Goal: Task Accomplishment & Management: Manage account settings

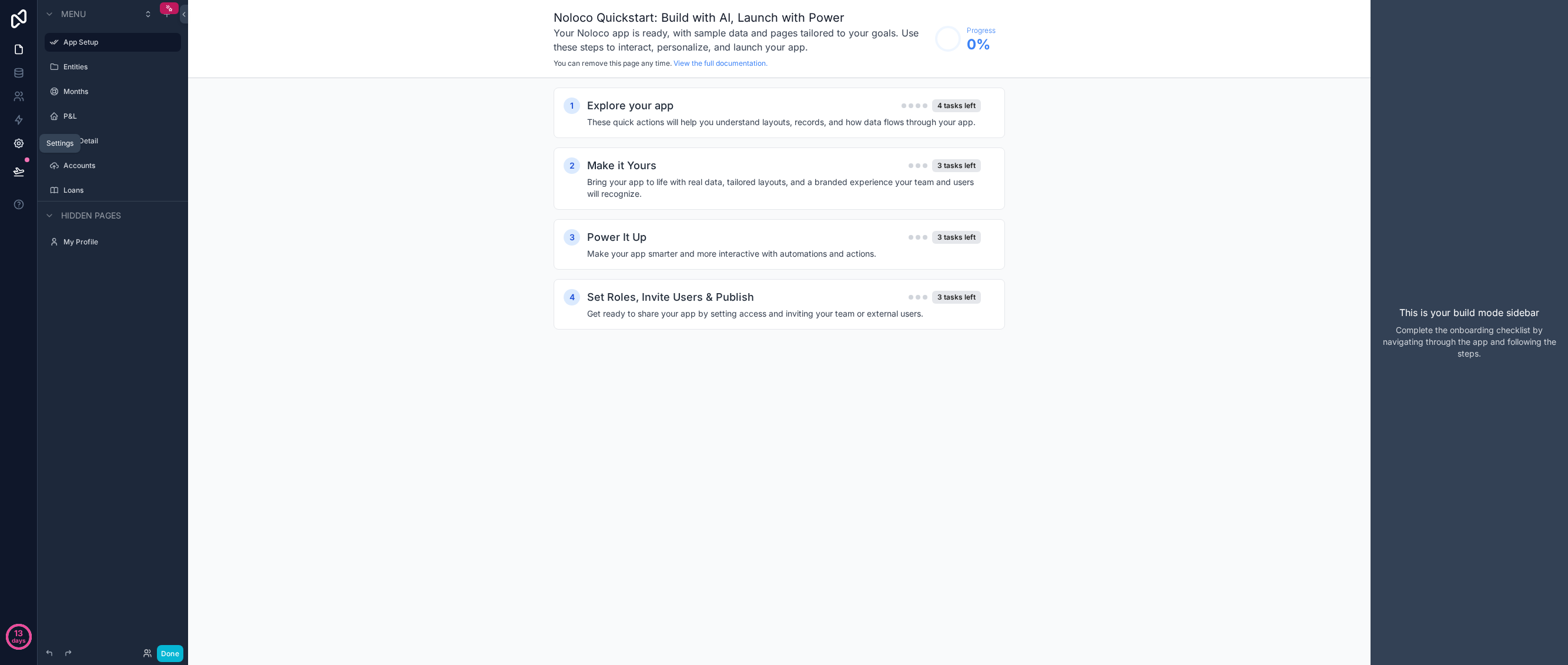
click at [20, 141] on icon at bounding box center [18, 143] width 12 height 12
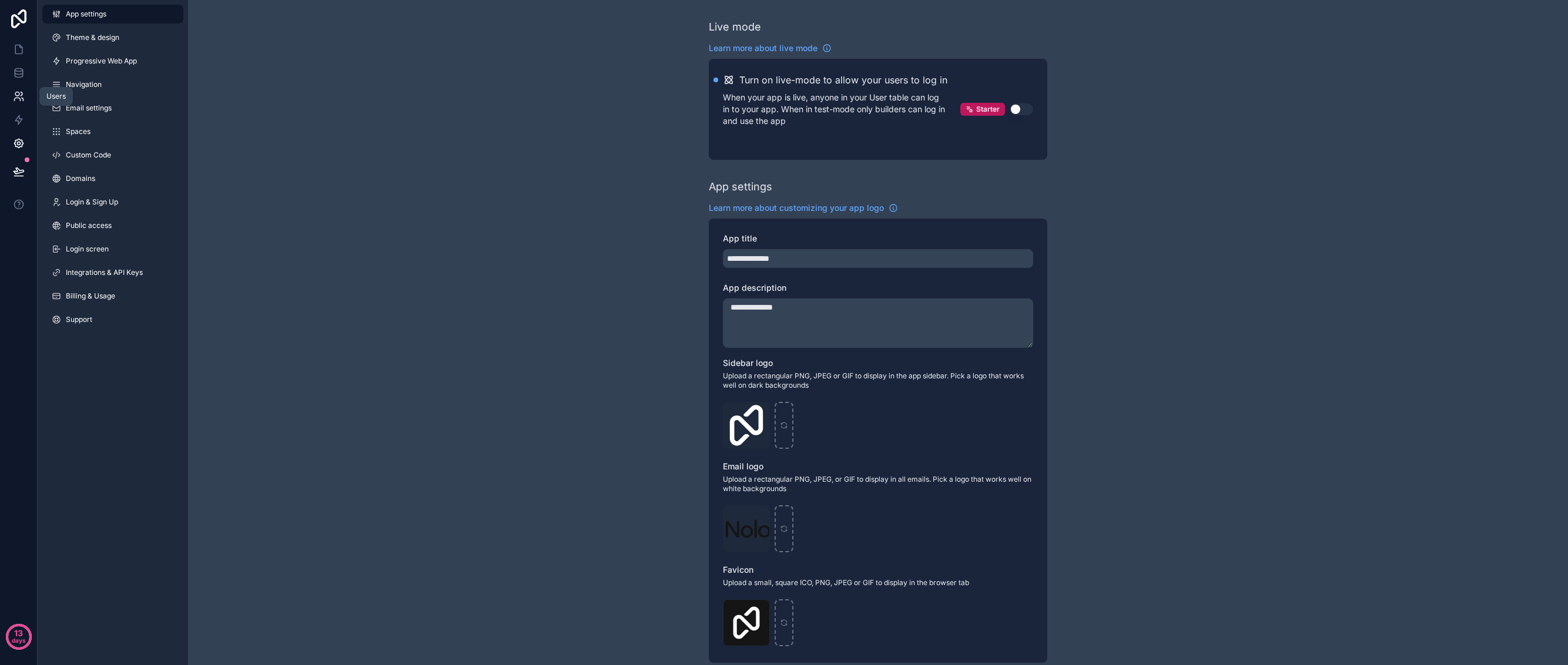
click at [20, 94] on icon at bounding box center [18, 97] width 12 height 12
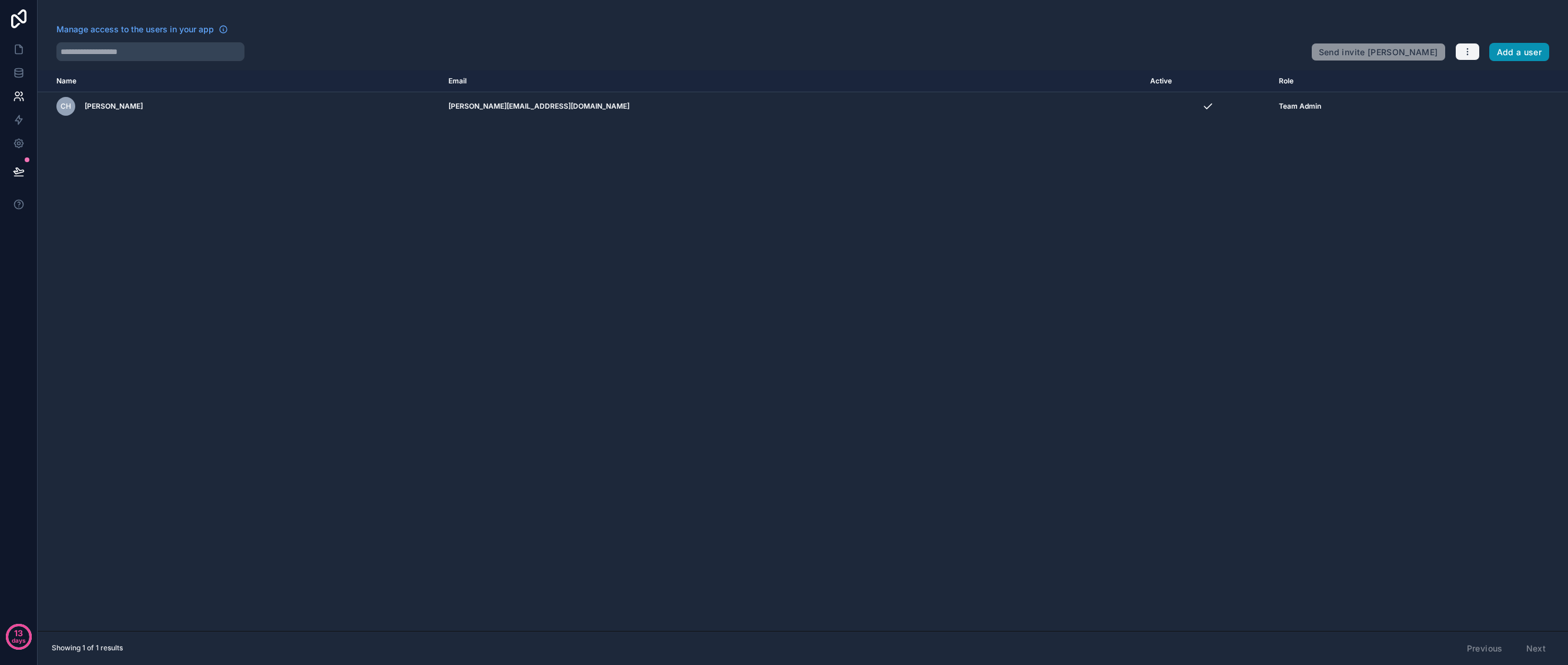
drag, startPoint x: 1512, startPoint y: 54, endPoint x: 1473, endPoint y: 58, distance: 39.2
click at [1511, 54] on button "Add a user" at bounding box center [1519, 51] width 61 height 18
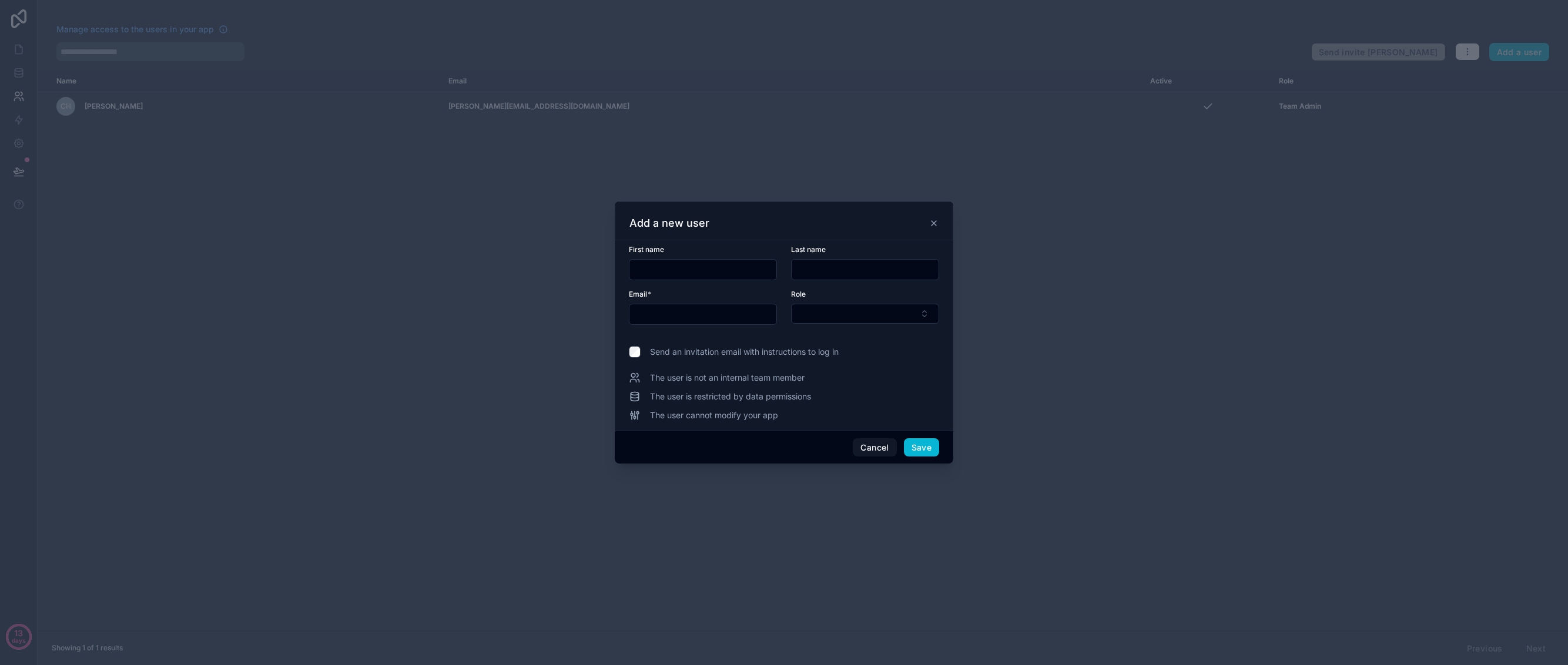
drag, startPoint x: 689, startPoint y: 279, endPoint x: 686, endPoint y: 271, distance: 8.5
click at [689, 279] on div at bounding box center [702, 269] width 148 height 21
click at [686, 271] on input "text" at bounding box center [703, 269] width 147 height 16
type input "****"
click at [825, 270] on input "******" at bounding box center [865, 269] width 147 height 16
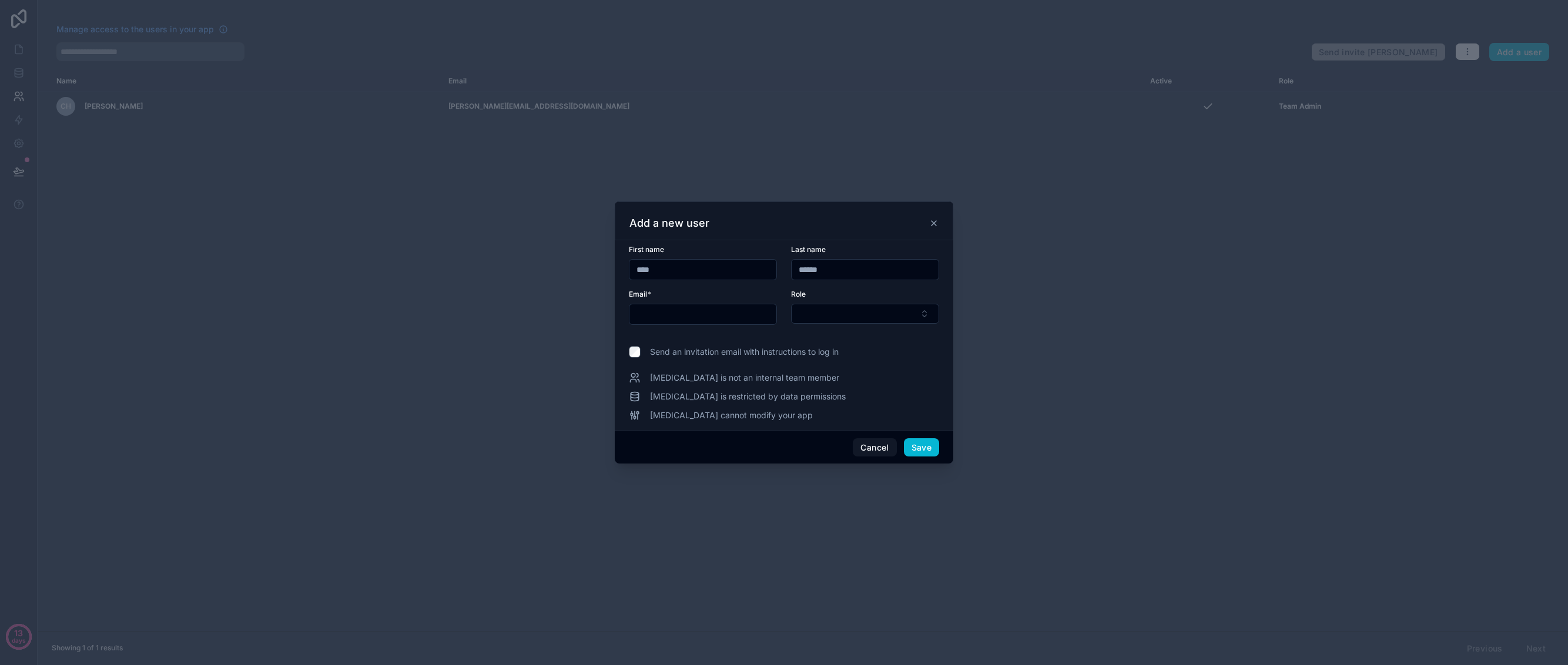
click at [825, 270] on input "******" at bounding box center [865, 269] width 147 height 16
type input "*****"
click at [733, 326] on form "First name **** Last name ***** Email * Role" at bounding box center [783, 291] width 310 height 94
click at [730, 319] on input "text" at bounding box center [703, 314] width 147 height 16
paste input "**********"
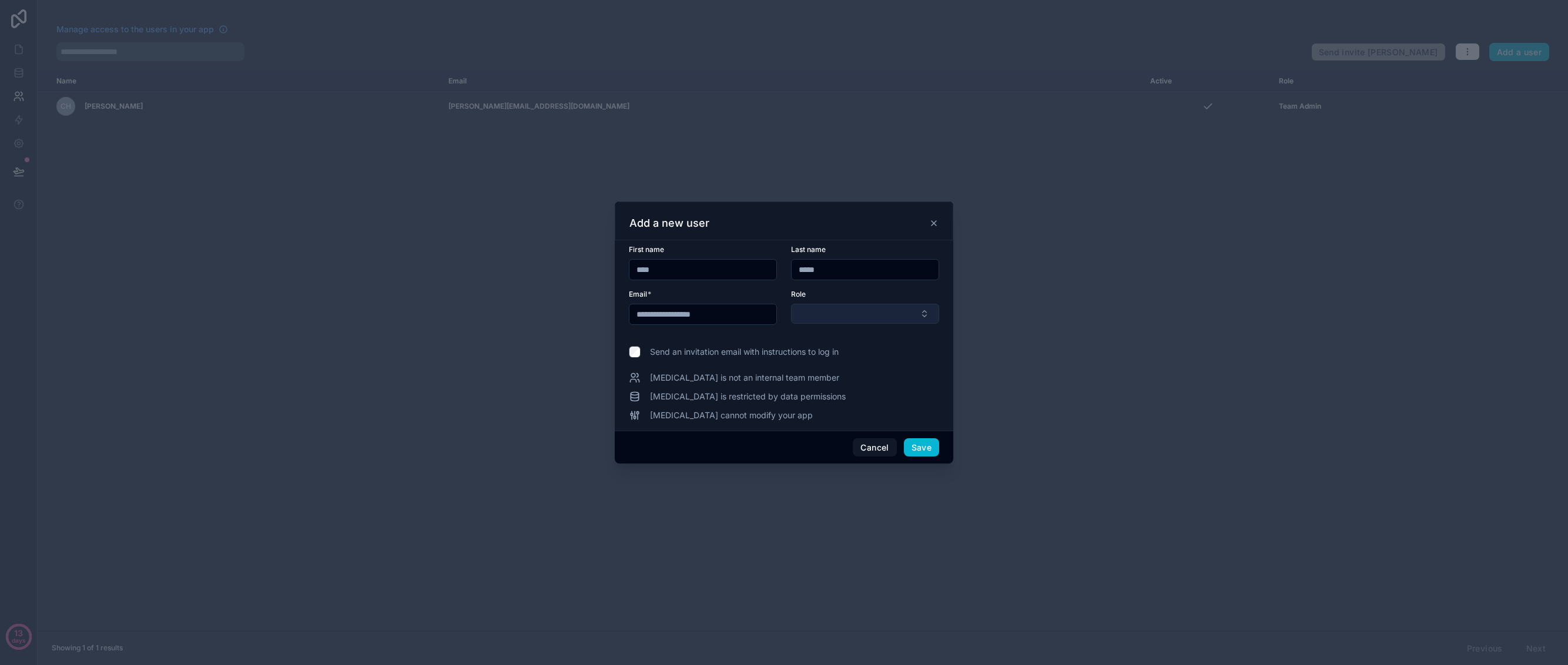
type input "**********"
click at [858, 317] on button "Select Button" at bounding box center [864, 314] width 148 height 20
click at [863, 364] on div "Team Admin" at bounding box center [864, 359] width 142 height 18
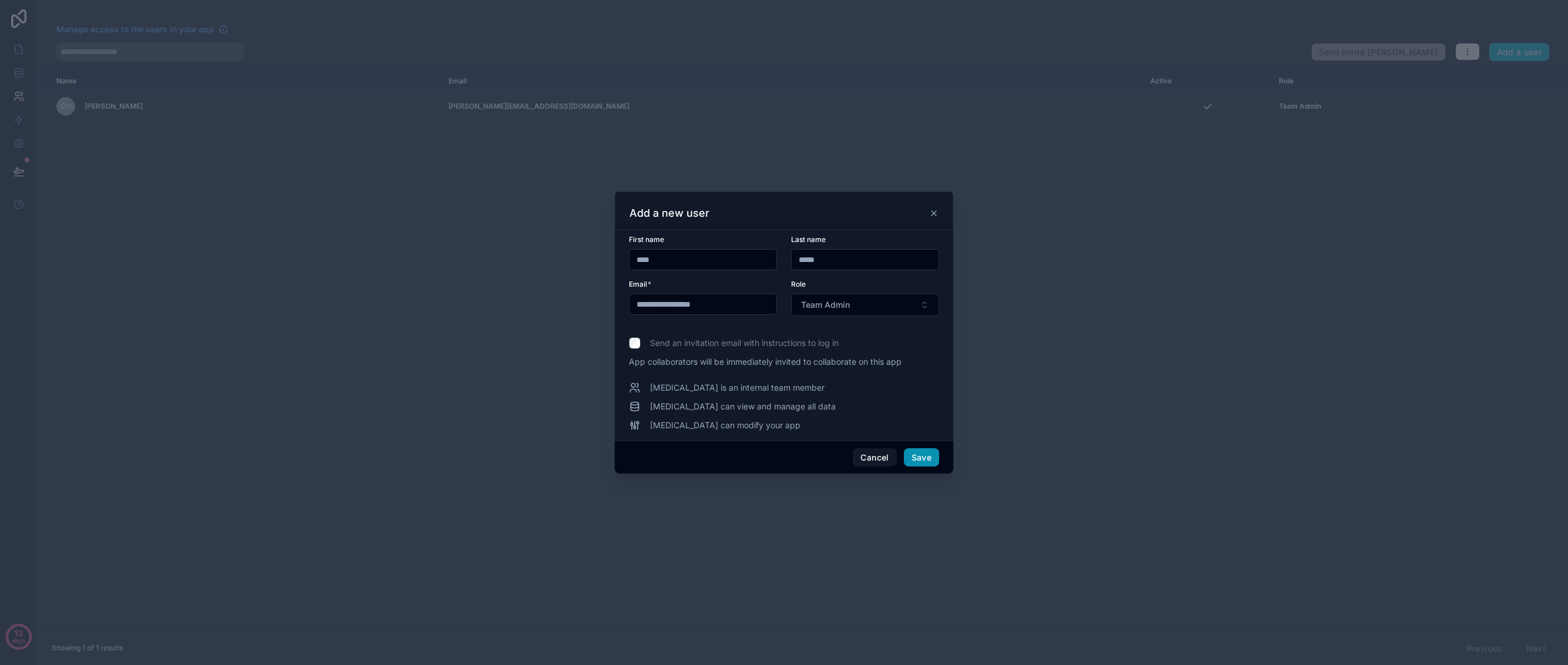
click at [921, 454] on button "Save" at bounding box center [921, 457] width 36 height 18
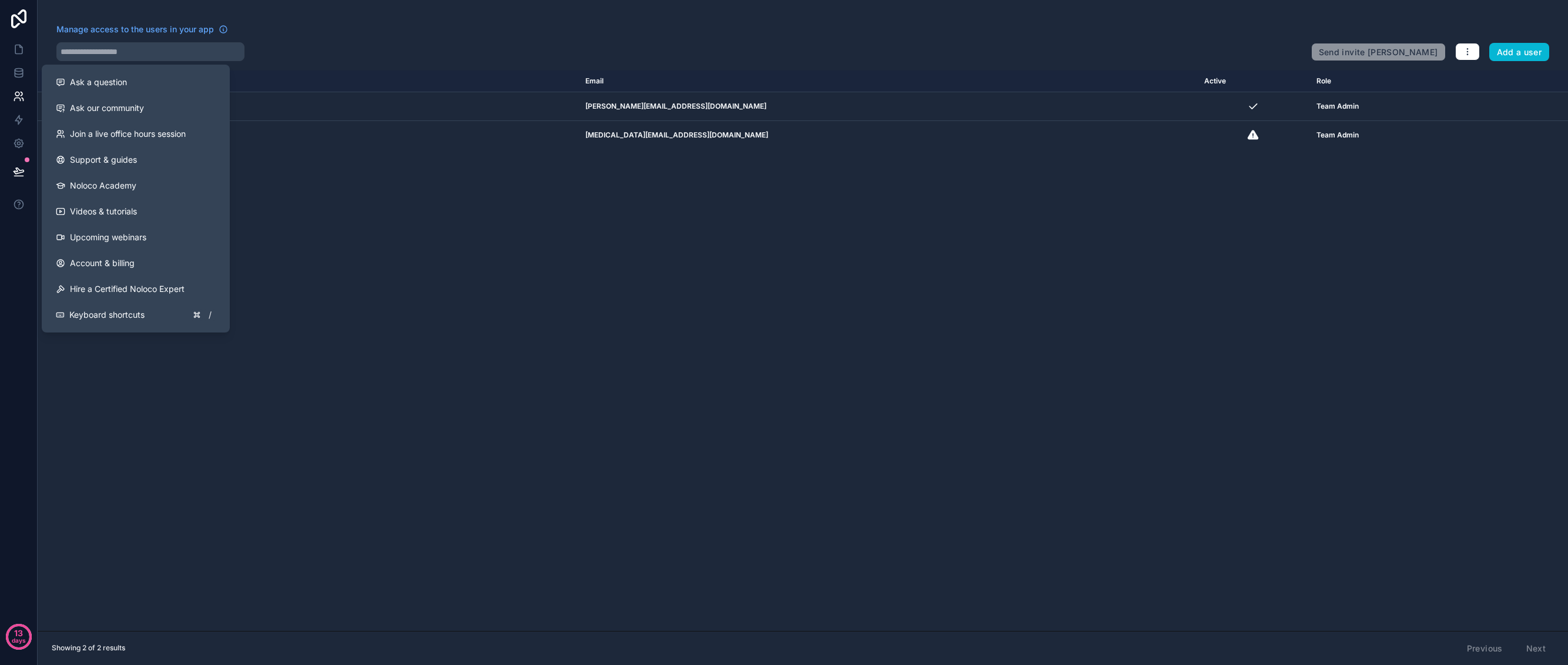
drag, startPoint x: 310, startPoint y: 320, endPoint x: 322, endPoint y: 326, distance: 13.4
click at [310, 320] on div "Name Email Active Role userTable.email CH Craig Hobbs craig@moneyonthemend.com …" at bounding box center [802, 350] width 1530 height 561
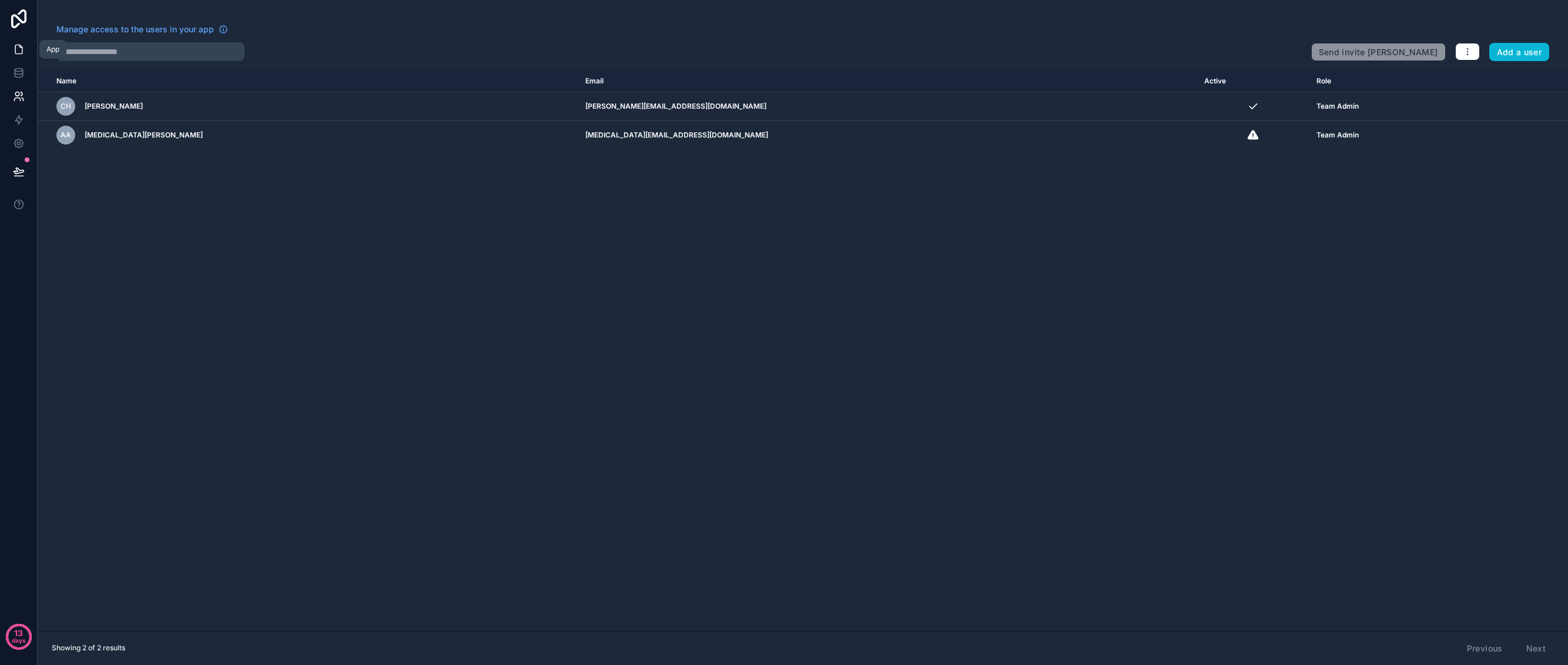
click at [24, 52] on icon at bounding box center [18, 49] width 12 height 12
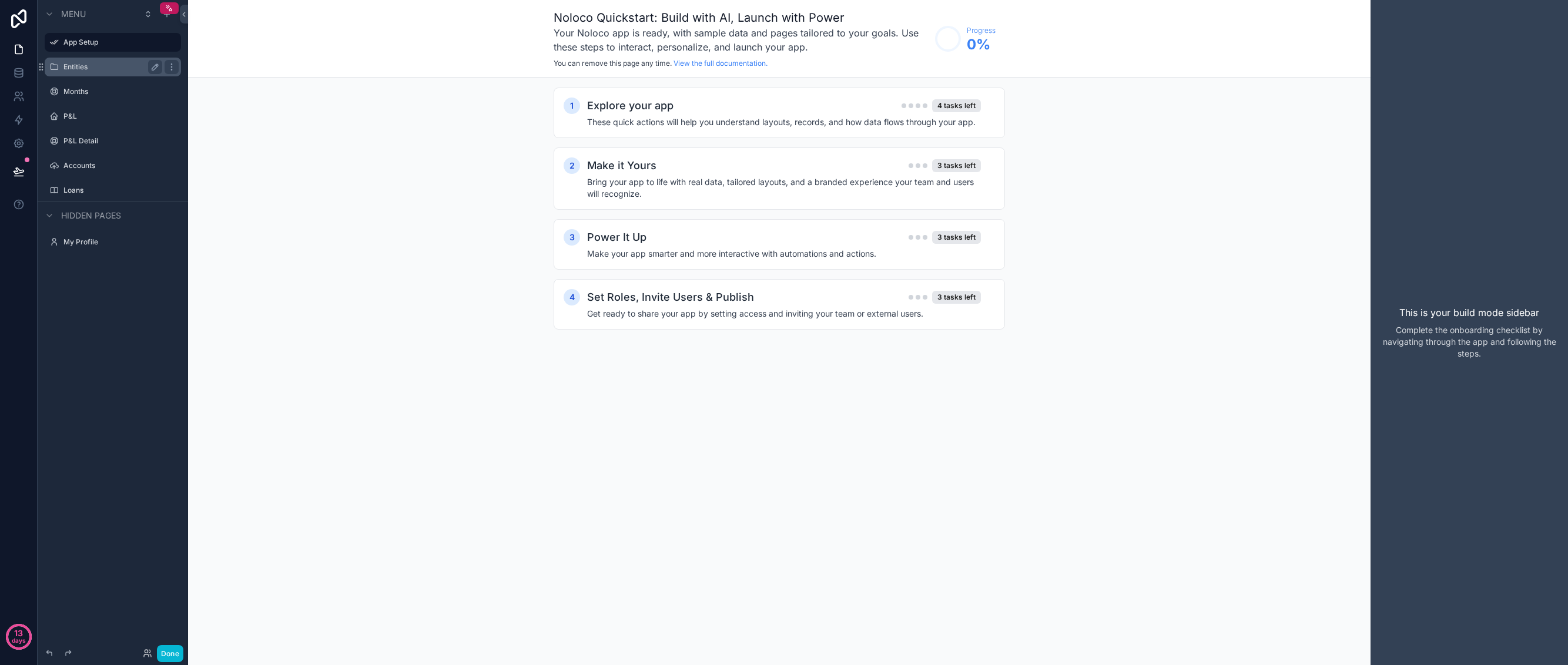
click at [118, 67] on label "Entities" at bounding box center [110, 68] width 94 height 10
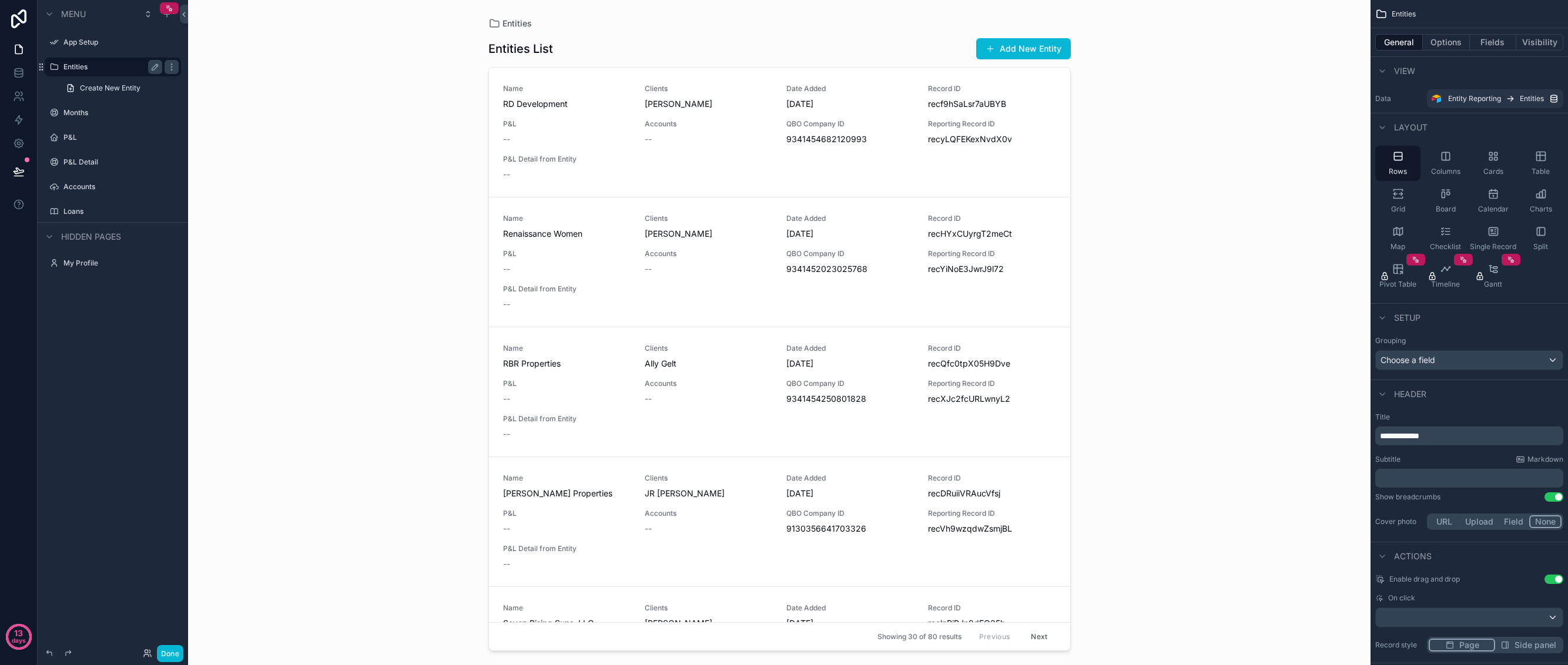
click at [74, 352] on div "Menu App Setup Entities Create New Entity Months P&L P&L Detail Accounts Loans …" at bounding box center [113, 325] width 151 height 651
click at [87, 263] on label "My Profile" at bounding box center [110, 263] width 94 height 10
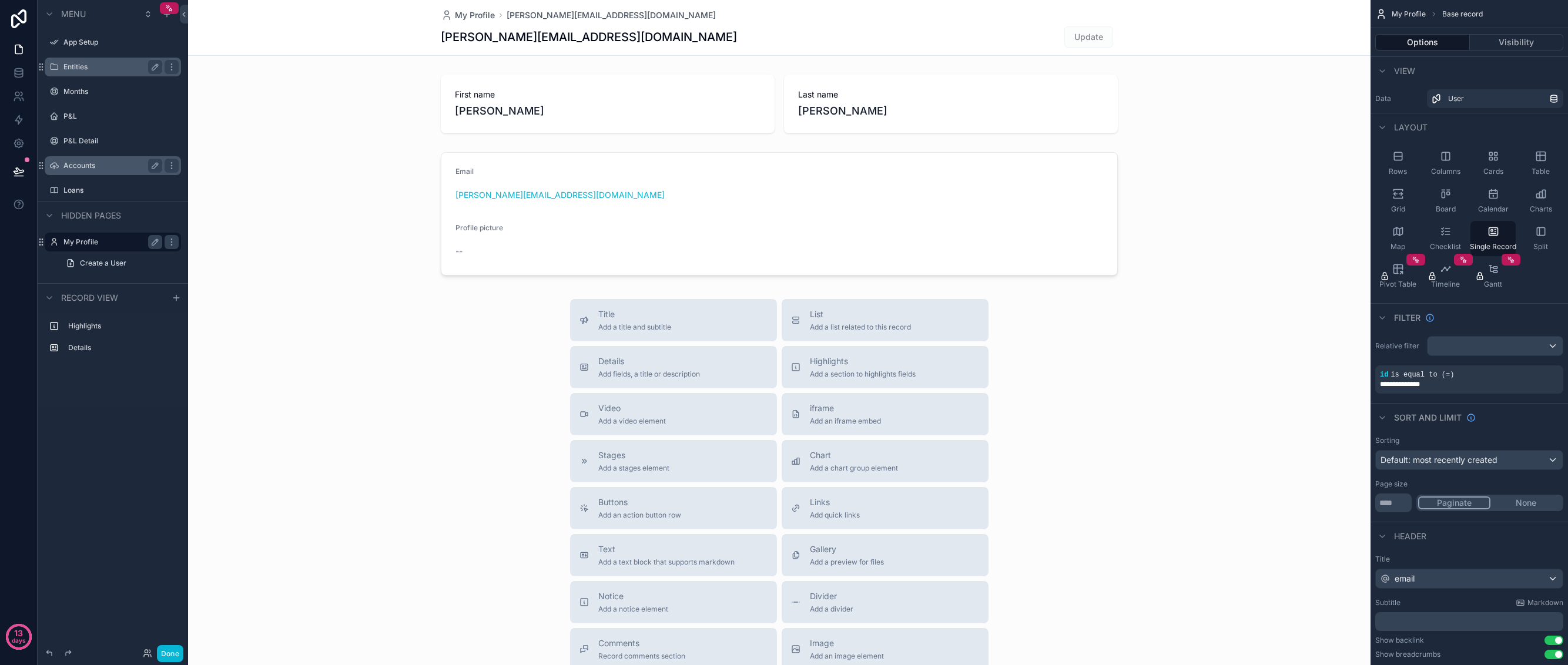
click at [75, 166] on label "Accounts" at bounding box center [110, 166] width 94 height 10
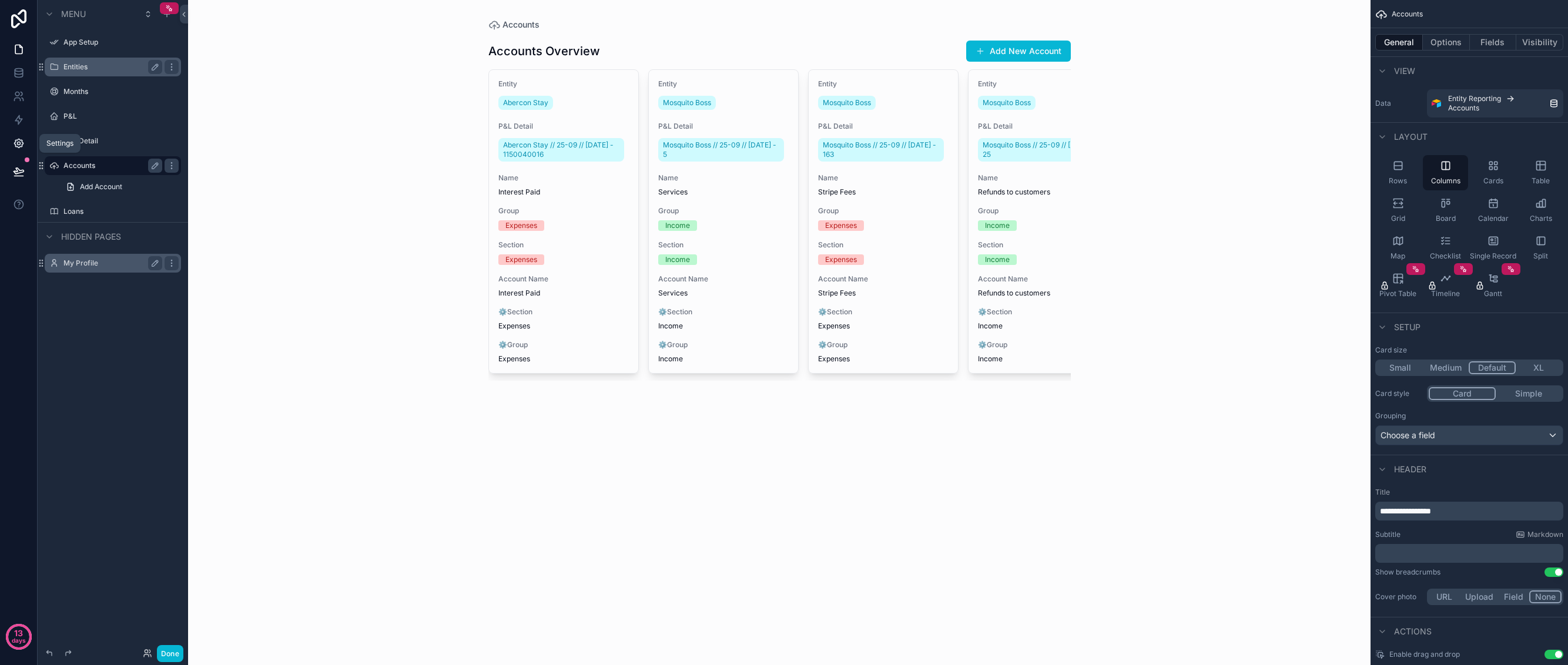
click at [26, 142] on link at bounding box center [18, 143] width 37 height 23
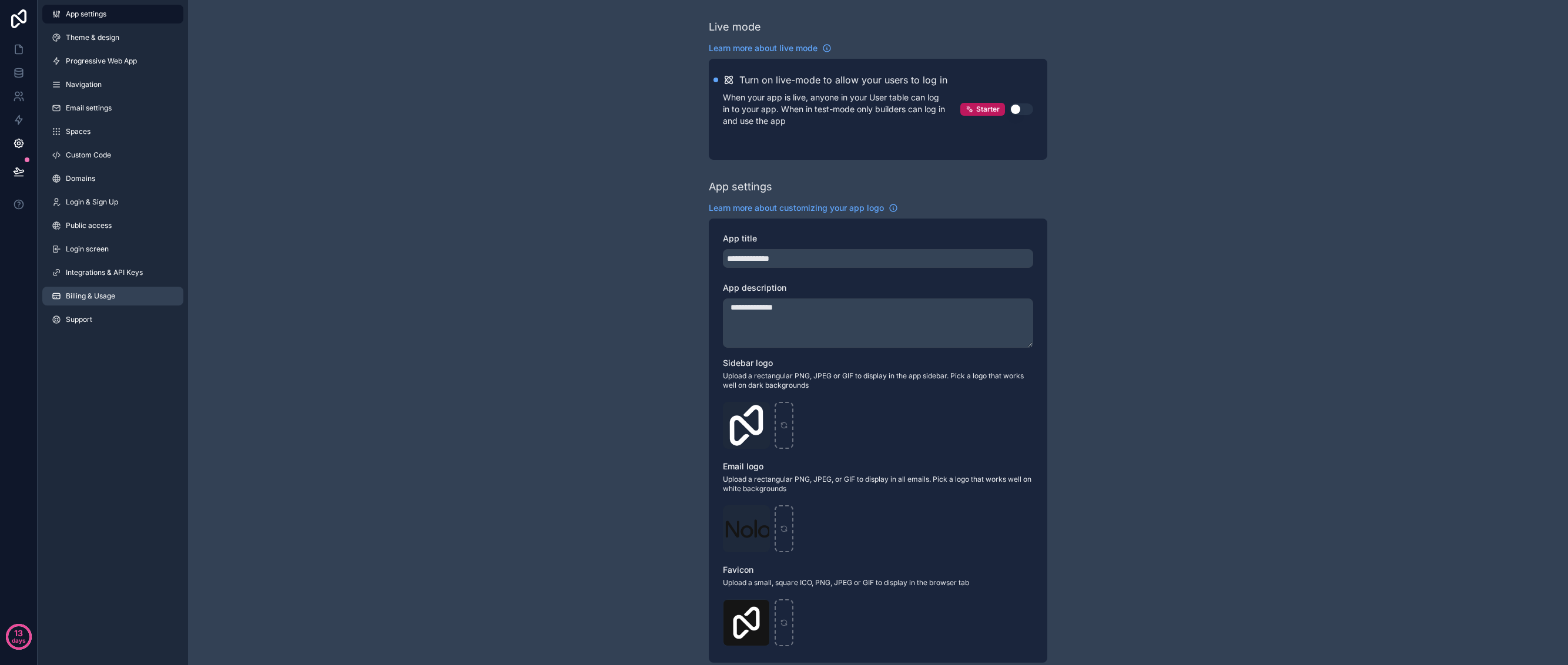
click at [100, 297] on span "Billing & Usage" at bounding box center [90, 296] width 49 height 10
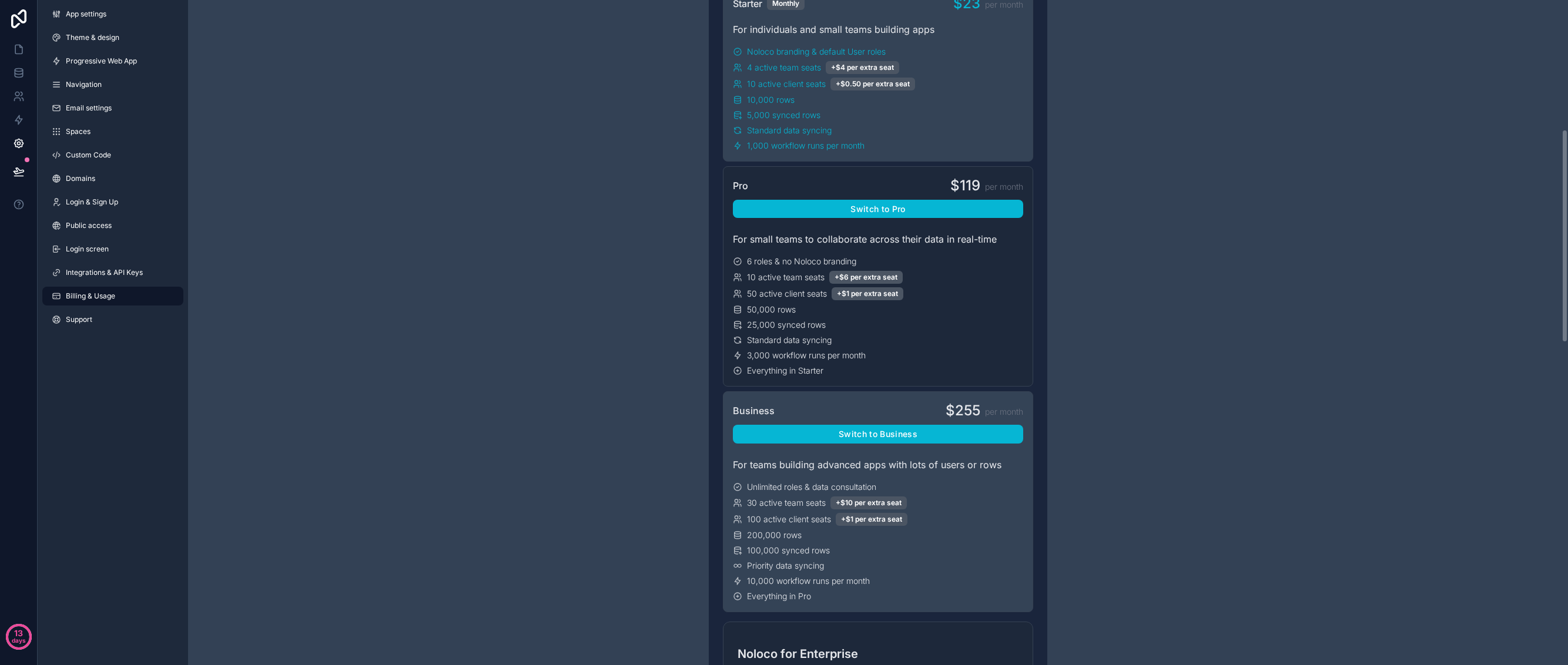
scroll to position [404, 0]
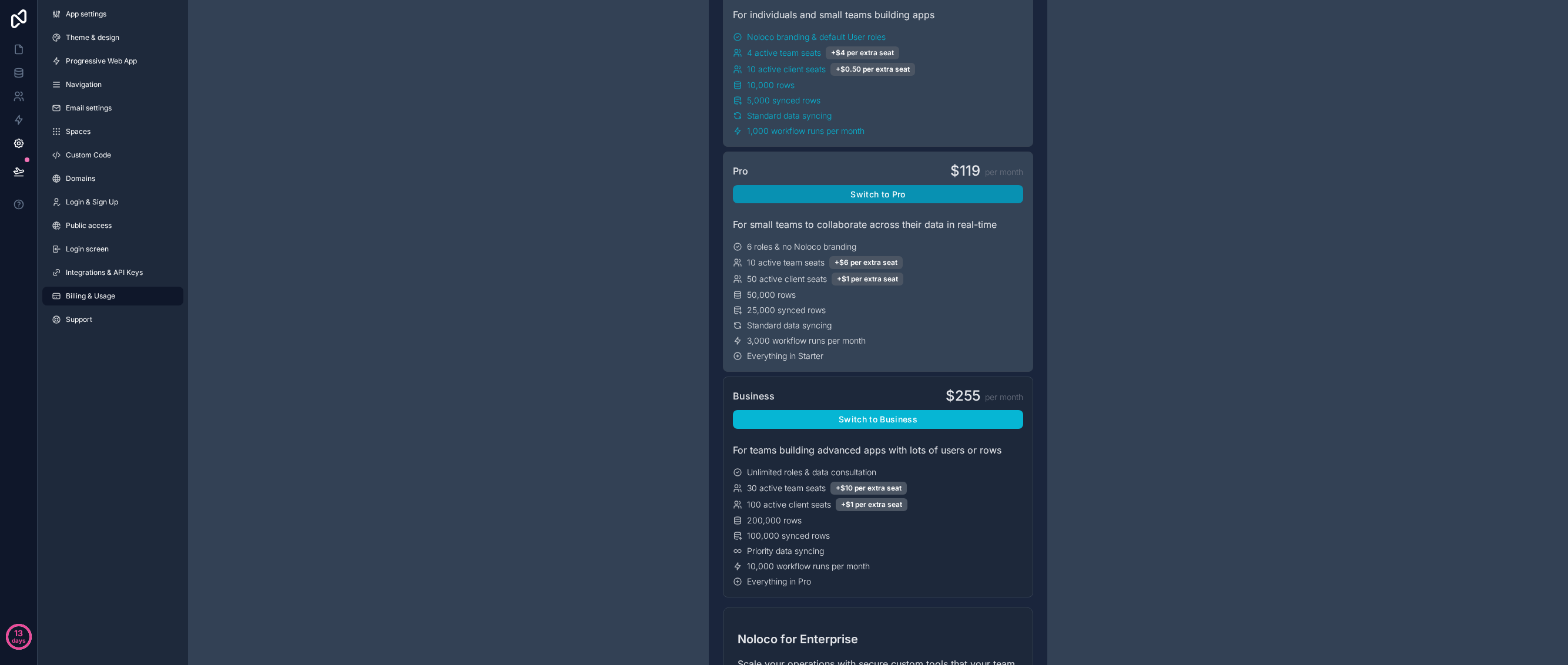
click at [901, 199] on button "Switch to Pro" at bounding box center [878, 194] width 291 height 18
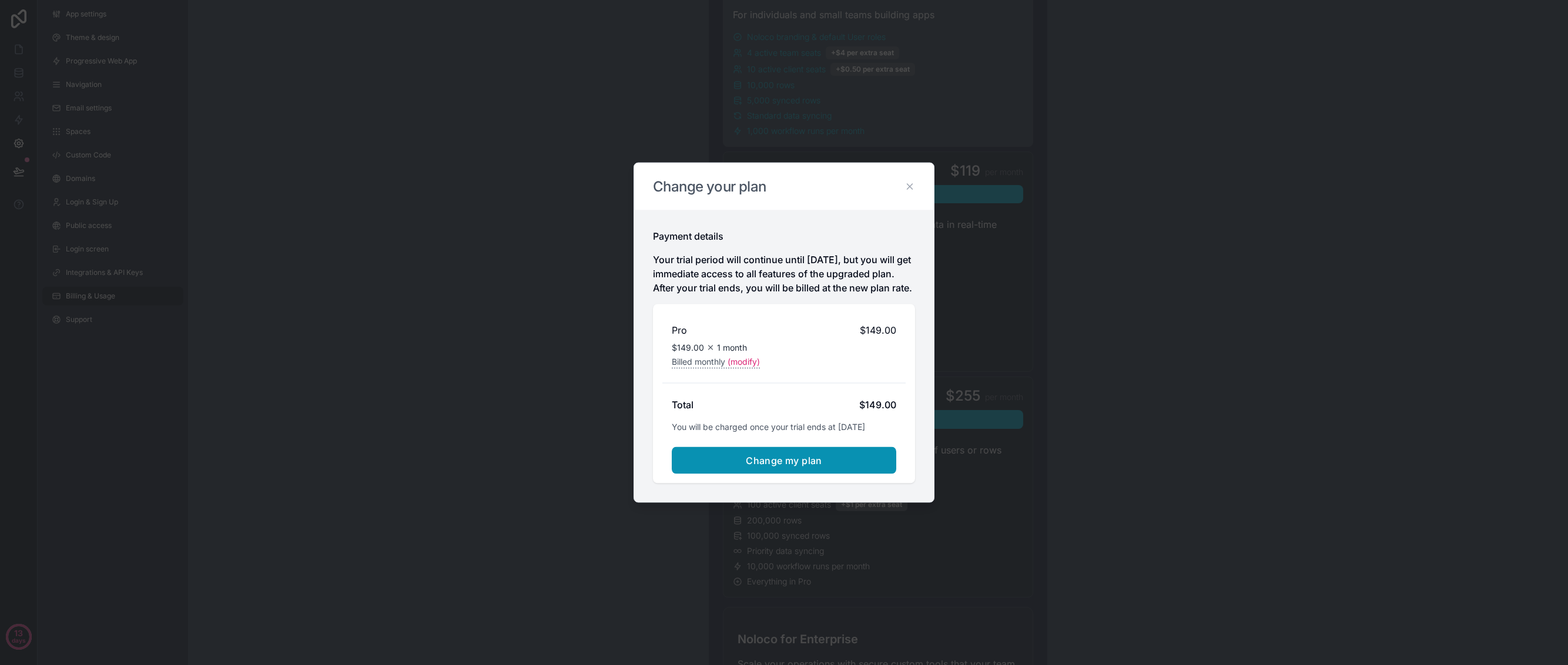
click at [780, 466] on span "Change my plan" at bounding box center [783, 460] width 76 height 12
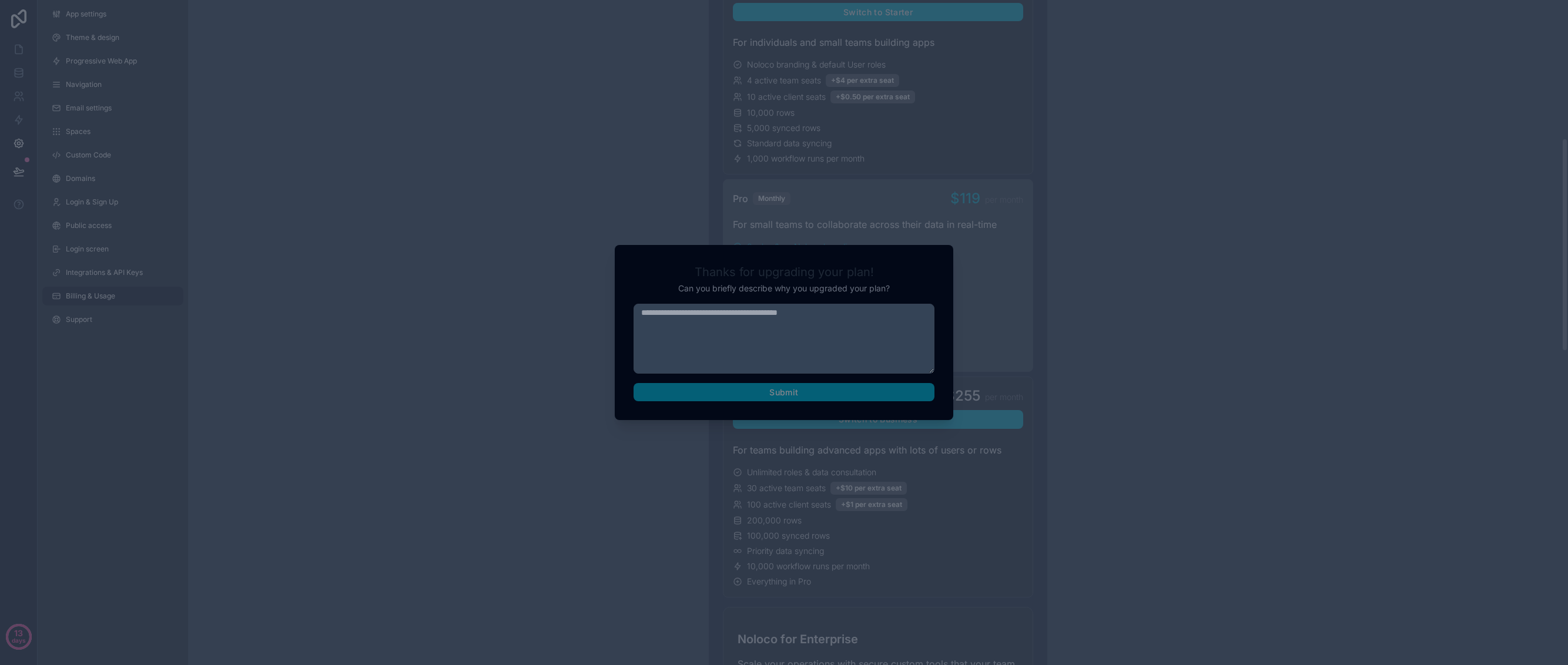
scroll to position [431, 0]
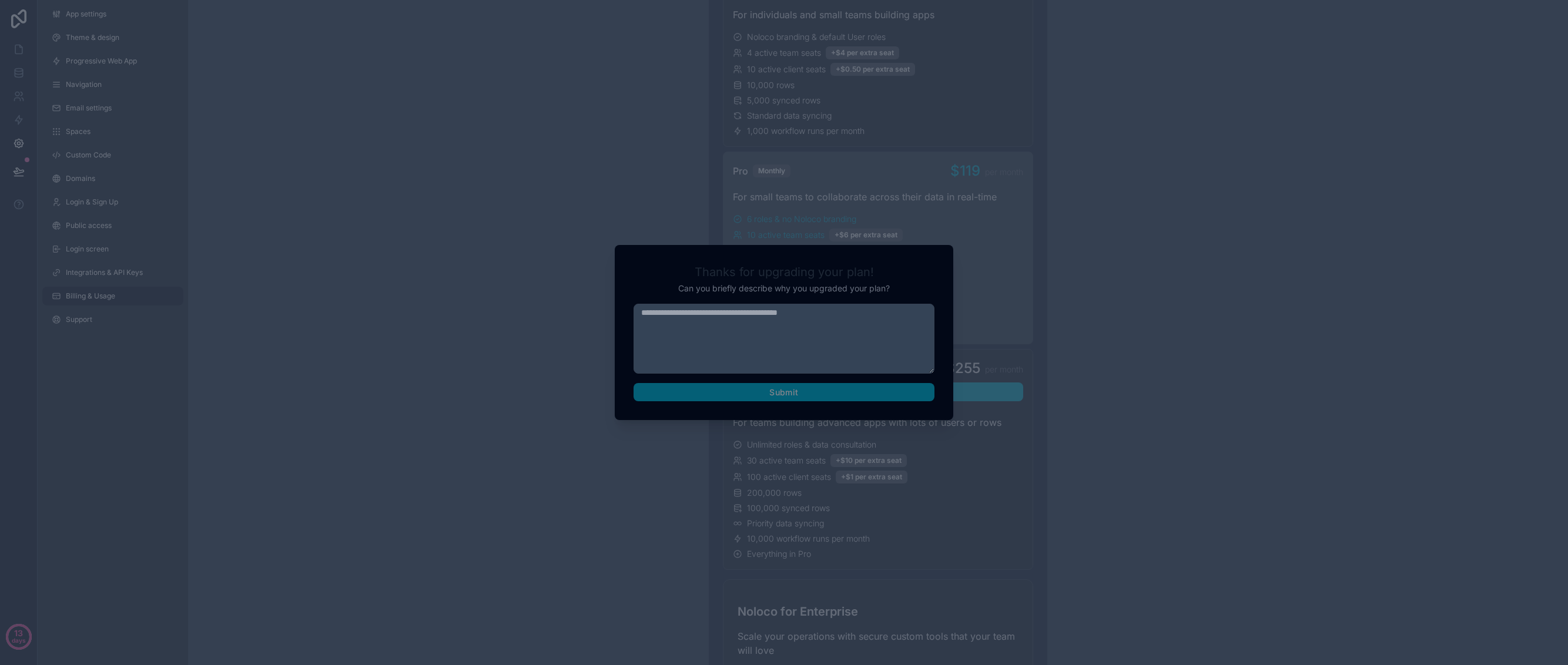
click at [772, 350] on textarea at bounding box center [784, 339] width 301 height 69
click at [781, 394] on div "Submit" at bounding box center [784, 353] width 301 height 98
click at [708, 321] on textarea at bounding box center [784, 339] width 301 height 69
type textarea "**********"
click at [785, 386] on button "Submit" at bounding box center [784, 392] width 301 height 18
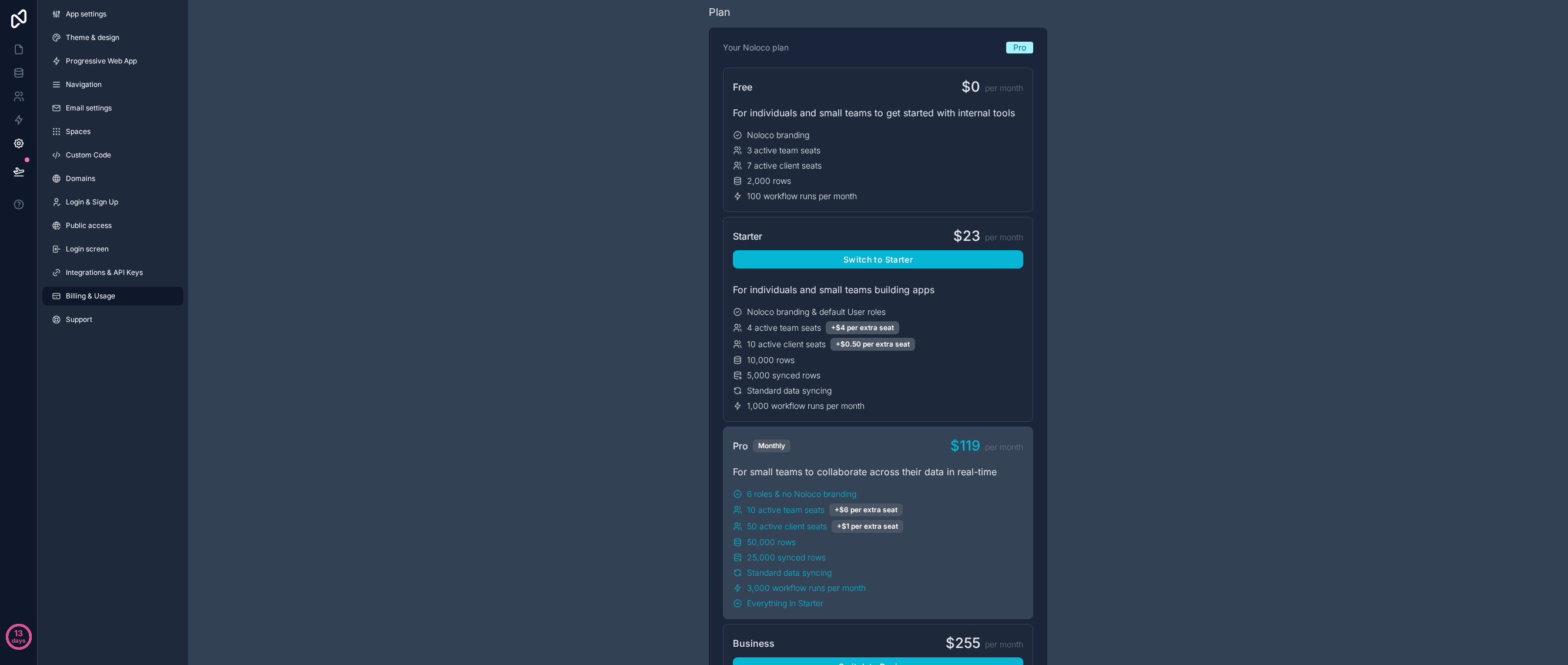
scroll to position [150, 0]
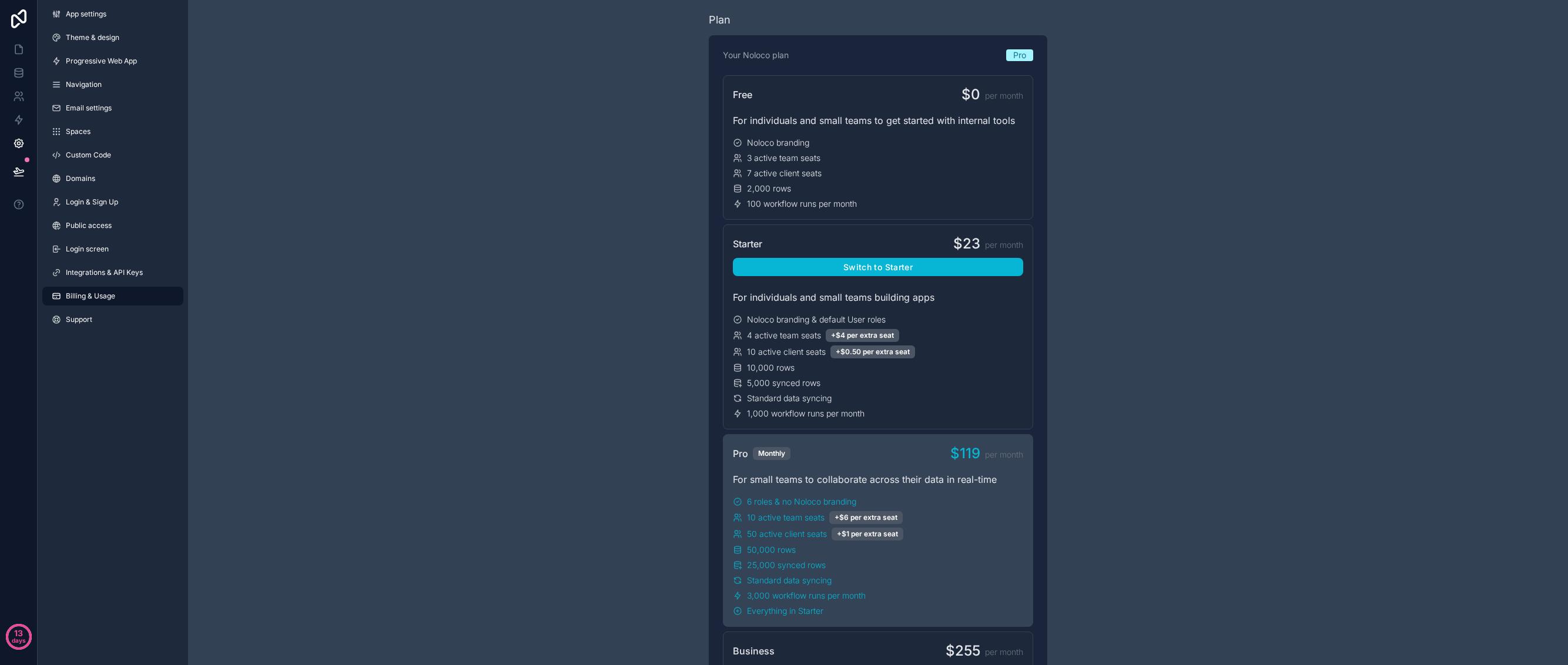
click at [104, 301] on link "Billing & Usage" at bounding box center [113, 295] width 141 height 18
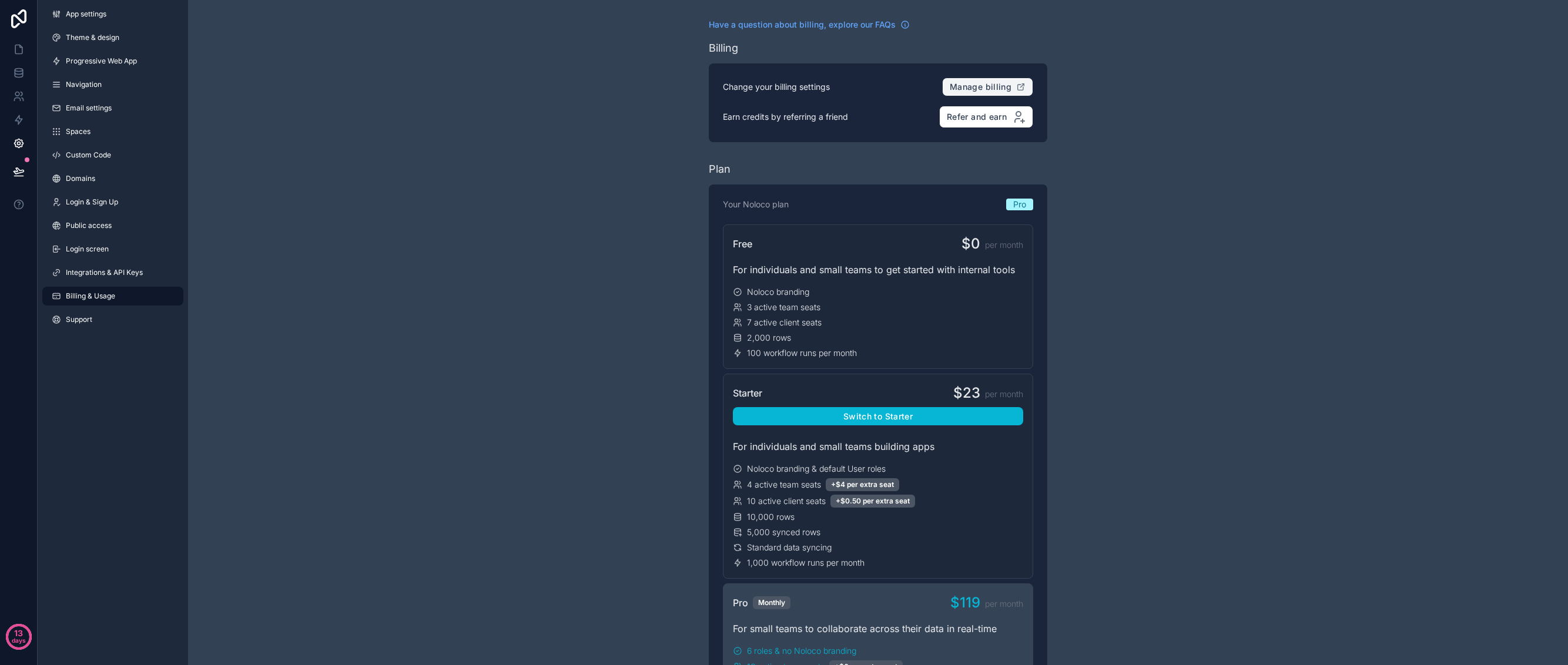
click at [988, 85] on span "Manage billing" at bounding box center [980, 87] width 62 height 11
click at [17, 171] on icon at bounding box center [18, 172] width 12 height 12
click at [87, 41] on span "Theme & design" at bounding box center [92, 38] width 53 height 10
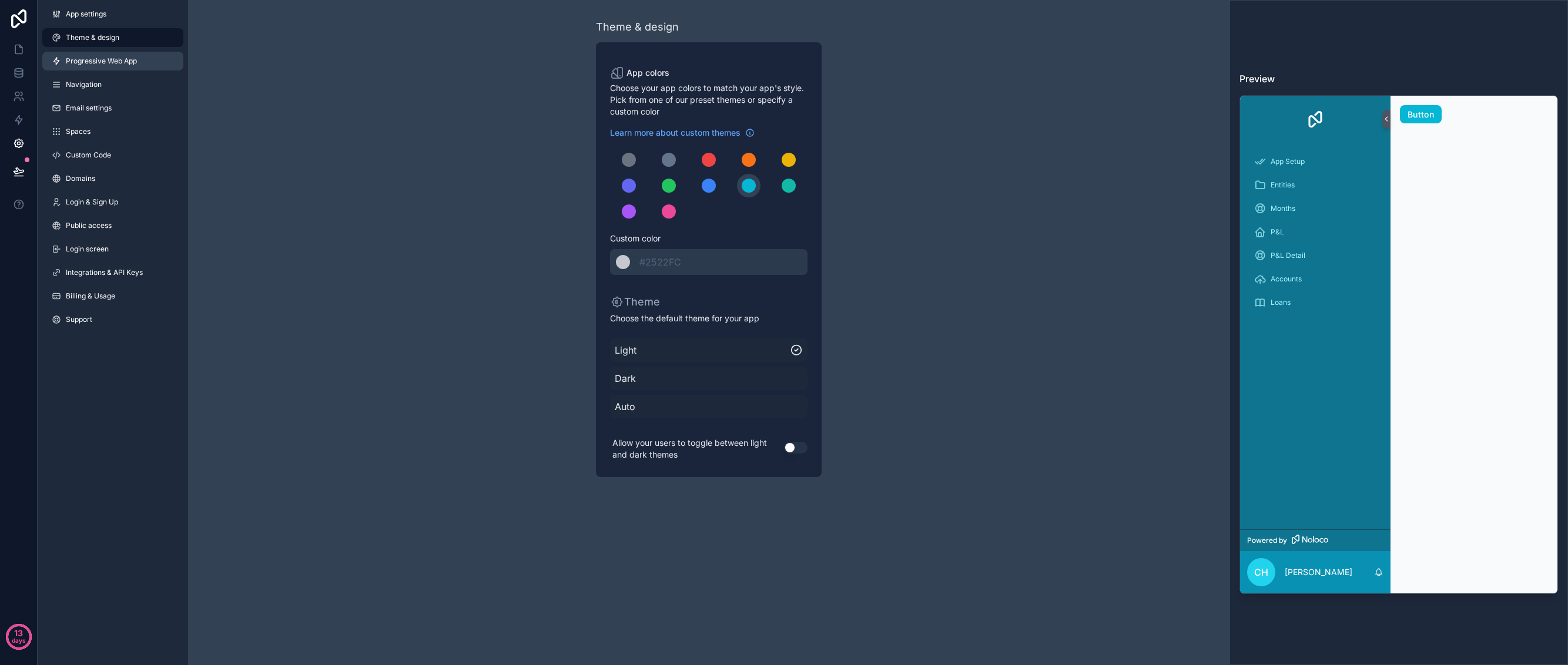
click at [125, 66] on span "Progressive Web App" at bounding box center [101, 61] width 71 height 10
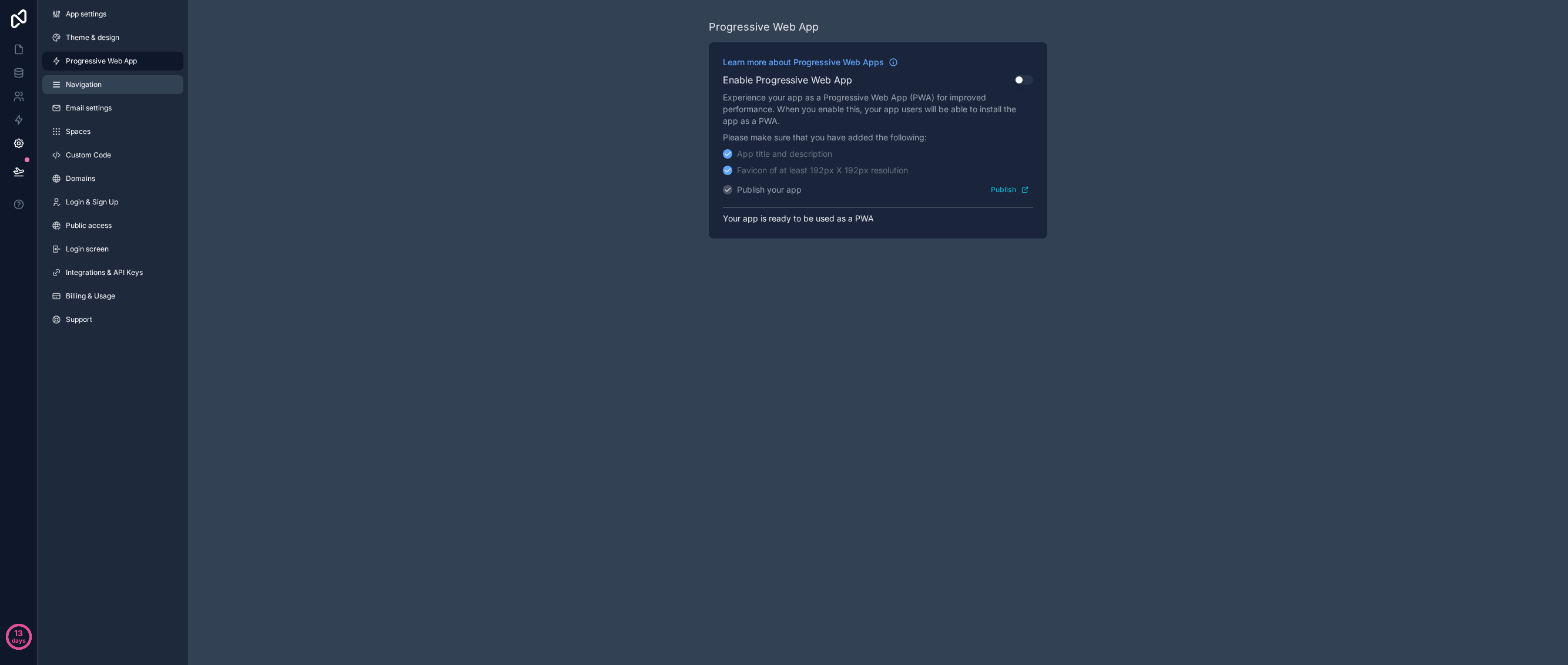
click at [116, 85] on link "Navigation" at bounding box center [113, 84] width 141 height 18
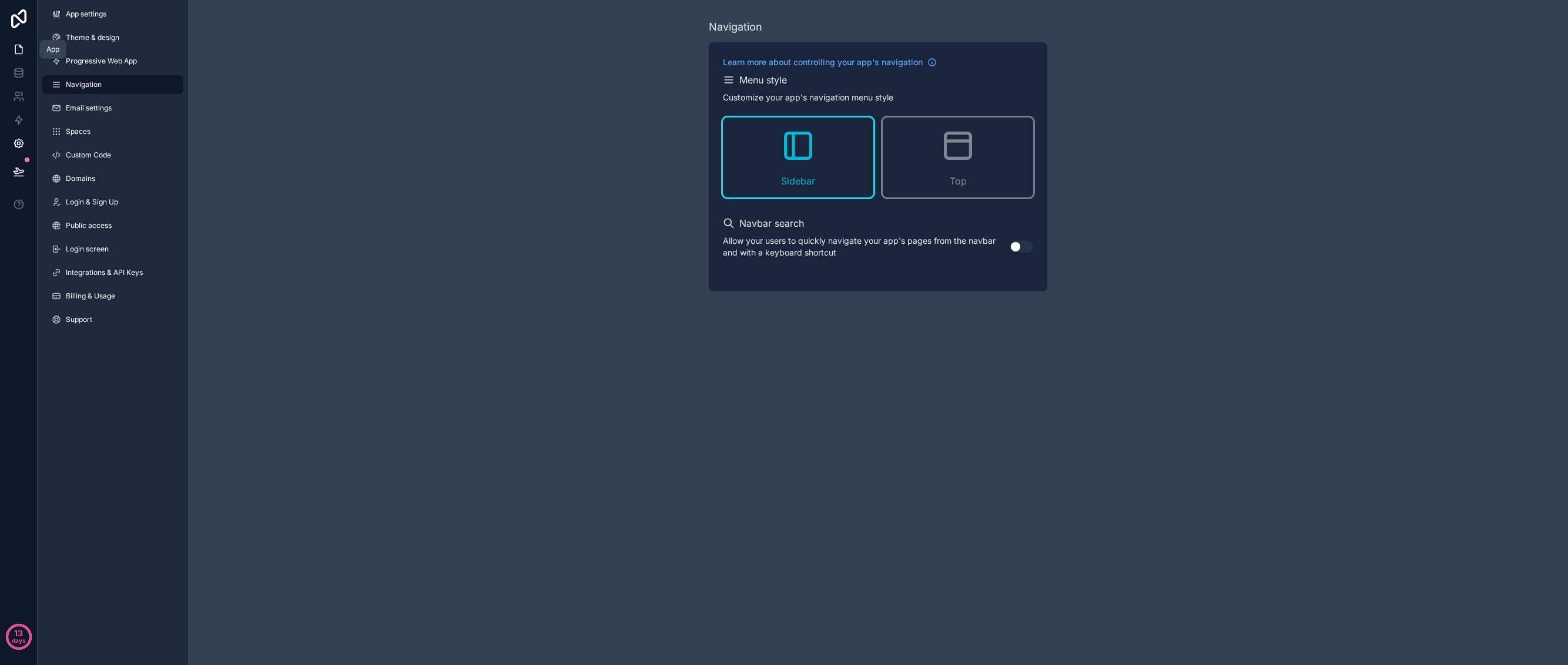
click at [19, 53] on icon at bounding box center [18, 49] width 7 height 9
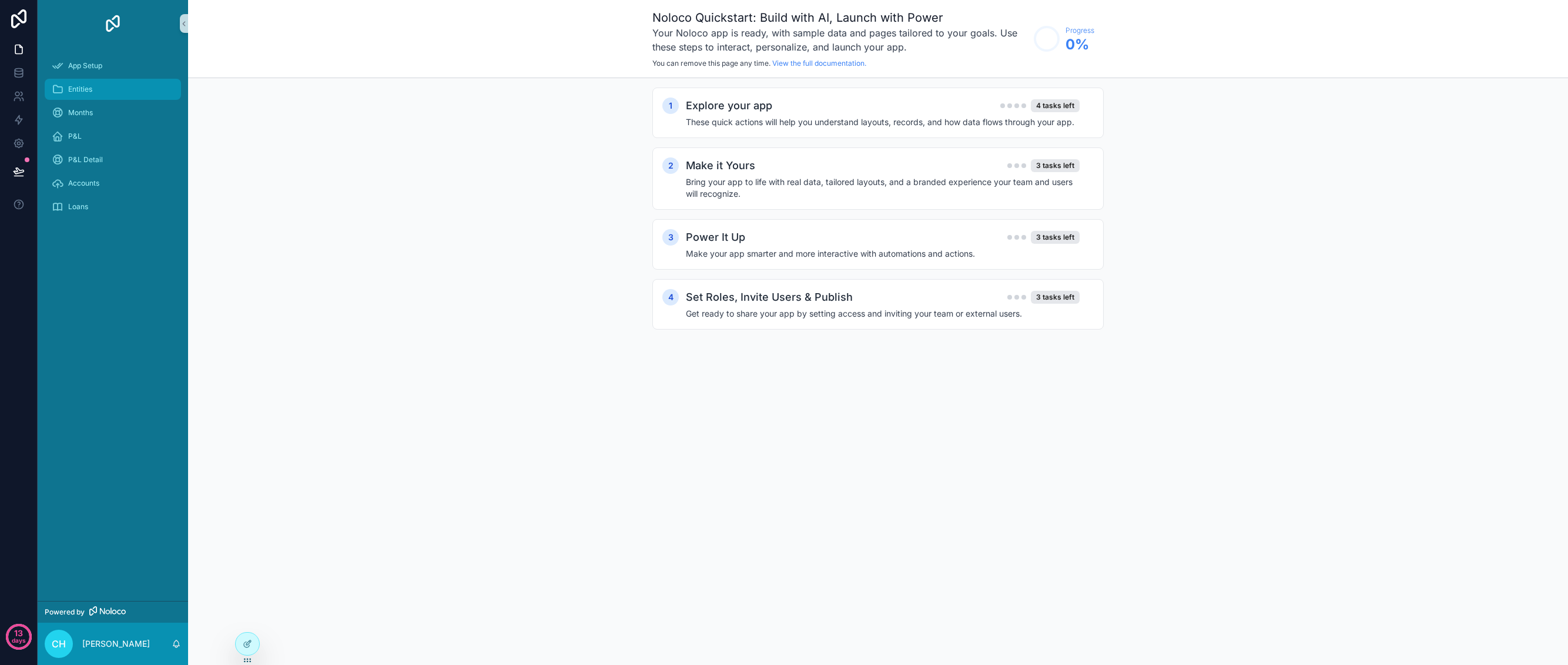
click at [101, 88] on div "Entities" at bounding box center [113, 89] width 123 height 18
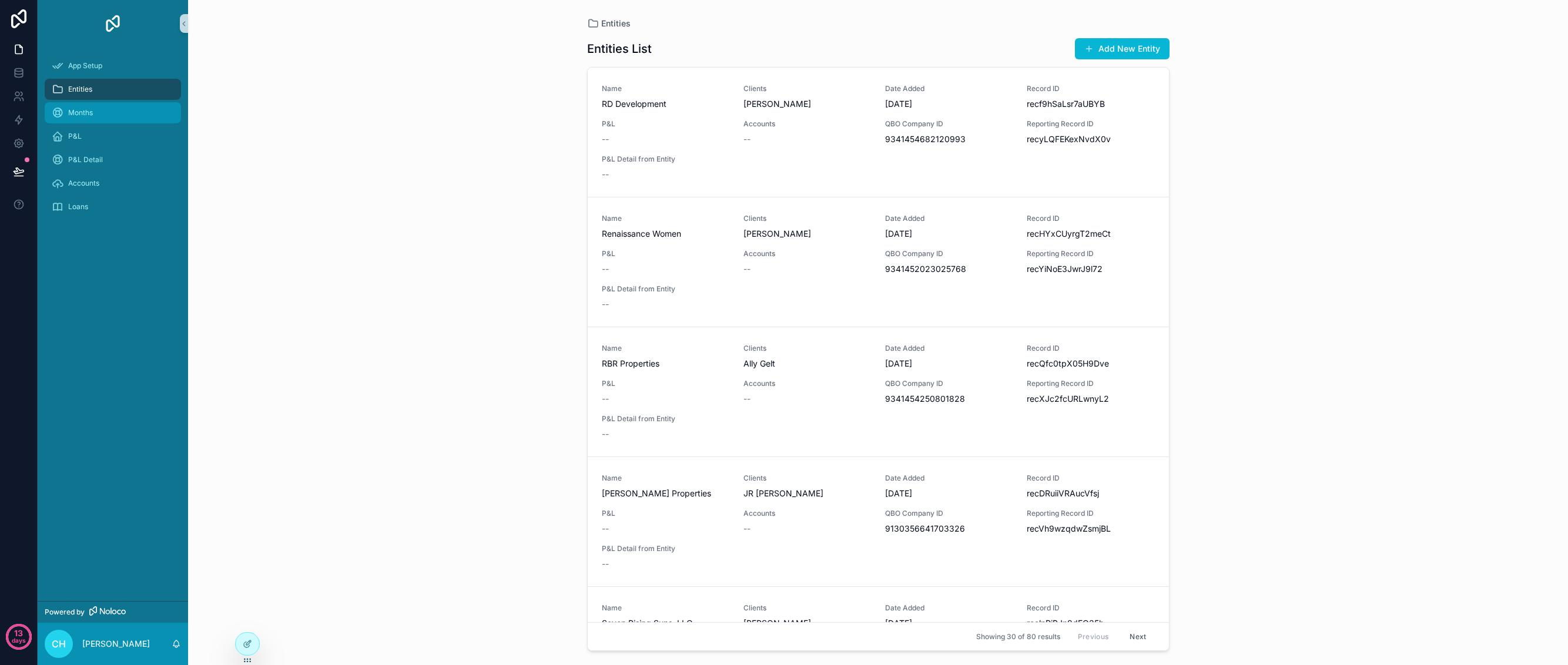
click at [101, 107] on div "Months" at bounding box center [113, 112] width 123 height 18
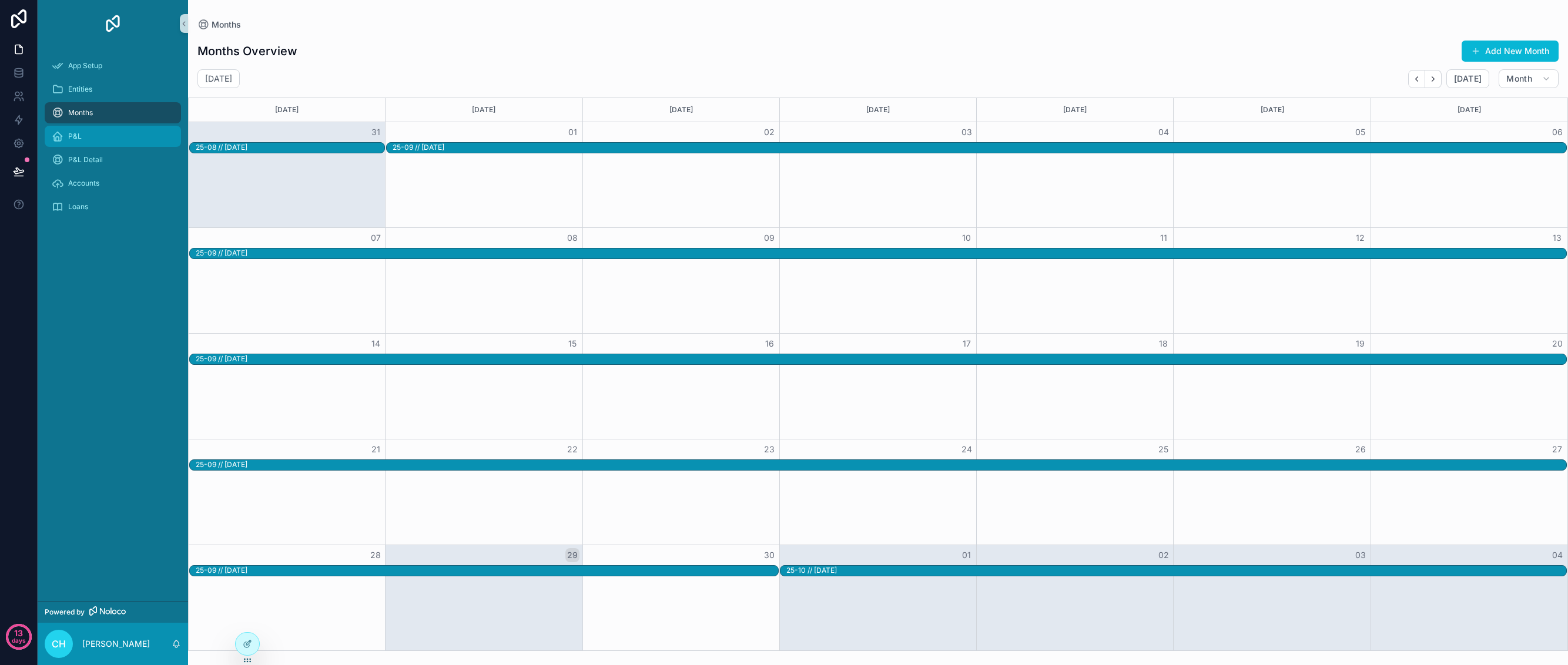
click at [102, 125] on link "P&L" at bounding box center [112, 136] width 136 height 21
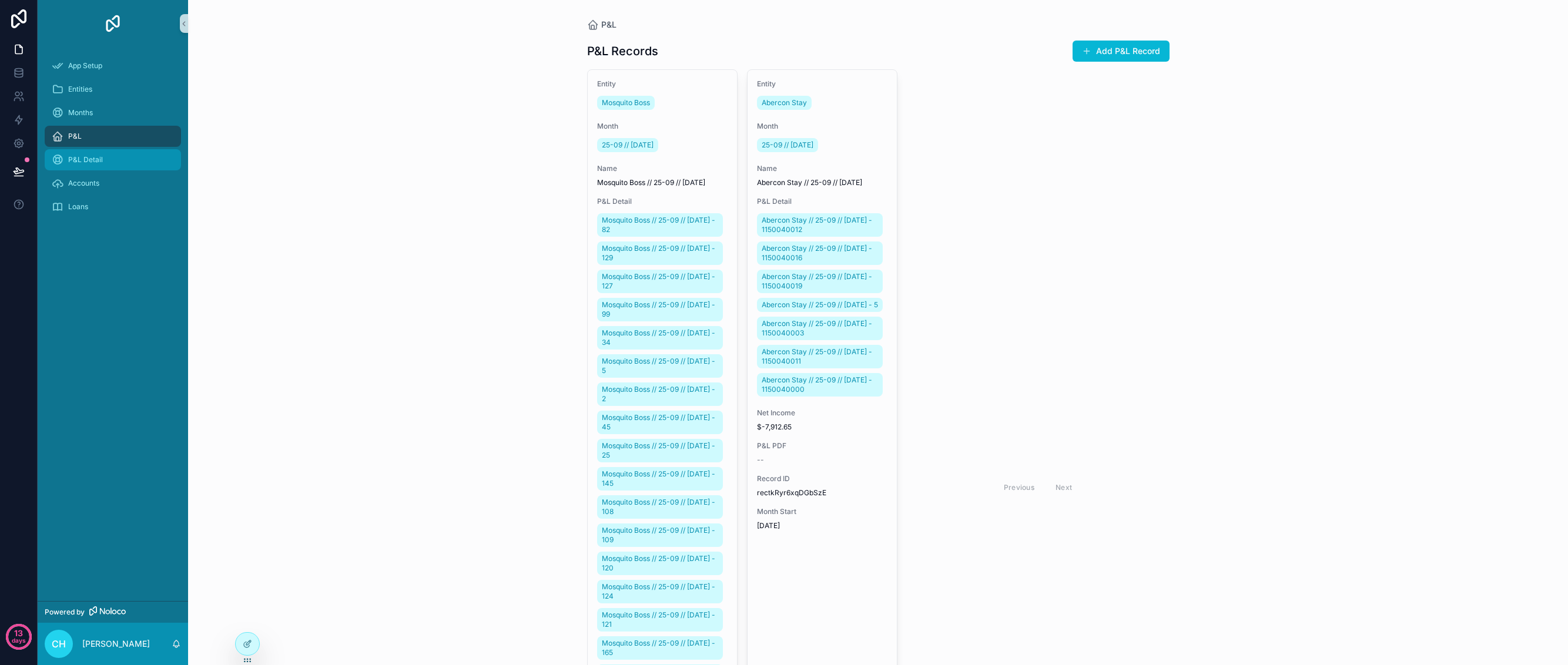
click at [101, 154] on div "P&L Detail" at bounding box center [113, 159] width 123 height 18
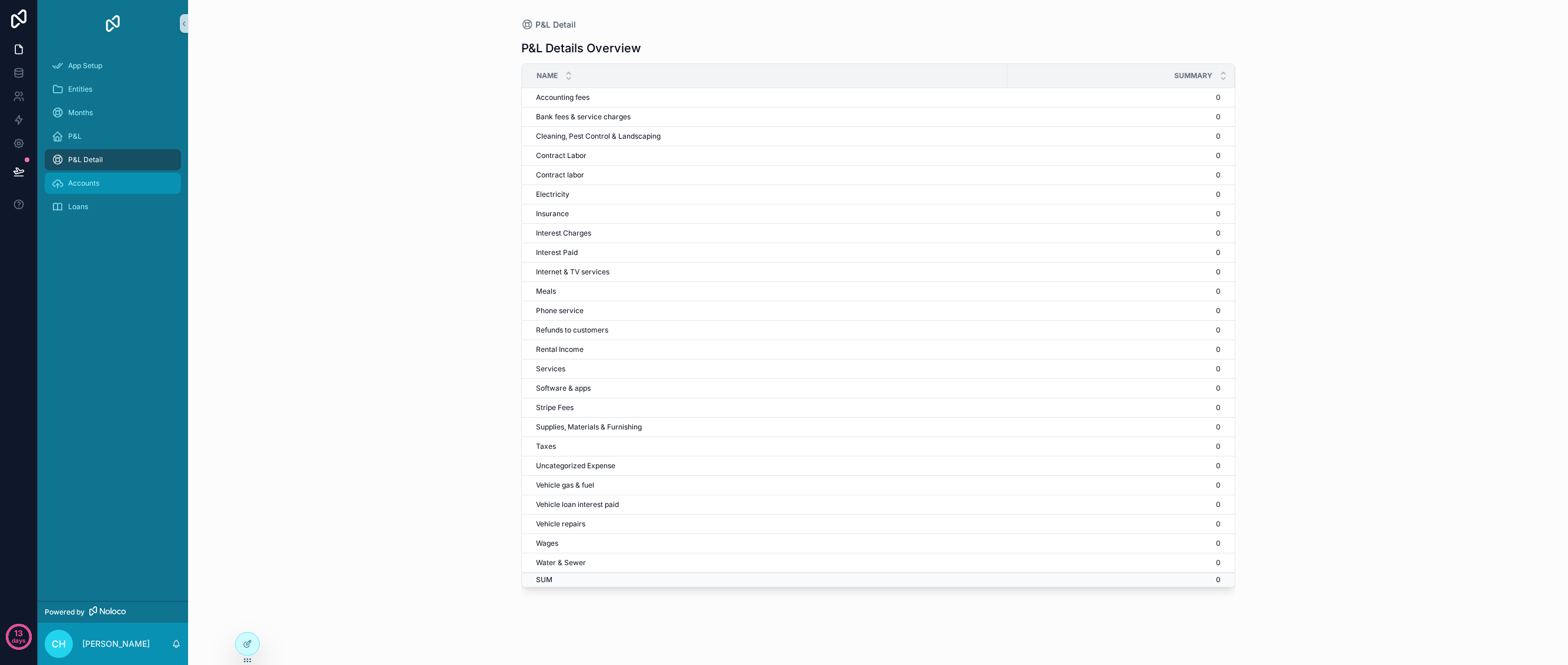
click at [102, 185] on div "Accounts" at bounding box center [113, 182] width 123 height 18
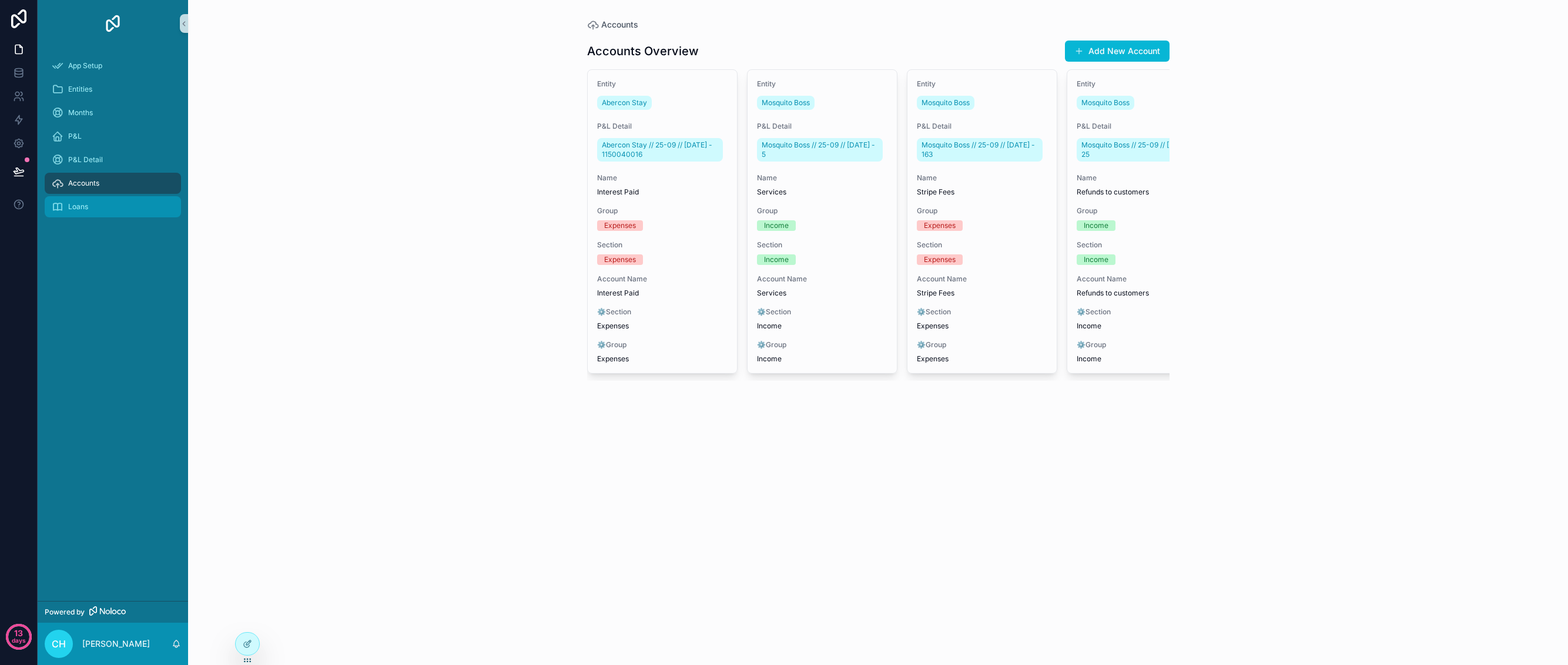
click at [104, 201] on div "Loans" at bounding box center [113, 206] width 123 height 18
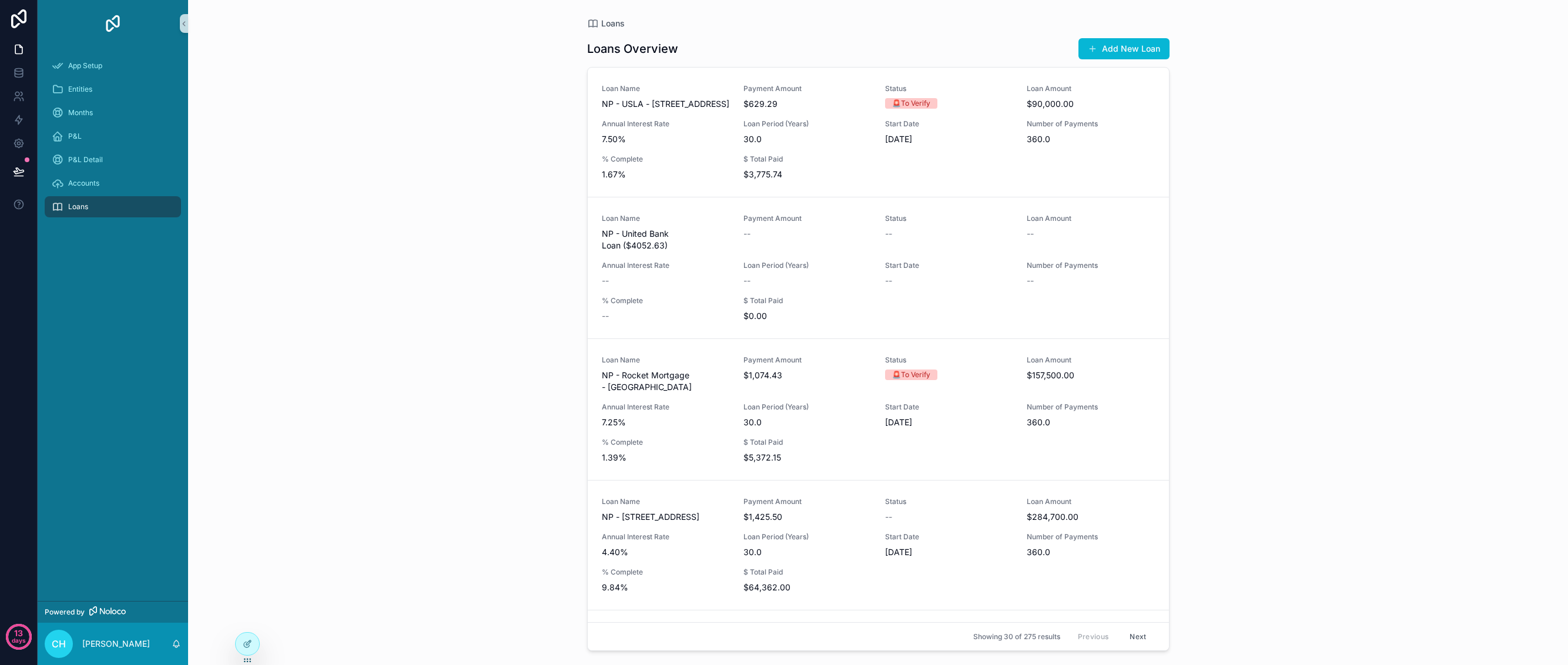
click at [98, 633] on div "CH Craig Hobbs" at bounding box center [113, 644] width 151 height 42
click at [103, 648] on p "[PERSON_NAME]" at bounding box center [116, 644] width 68 height 12
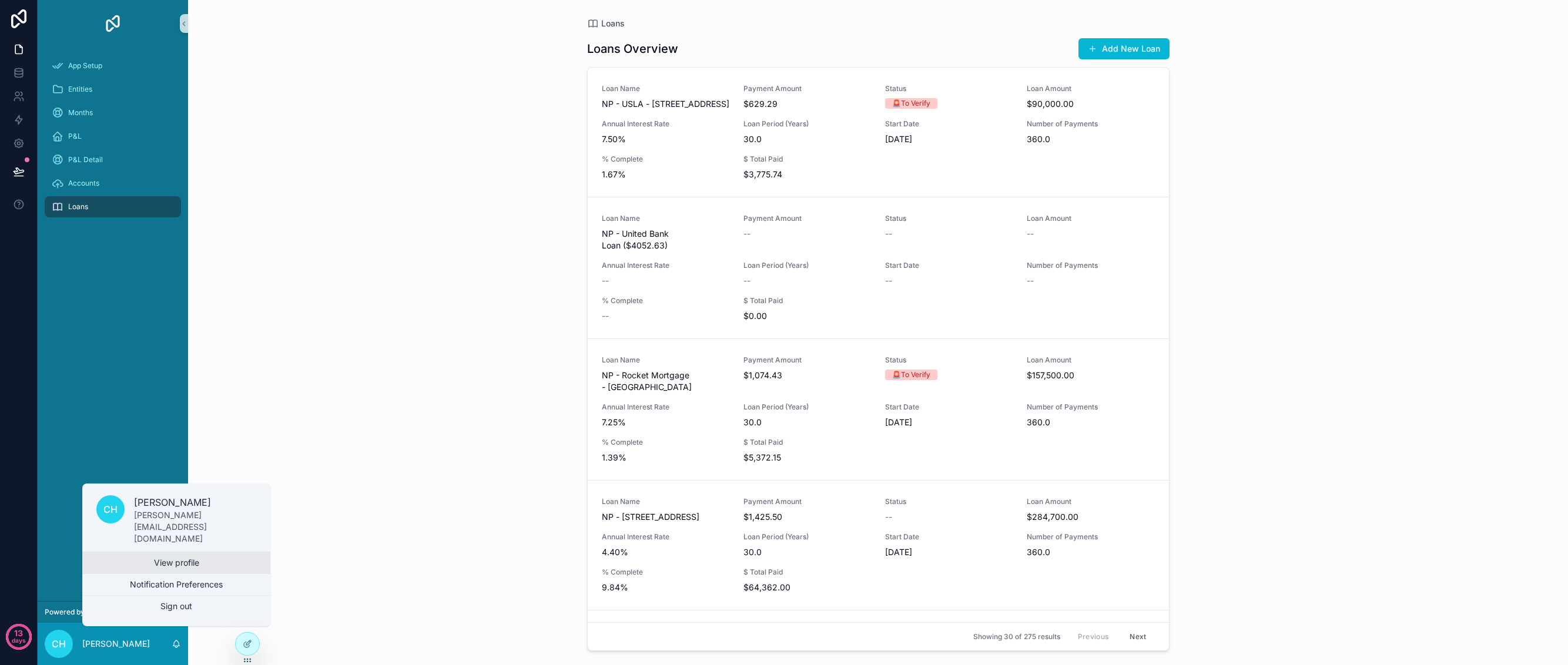
click at [174, 564] on link "View profile" at bounding box center [176, 563] width 188 height 21
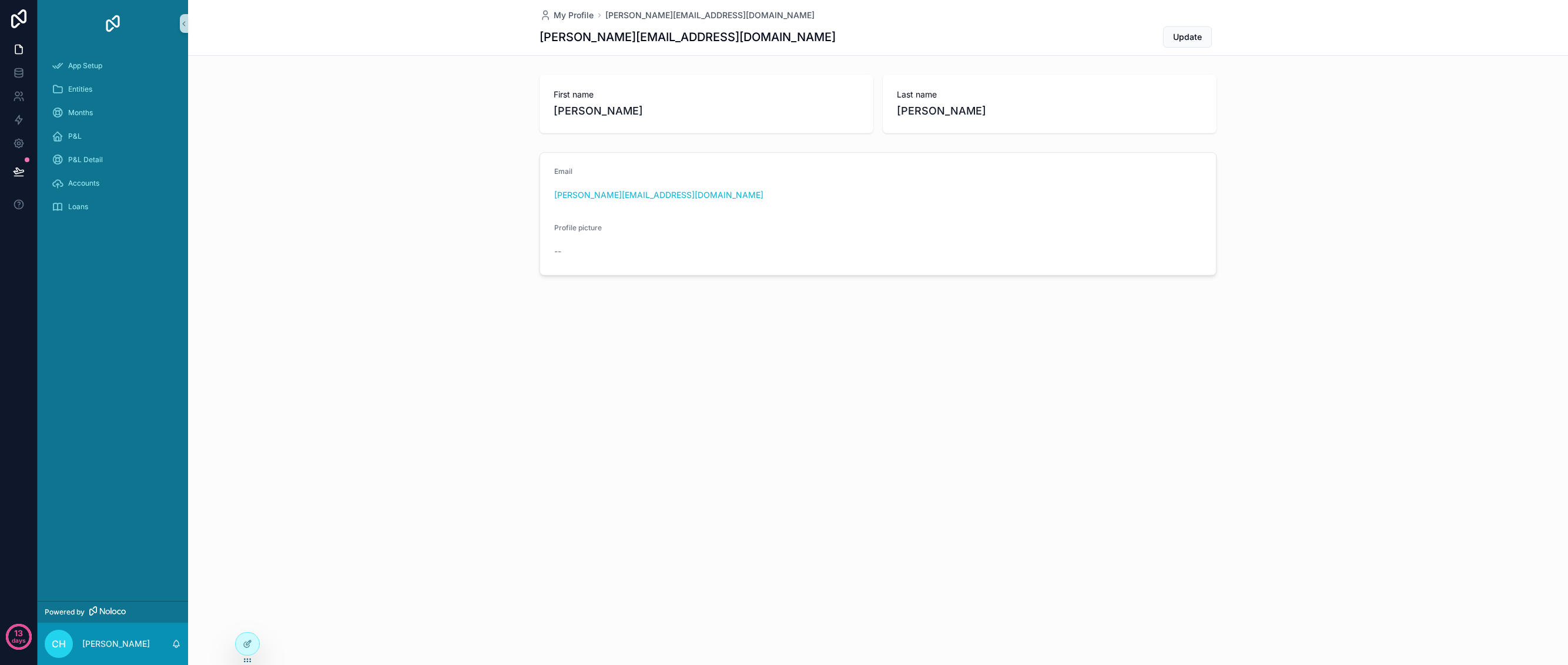
click at [586, 228] on span "Profile picture" at bounding box center [577, 227] width 47 height 9
click at [584, 238] on div "Profile picture --" at bounding box center [631, 241] width 155 height 38
drag, startPoint x: 581, startPoint y: 228, endPoint x: 888, endPoint y: 151, distance: 316.5
click at [581, 228] on span "Profile picture" at bounding box center [577, 227] width 47 height 9
click at [1190, 36] on span "Update" at bounding box center [1188, 37] width 29 height 12
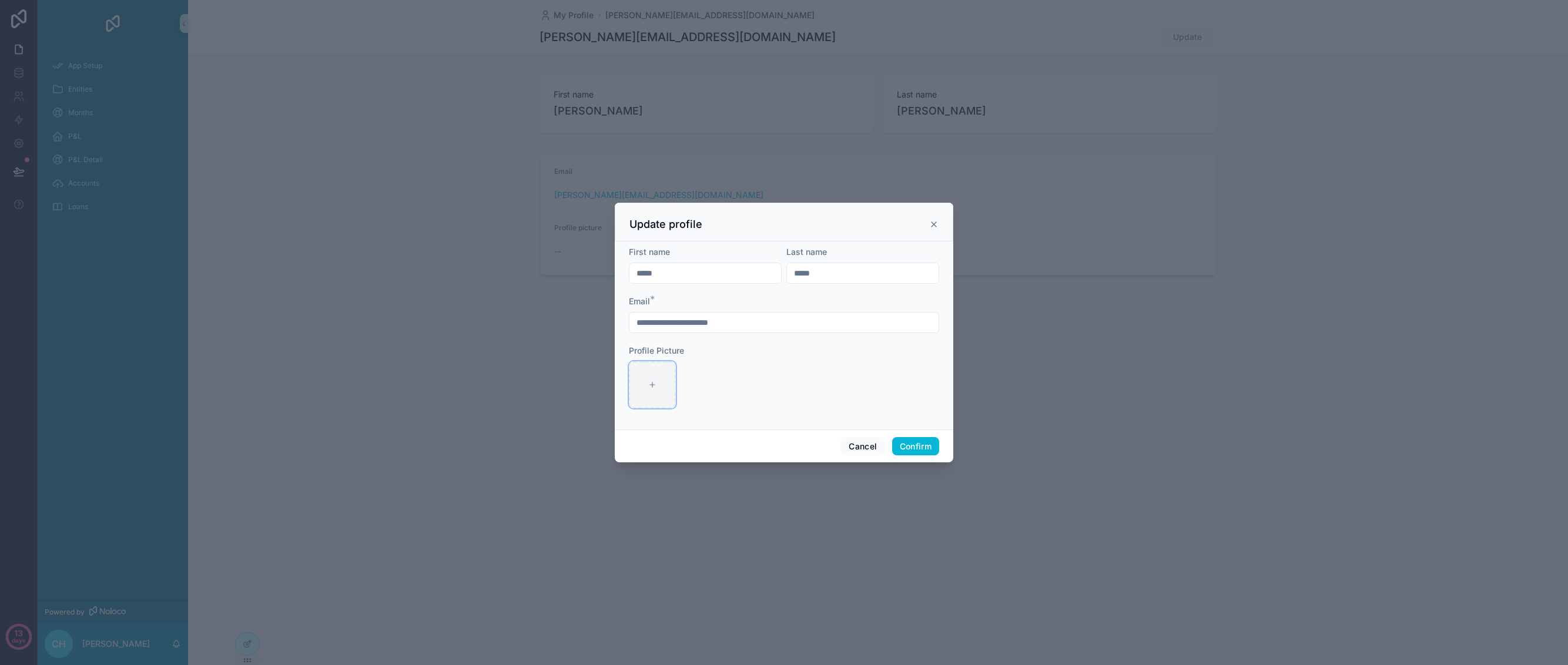
click at [650, 385] on icon at bounding box center [652, 384] width 9 height 9
type input "**********"
click at [911, 446] on button "Confirm" at bounding box center [915, 446] width 47 height 18
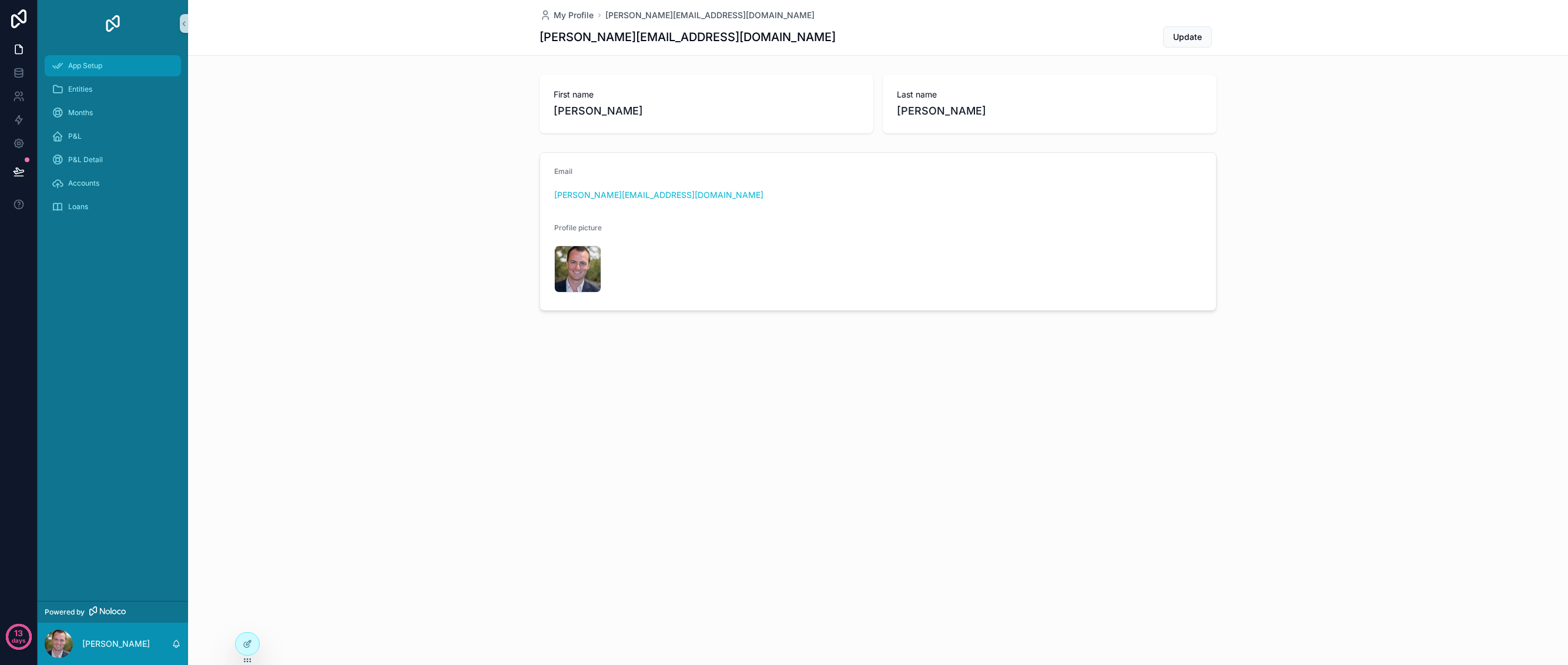
click at [85, 65] on span "App Setup" at bounding box center [85, 66] width 34 height 10
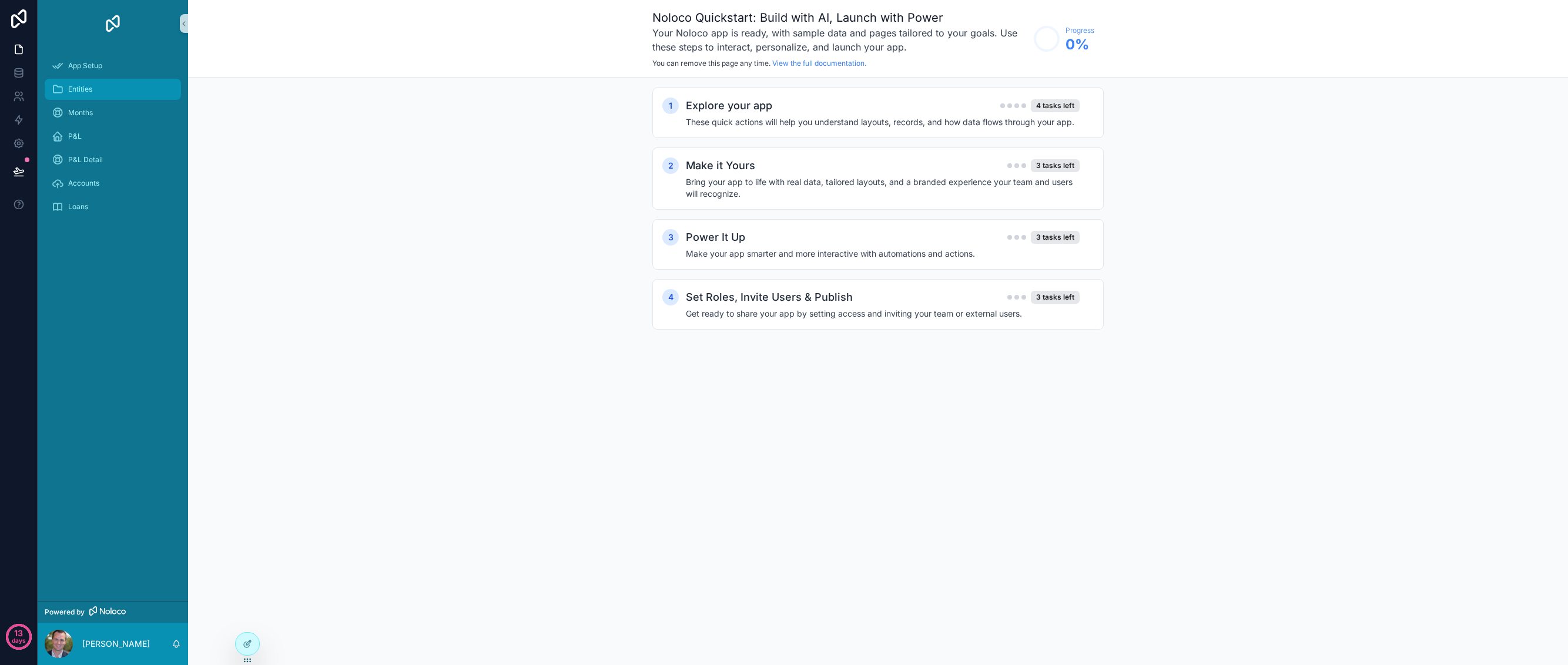
click at [120, 95] on div "Entities" at bounding box center [113, 89] width 123 height 18
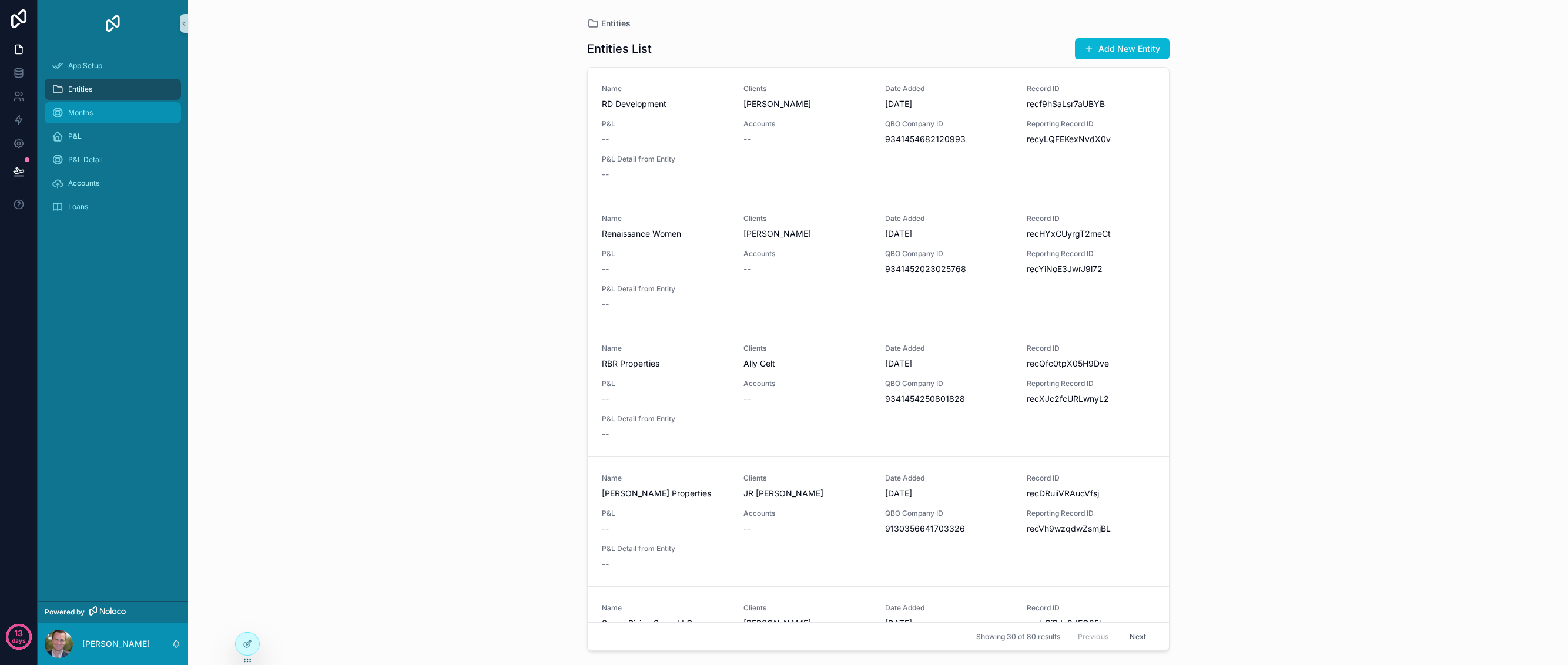
click at [111, 112] on div "Months" at bounding box center [113, 112] width 123 height 18
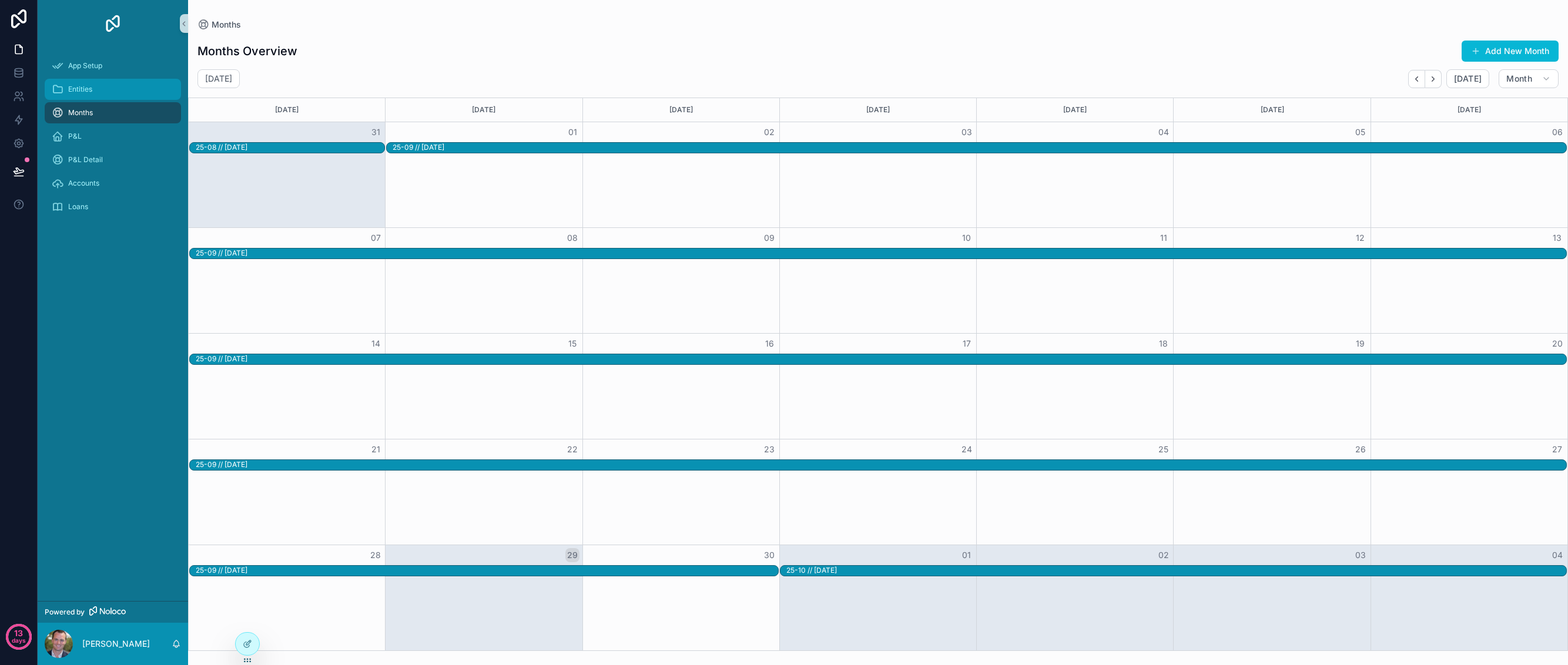
click at [106, 97] on div "Entities" at bounding box center [113, 89] width 123 height 18
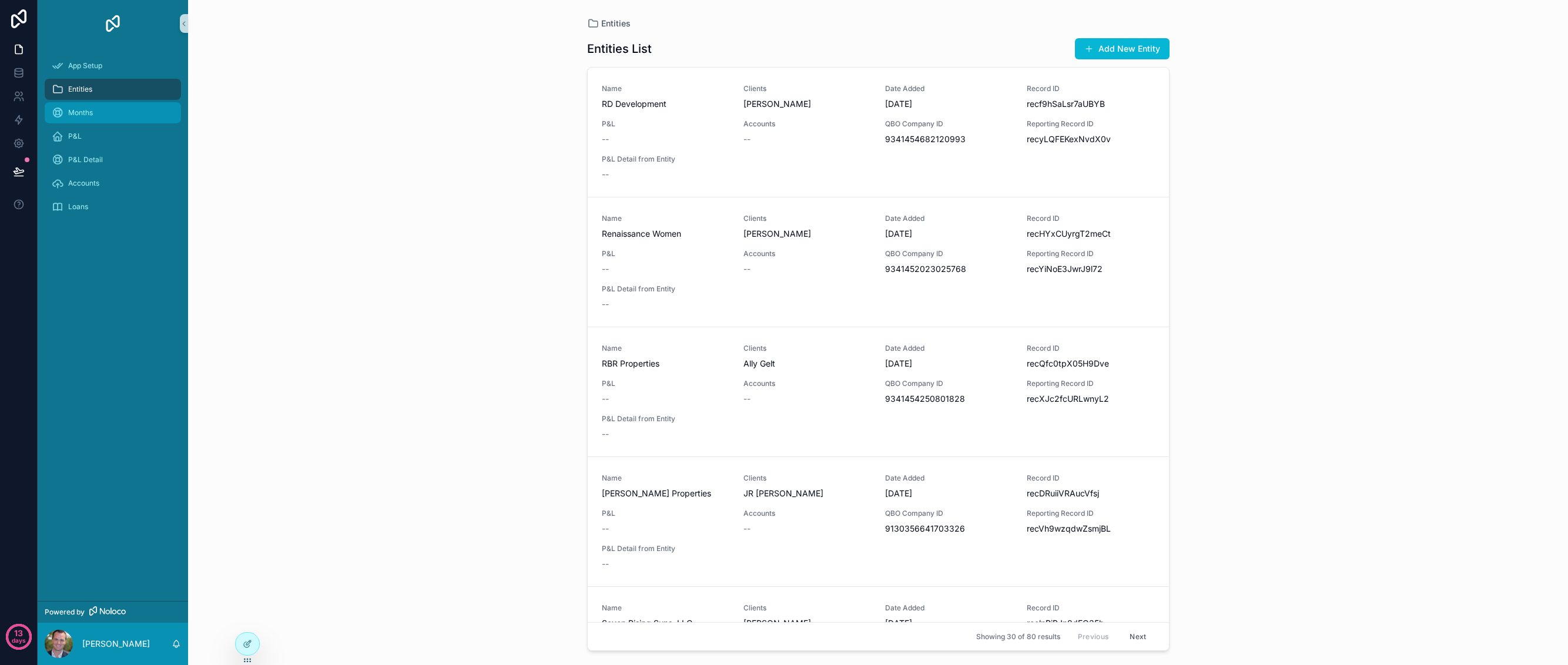
click at [106, 110] on div "Months" at bounding box center [113, 112] width 123 height 18
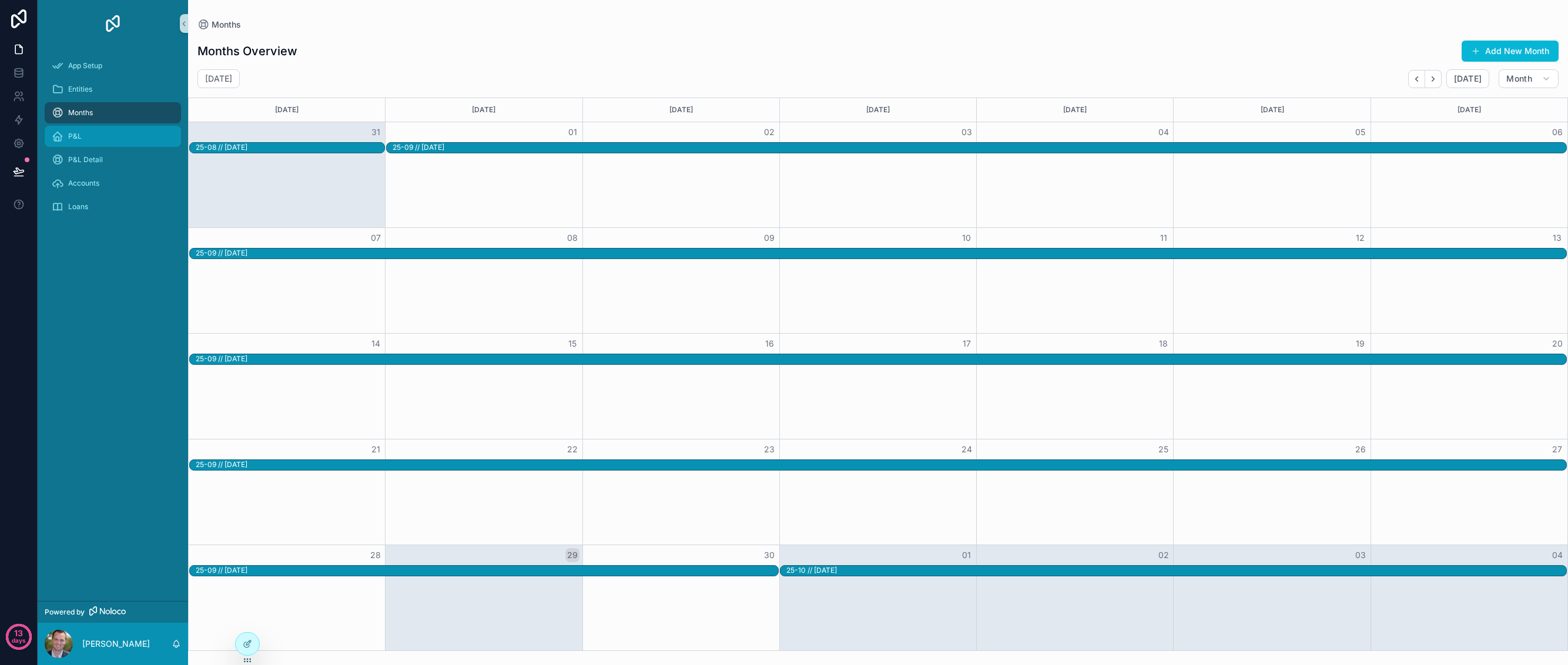
click at [102, 135] on div "P&L" at bounding box center [113, 135] width 123 height 18
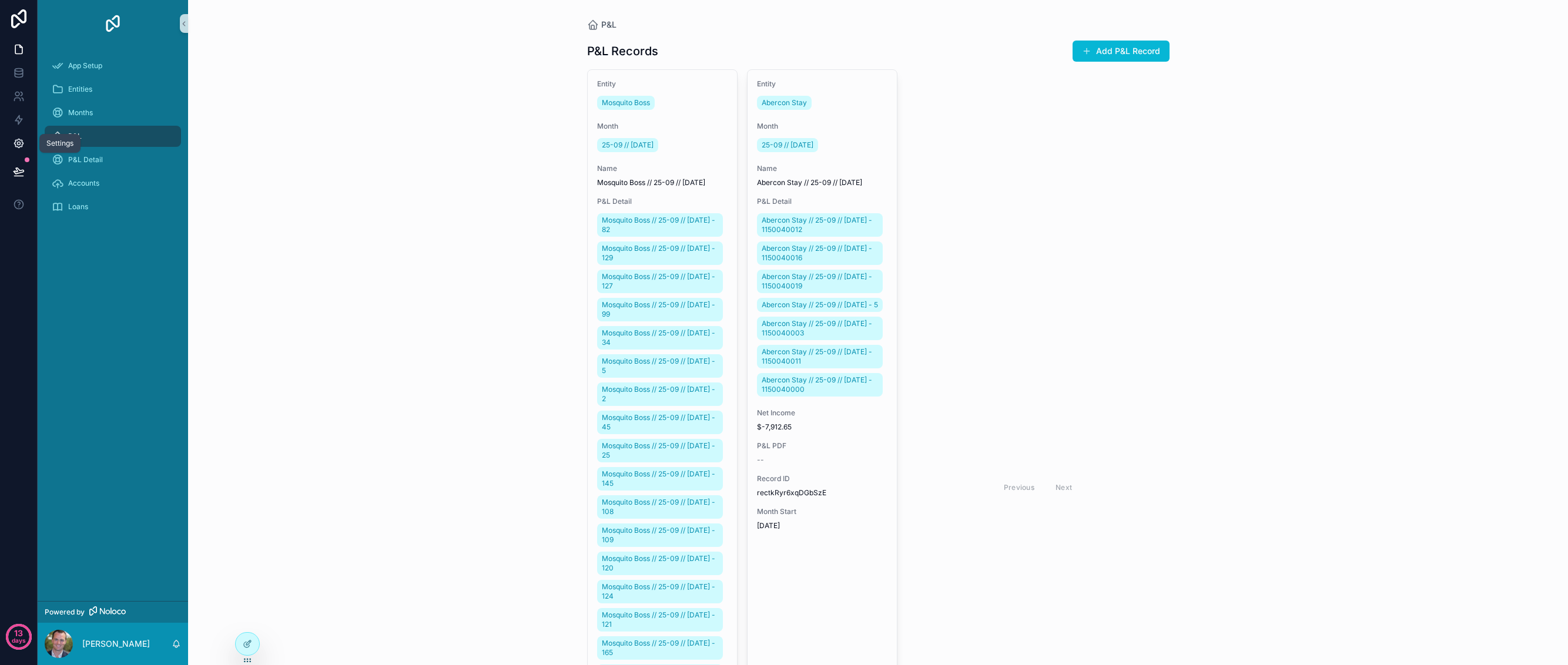
click at [20, 145] on icon at bounding box center [18, 143] width 12 height 12
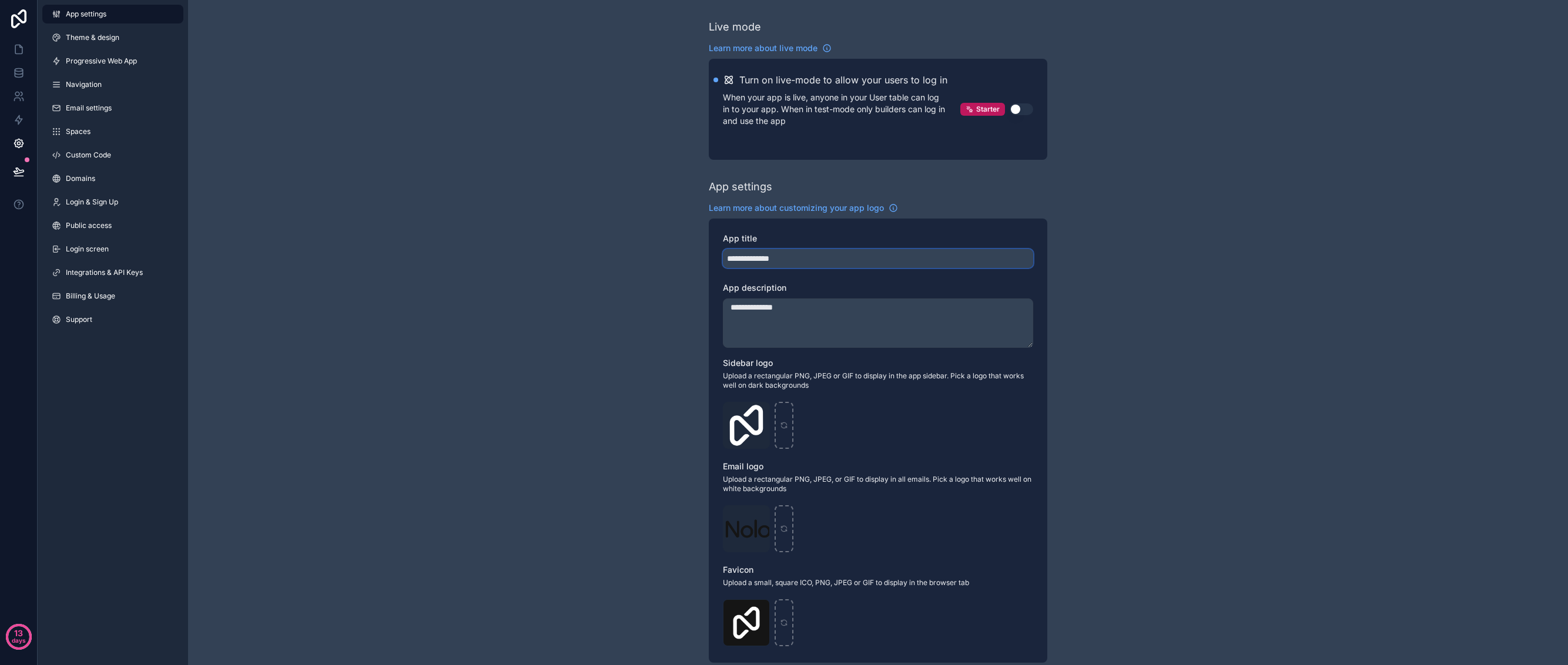
click at [806, 263] on input "**********" at bounding box center [877, 258] width 310 height 18
type input "**********"
click at [876, 308] on textarea "**********" at bounding box center [877, 322] width 310 height 49
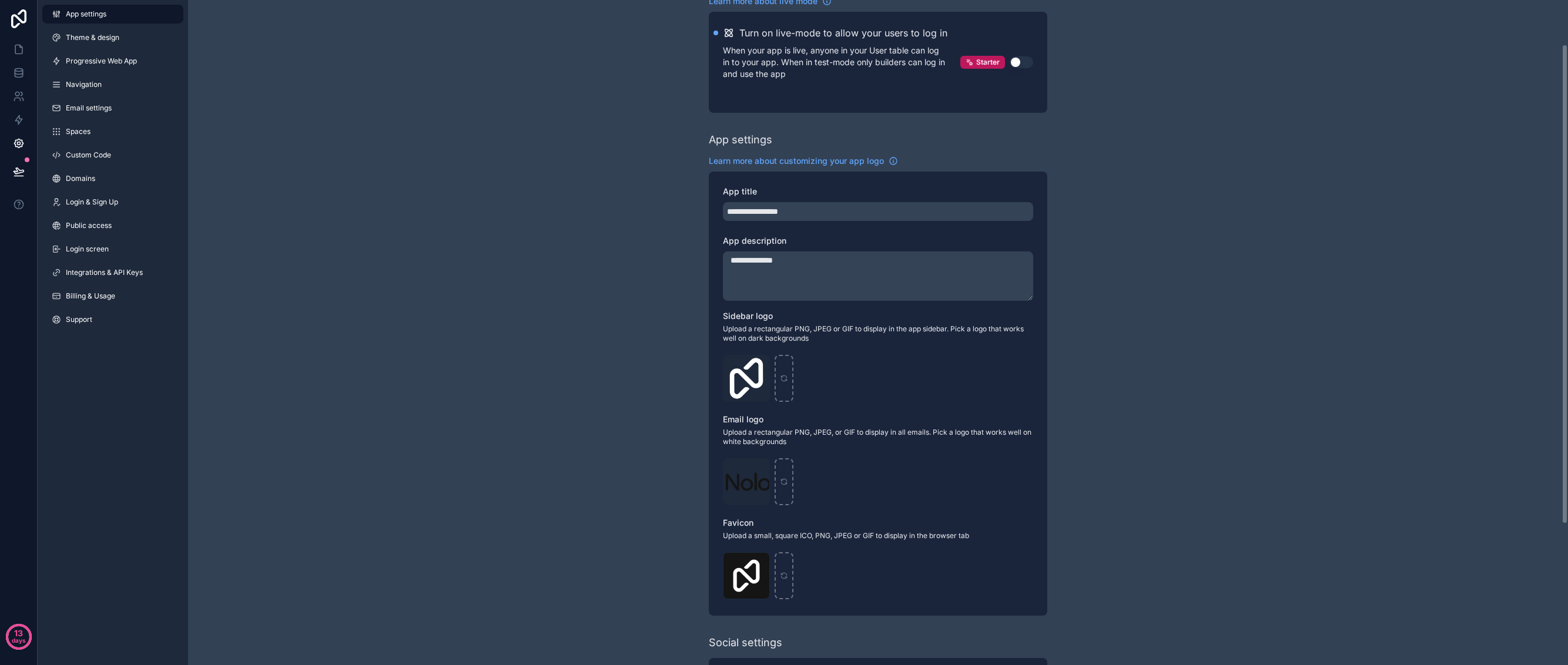
scroll to position [62, 0]
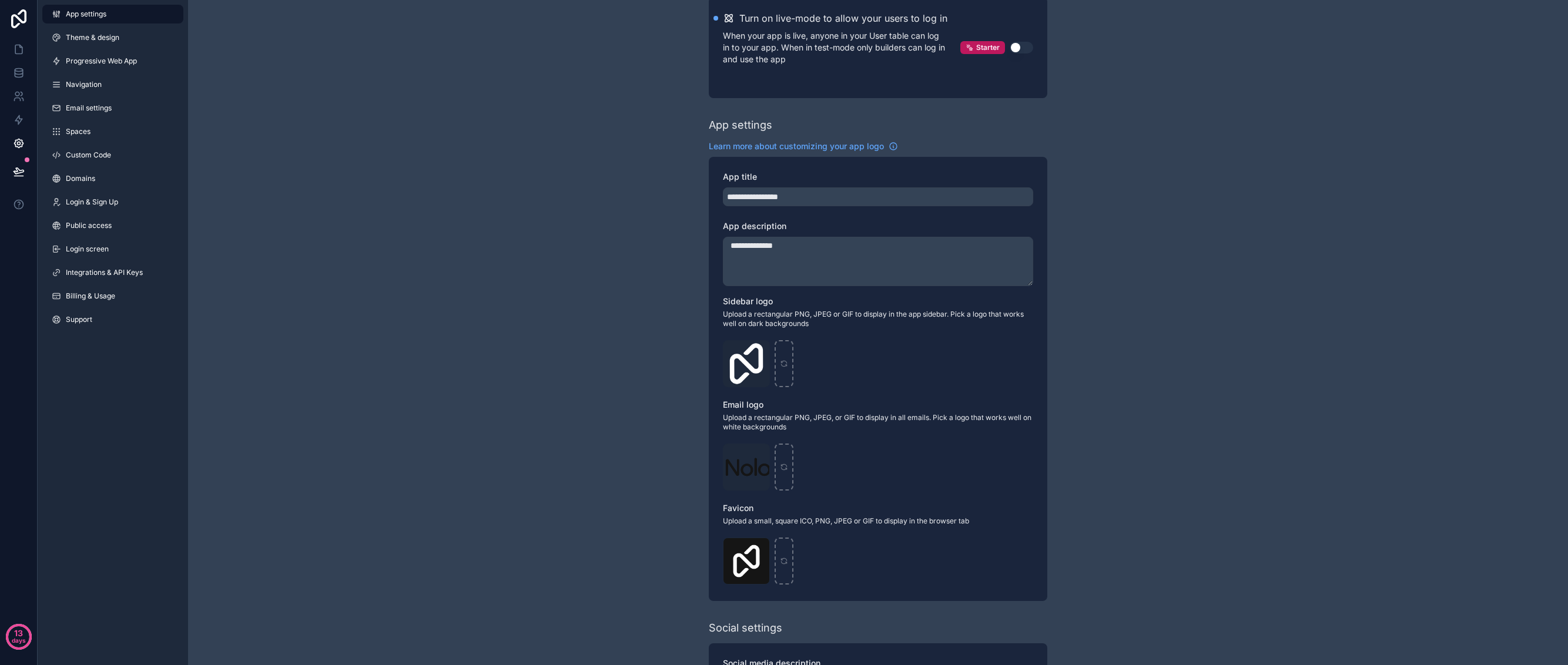
click at [829, 250] on textarea "**********" at bounding box center [877, 261] width 310 height 49
type textarea "*"
click at [1087, 275] on div "**********" at bounding box center [878, 399] width 1380 height 921
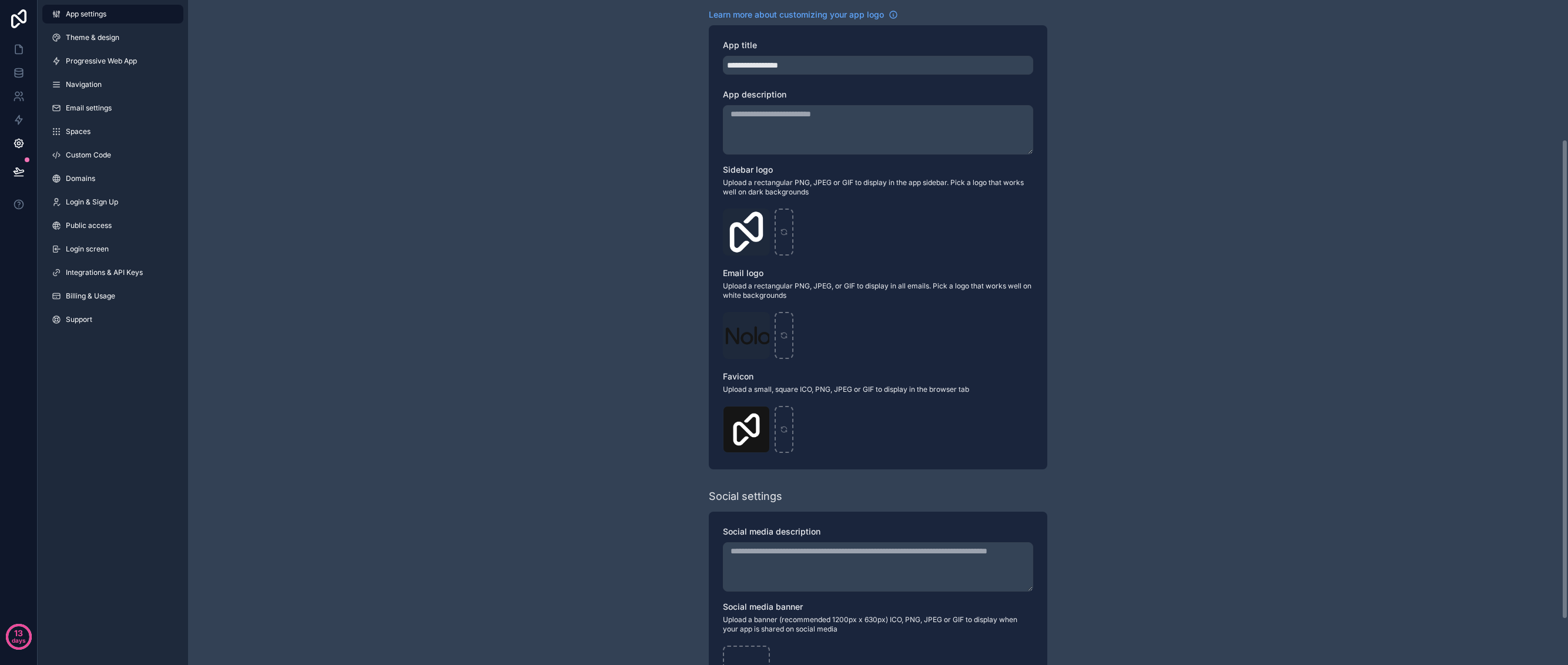
scroll to position [145, 0]
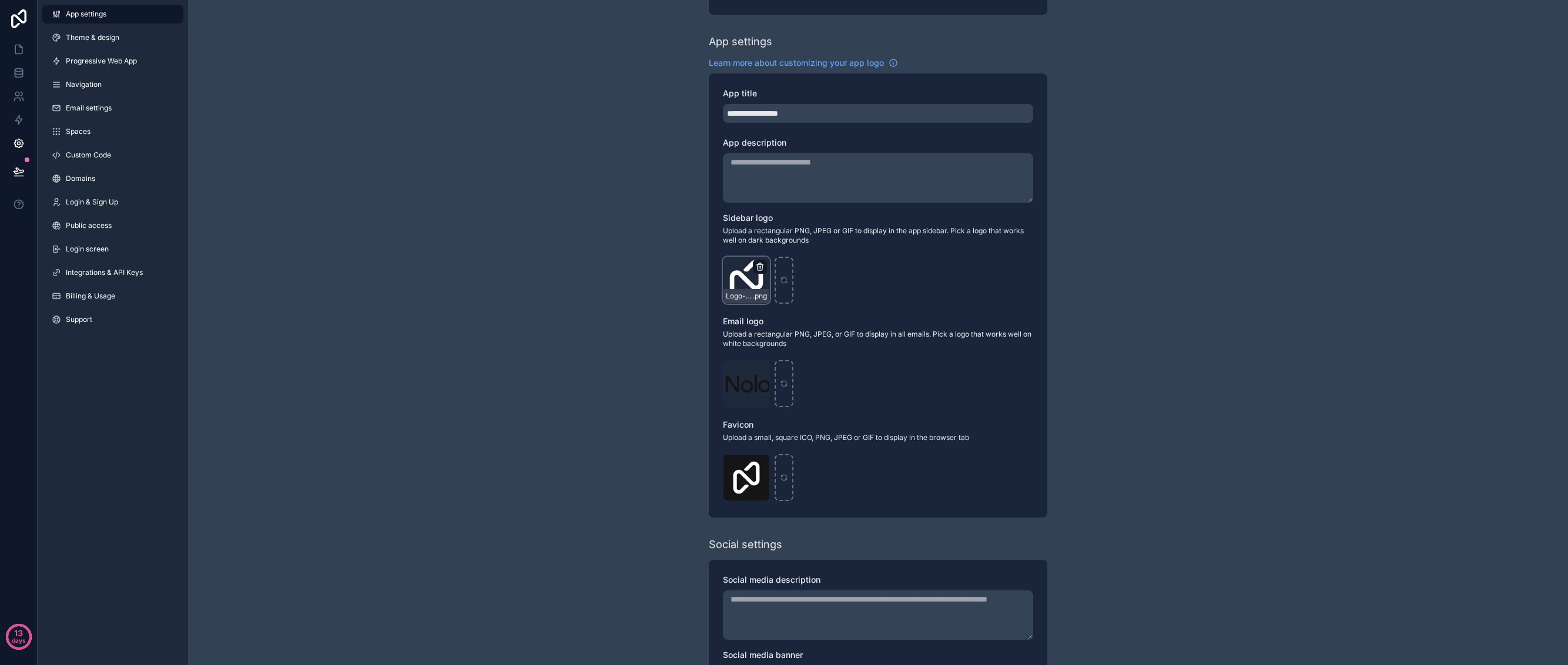
click at [763, 266] on icon "scrollable content" at bounding box center [760, 266] width 10 height 10
click at [742, 280] on div "Logo-Sq-No-Padding .png" at bounding box center [745, 280] width 47 height 47
click at [0, 0] on icon "scrollable content" at bounding box center [0, 0] width 0 height 0
click at [783, 248] on icon "button" at bounding box center [785, 245] width 10 height 10
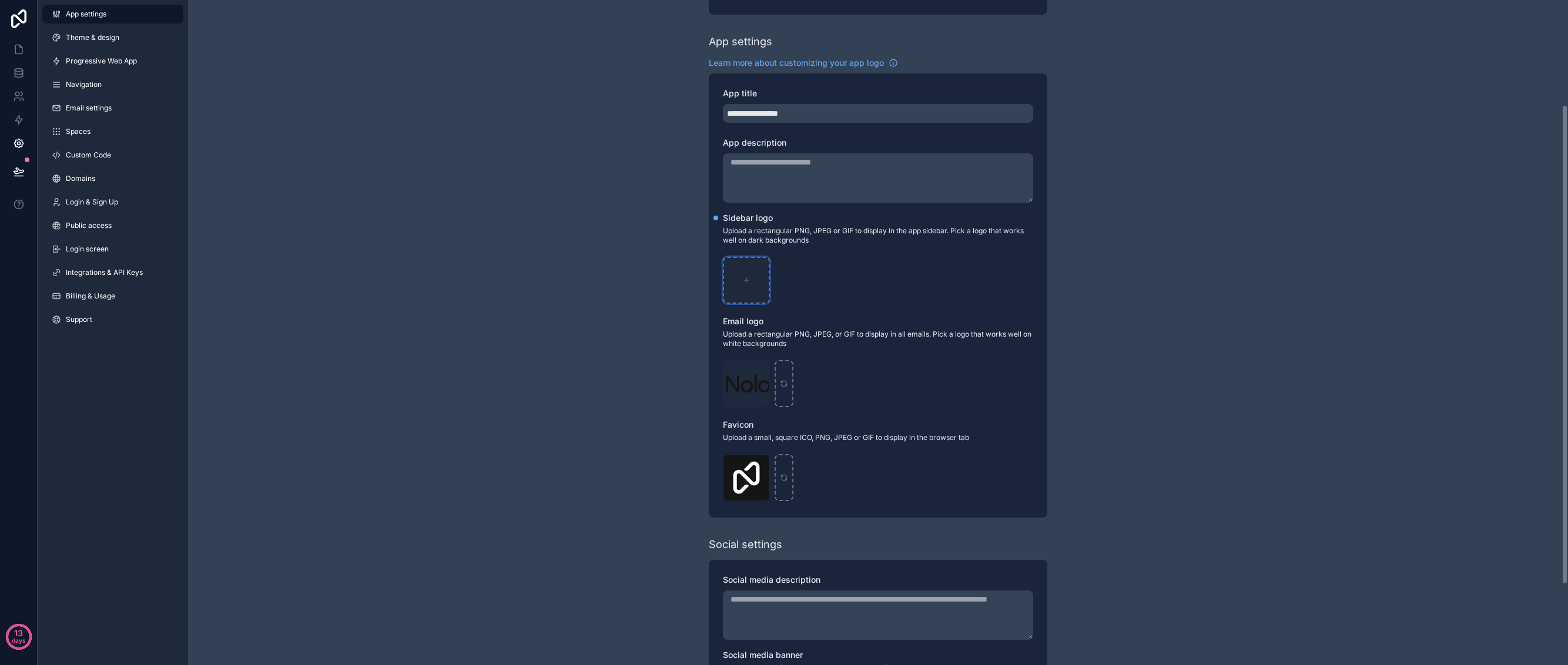
click at [744, 281] on icon "scrollable content" at bounding box center [746, 280] width 9 height 9
type input "**********"
click at [781, 278] on icon "scrollable content" at bounding box center [783, 278] width 5 height 2
type input "**********"
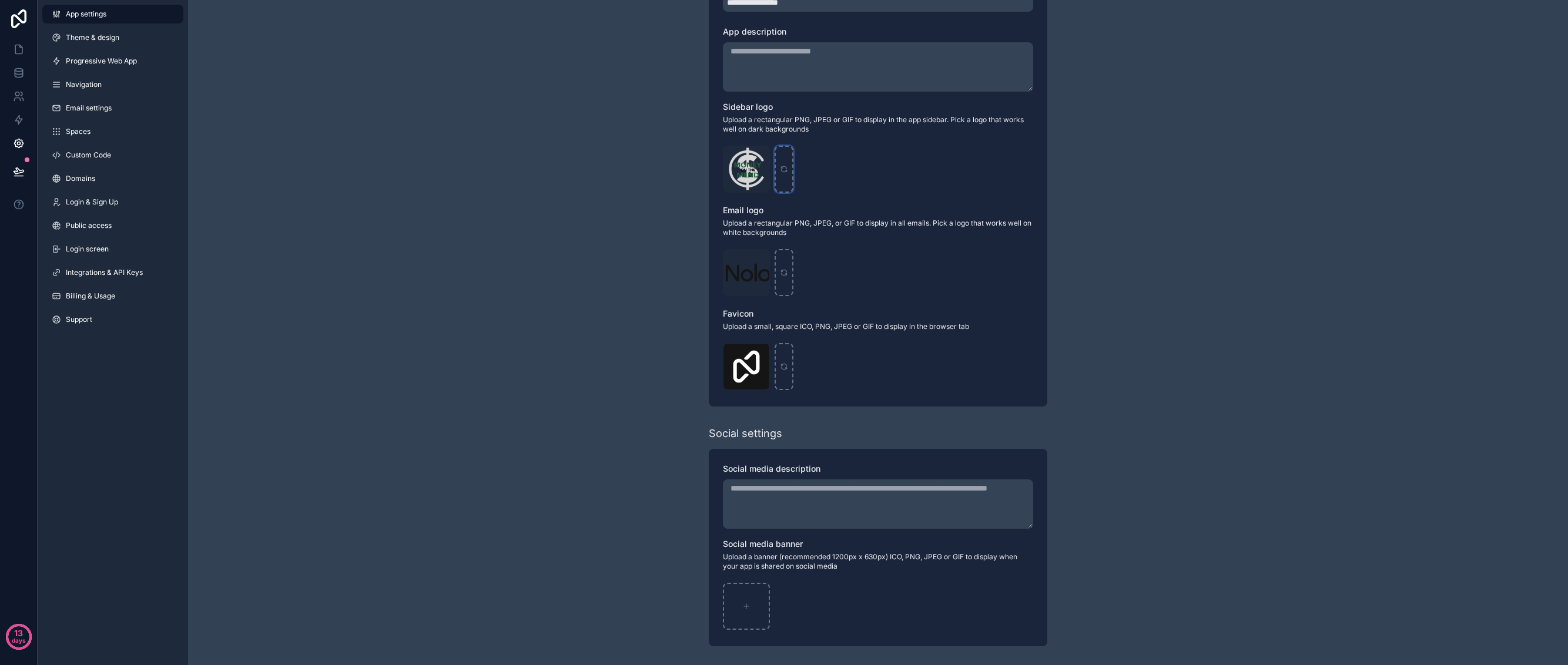
scroll to position [0, 0]
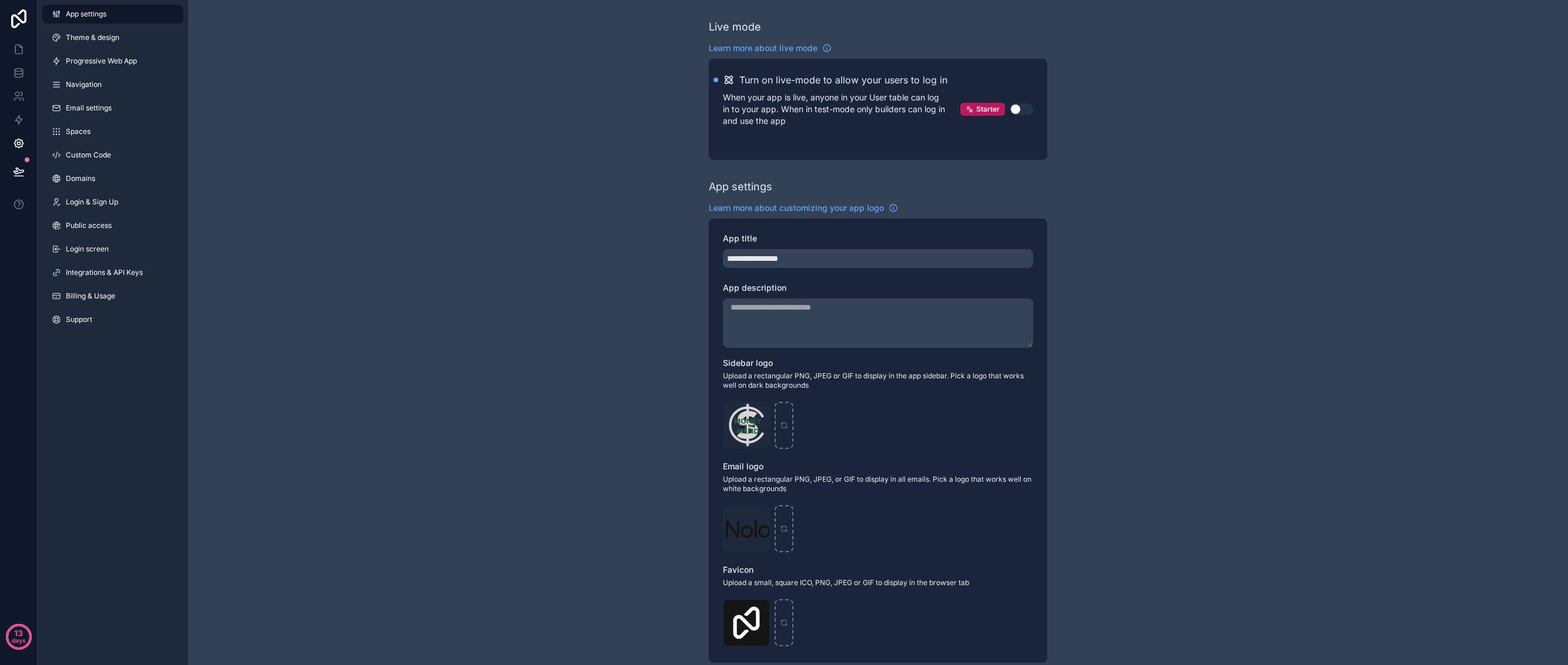
click at [283, 205] on div "**********" at bounding box center [878, 460] width 1380 height 921
click at [117, 45] on link "Theme & design" at bounding box center [113, 37] width 141 height 18
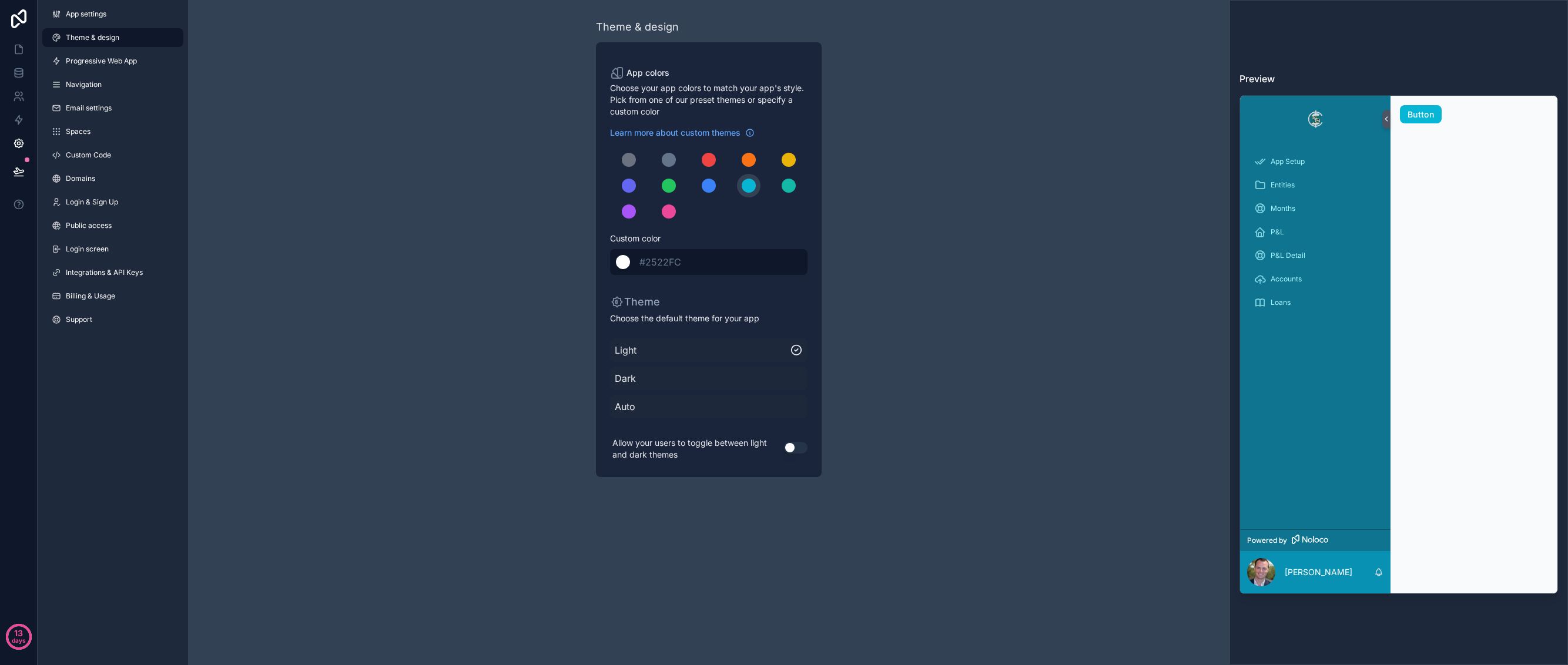
click at [661, 263] on span "#2522FC" at bounding box center [659, 262] width 42 height 12
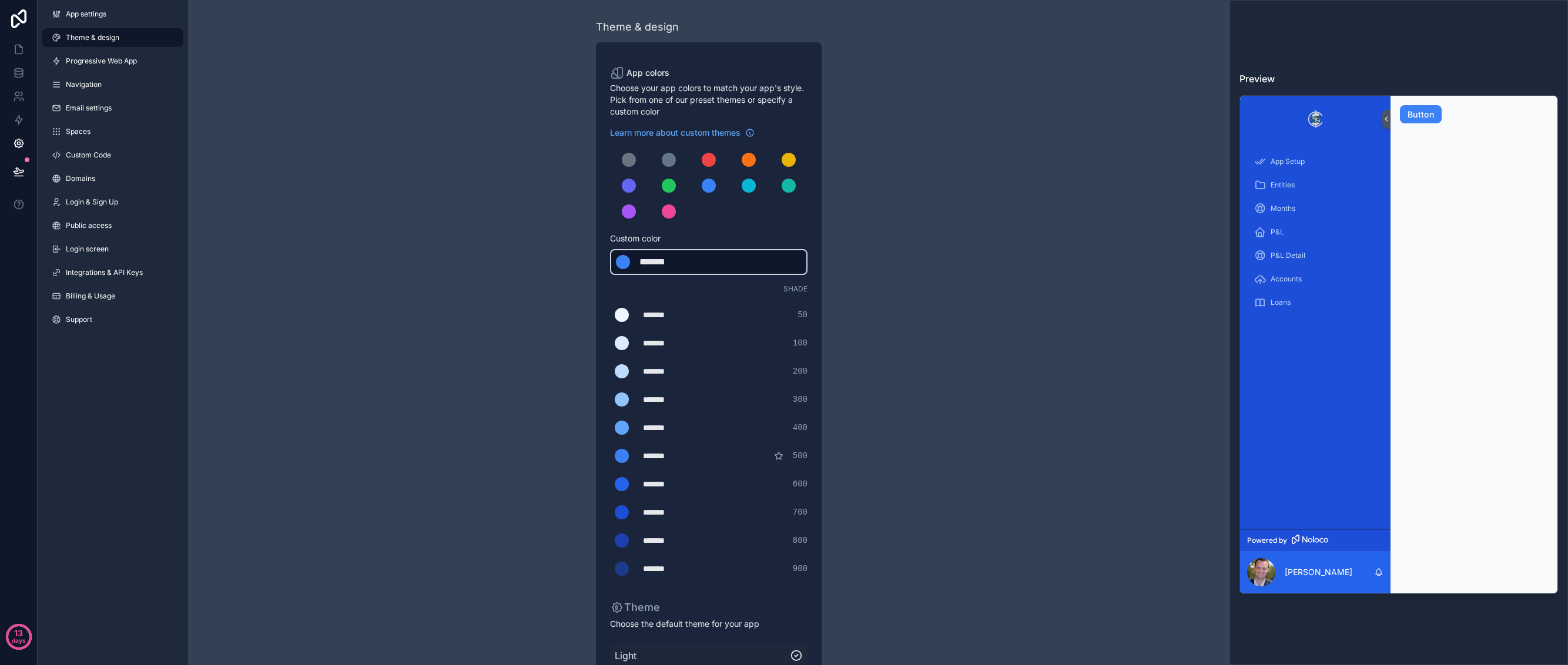
click at [672, 264] on div "*******" at bounding box center [668, 262] width 59 height 14
click at [695, 265] on div "*******" at bounding box center [668, 262] width 59 height 14
type div "***"
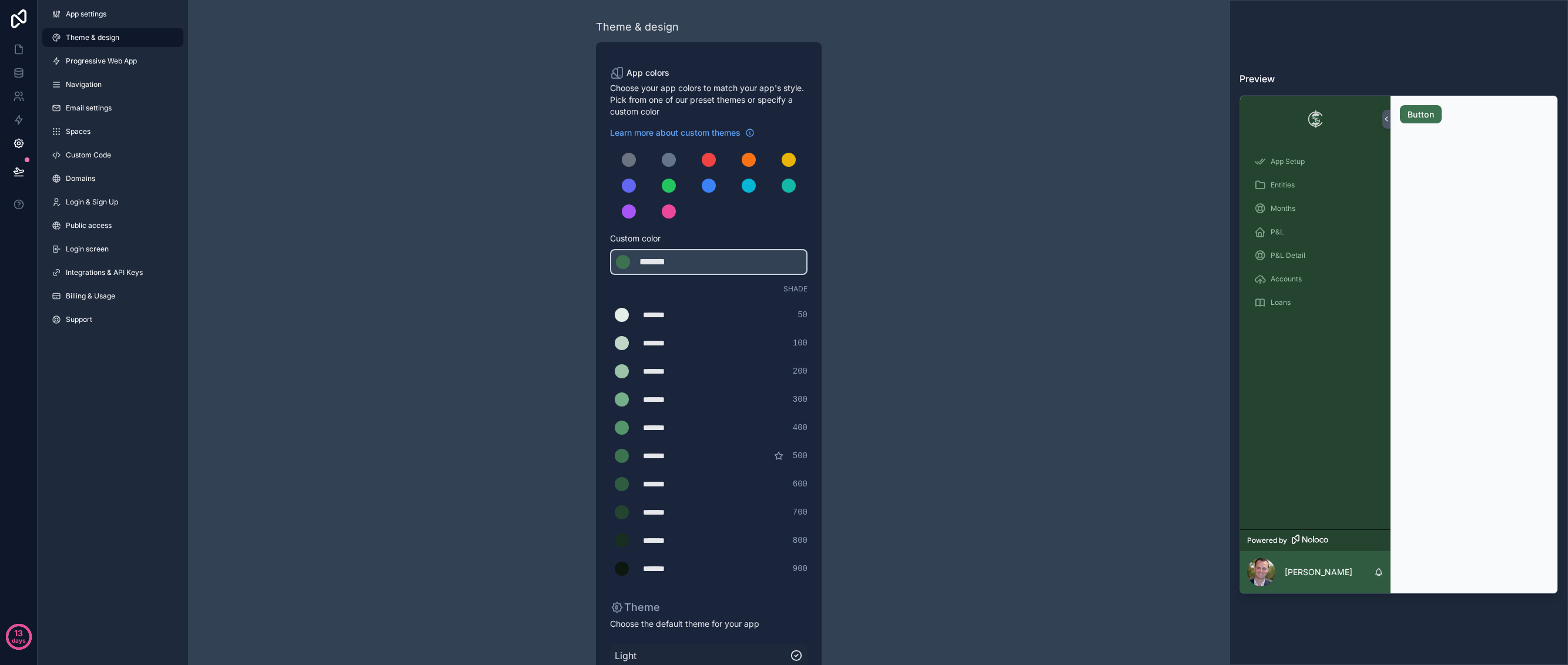
click at [902, 256] on div "Theme & design App colors Choose your app colors to match your app's style. Pic…" at bounding box center [709, 401] width 1041 height 801
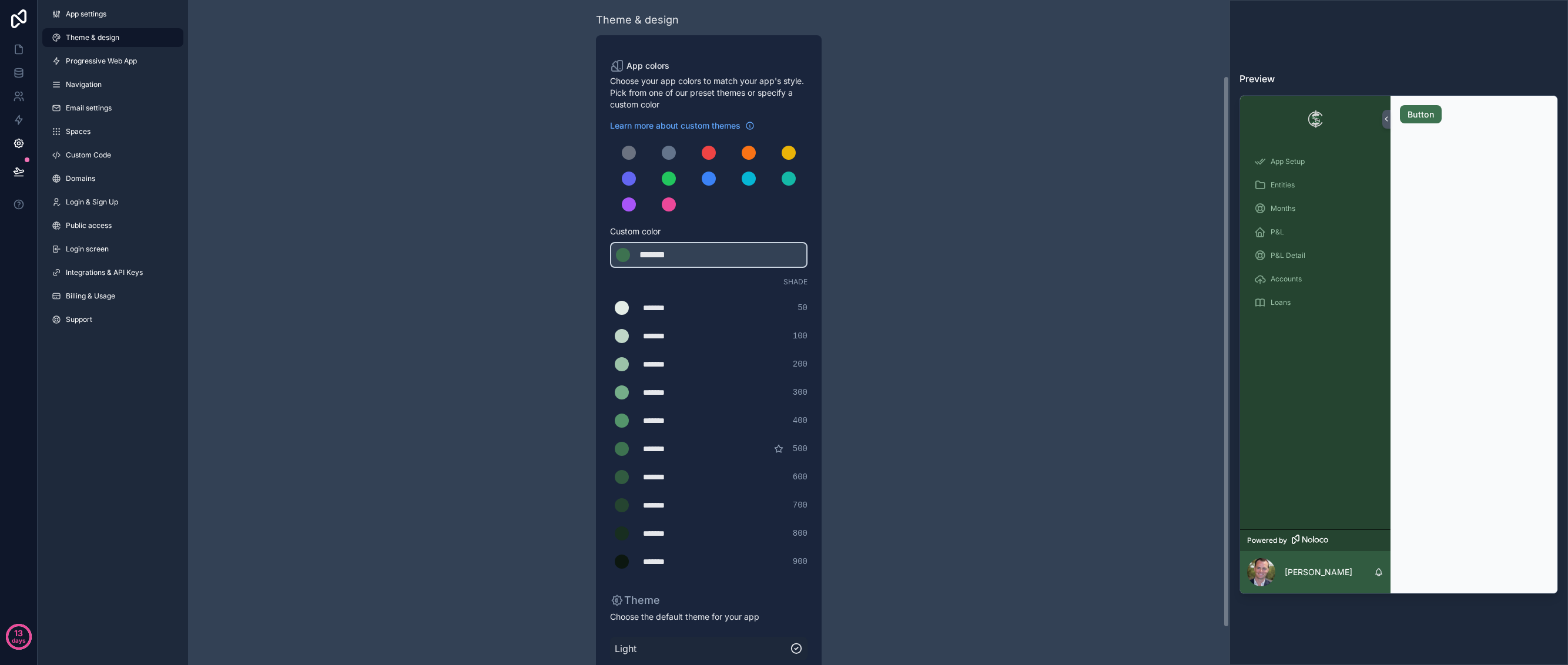
scroll to position [136, 0]
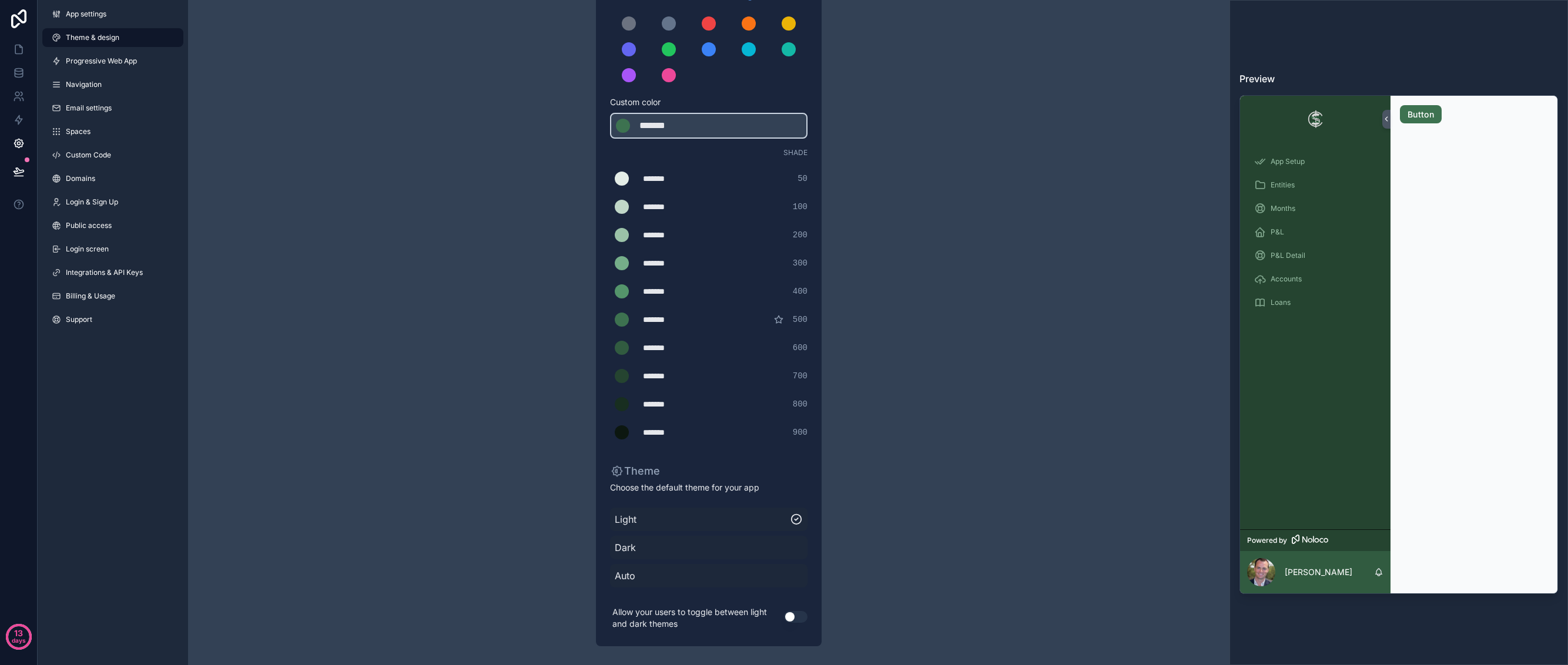
click at [694, 588] on div "Light Dark Auto" at bounding box center [709, 547] width 197 height 89
click at [693, 580] on span "Auto" at bounding box center [709, 575] width 188 height 14
click at [79, 18] on span "App settings" at bounding box center [86, 14] width 41 height 10
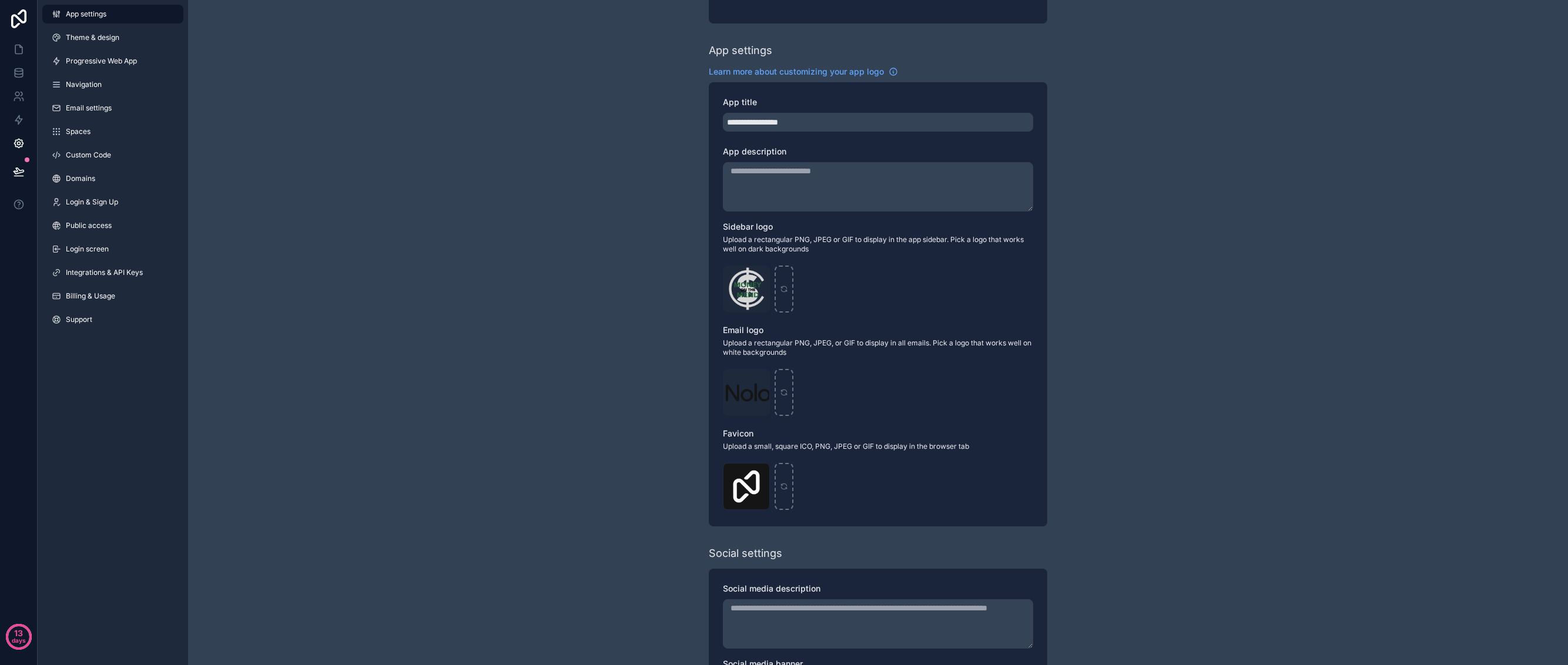
click at [632, 286] on div "**********" at bounding box center [878, 324] width 1380 height 921
click at [781, 287] on icon "scrollable content" at bounding box center [783, 287] width 5 height 2
click at [546, 346] on div "**********" at bounding box center [878, 324] width 1380 height 921
click at [96, 187] on link "Domains" at bounding box center [113, 178] width 141 height 18
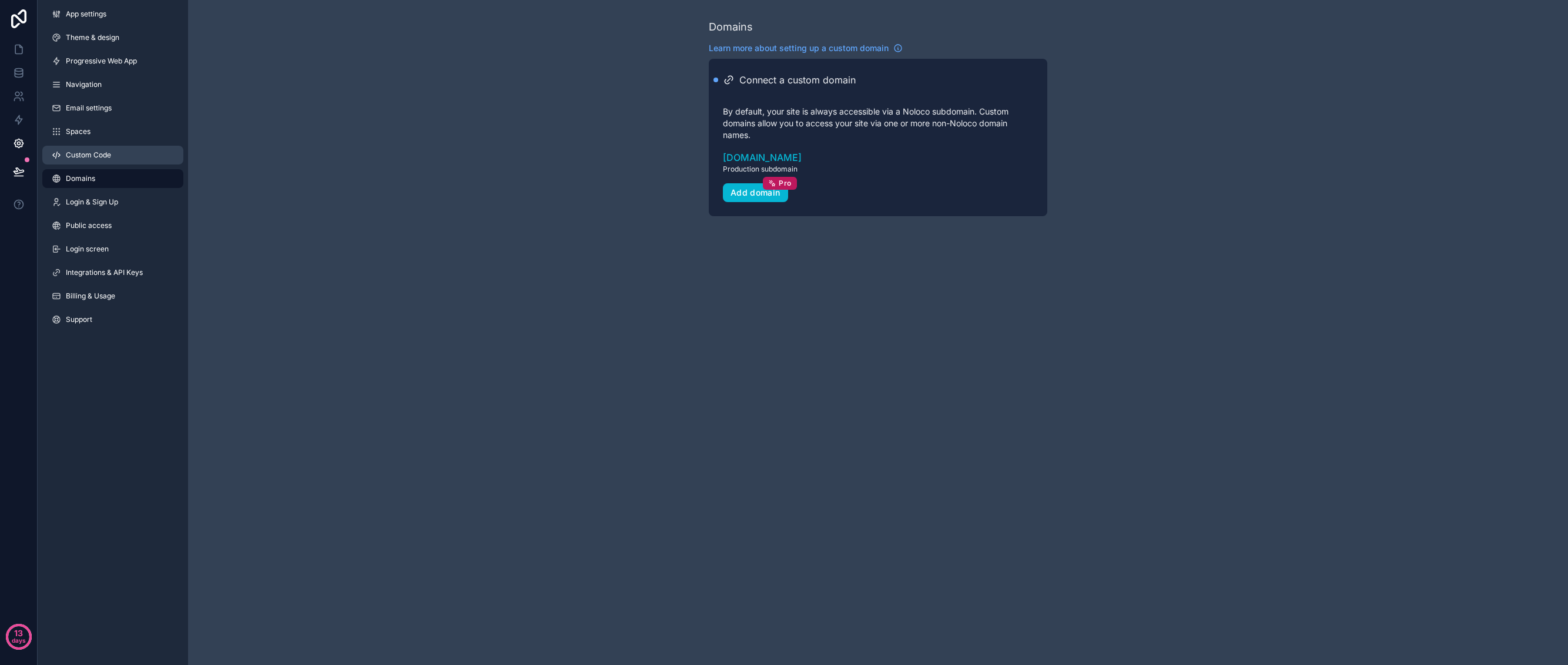
click at [153, 157] on link "Custom Code" at bounding box center [113, 154] width 141 height 18
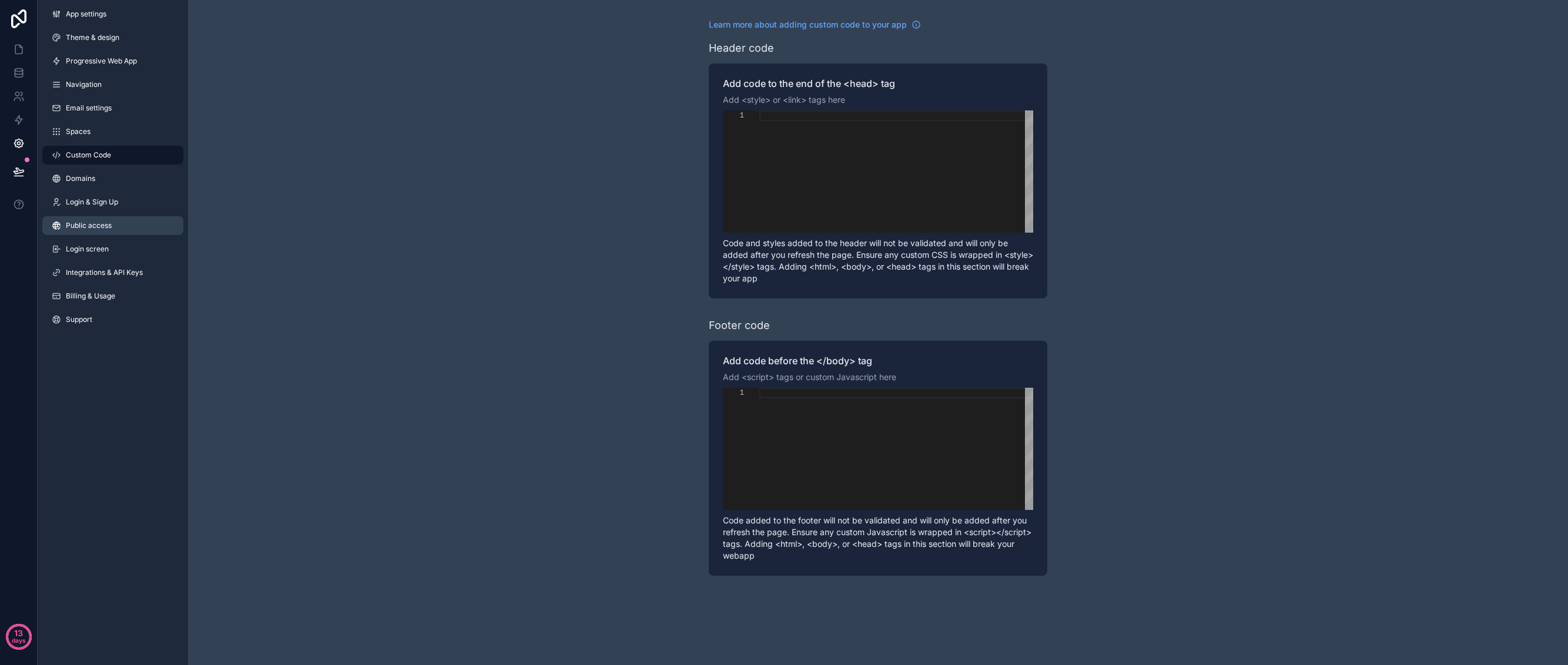
click at [97, 223] on span "Public access" at bounding box center [88, 226] width 45 height 10
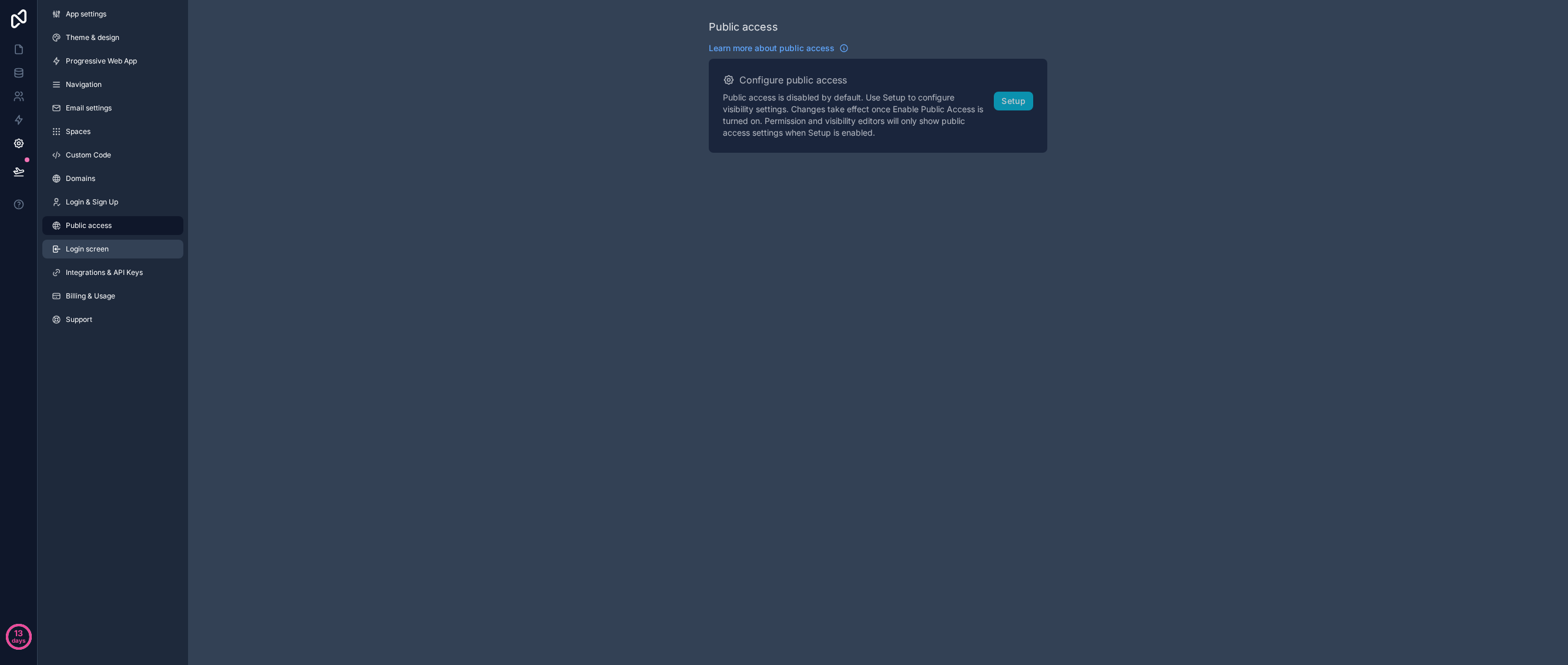
click at [131, 256] on link "Login screen" at bounding box center [113, 248] width 141 height 18
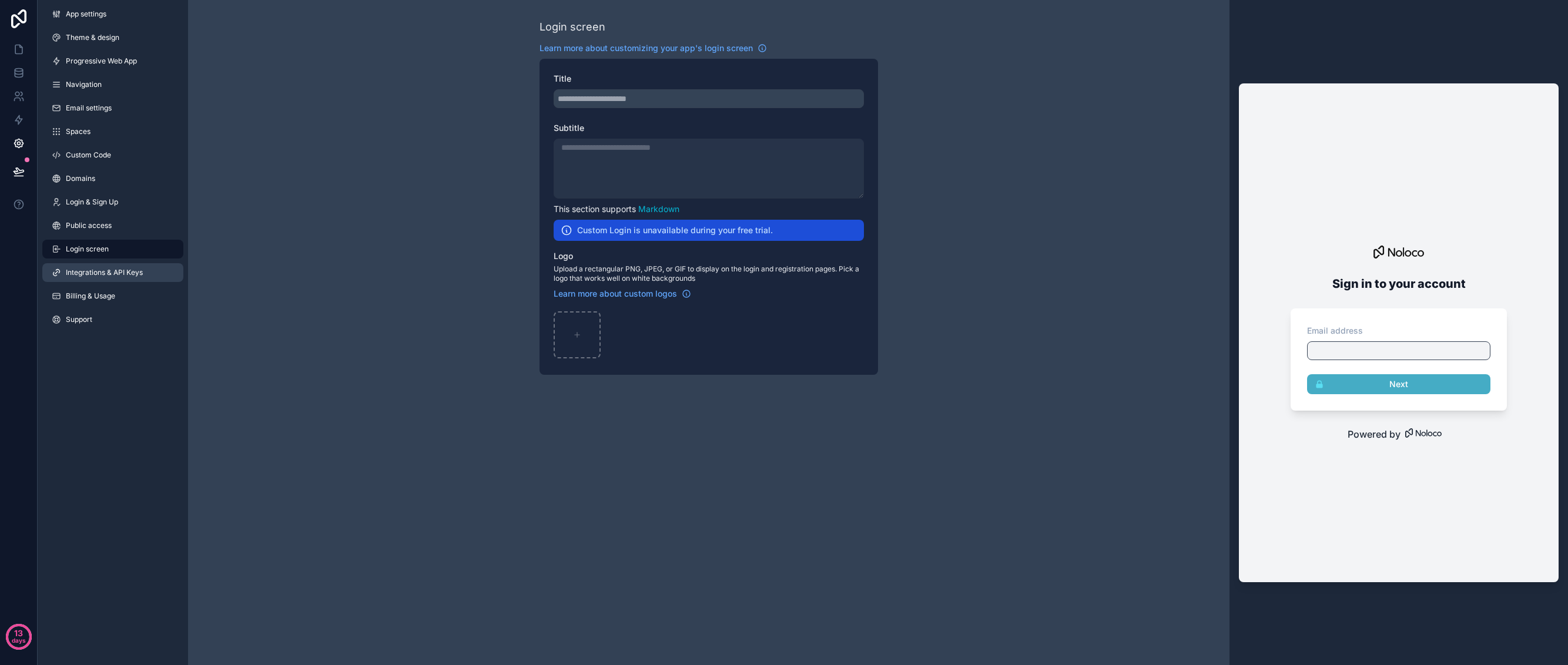
click at [128, 275] on span "Integrations & API Keys" at bounding box center [104, 272] width 77 height 10
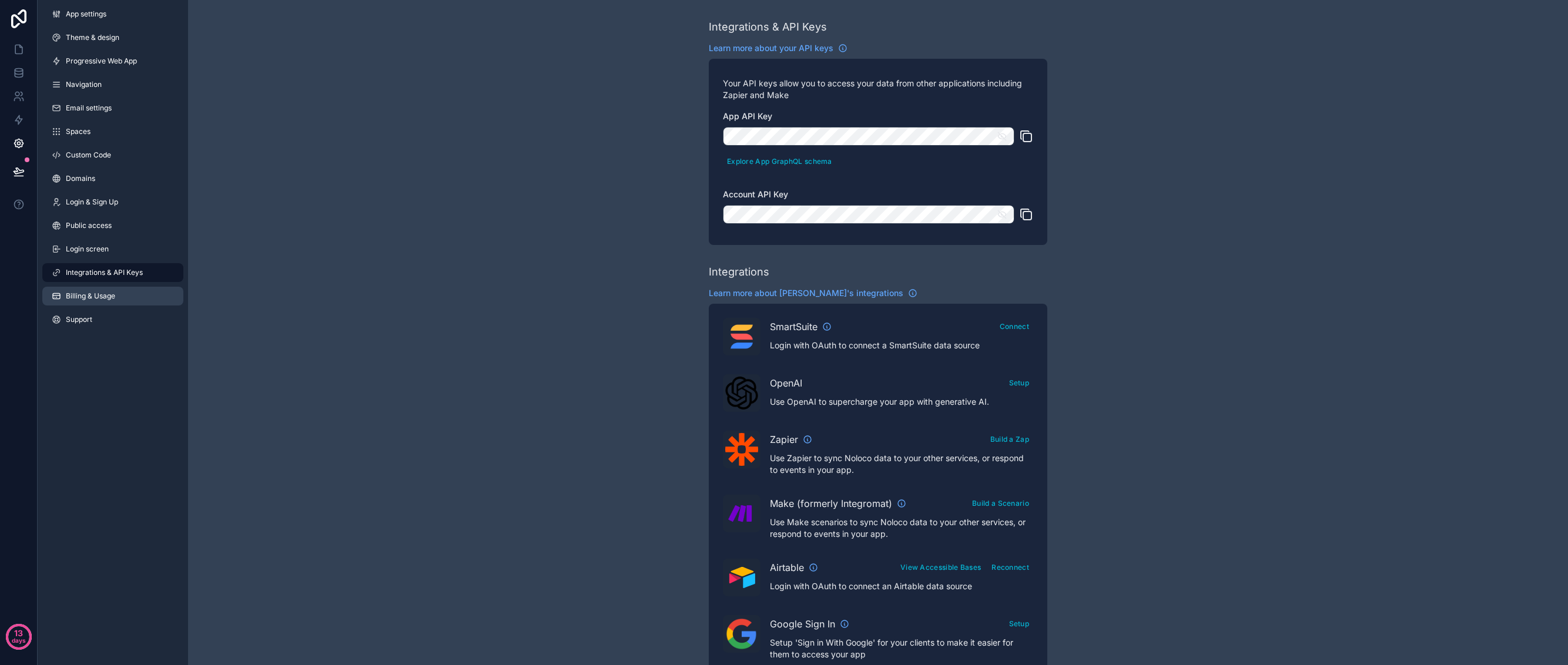
click at [112, 301] on link "Billing & Usage" at bounding box center [113, 295] width 141 height 18
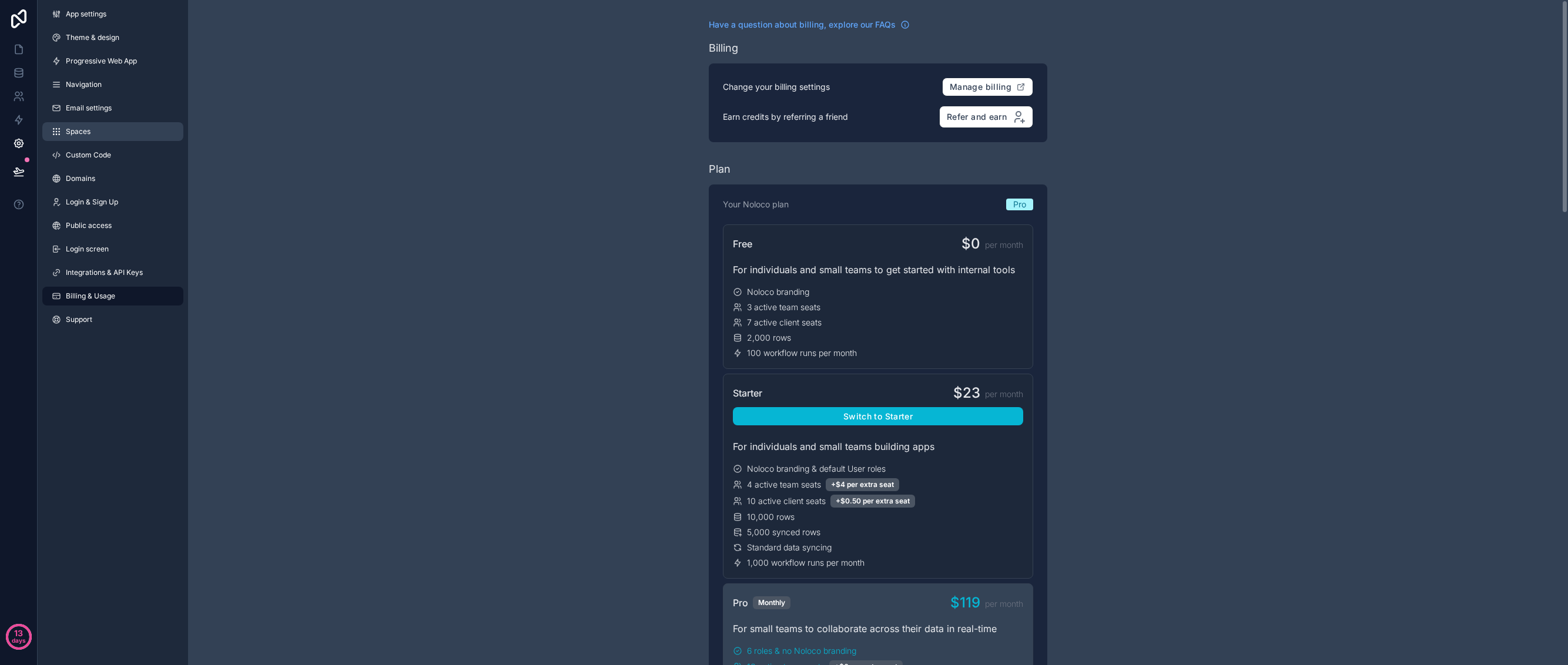
click at [77, 131] on span "Spaces" at bounding box center [78, 131] width 25 height 10
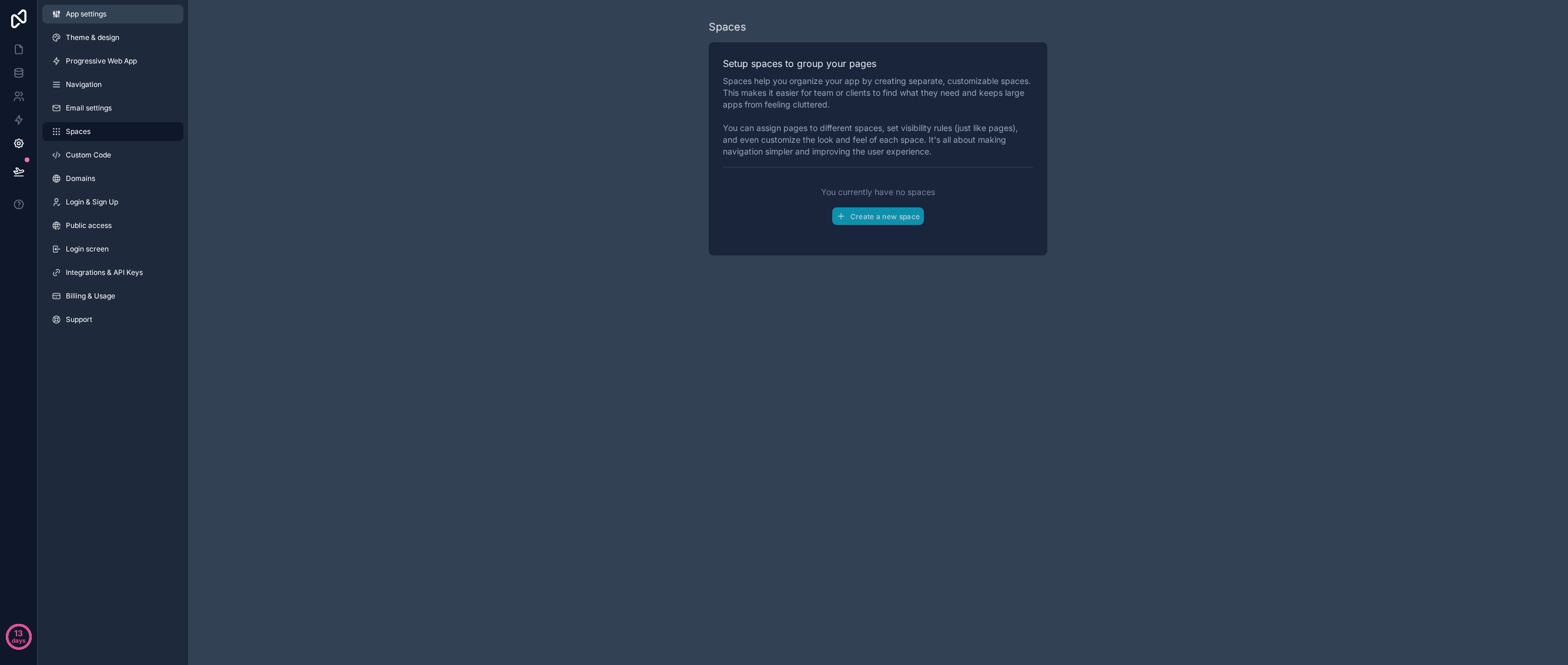
click at [128, 20] on link "App settings" at bounding box center [113, 14] width 141 height 18
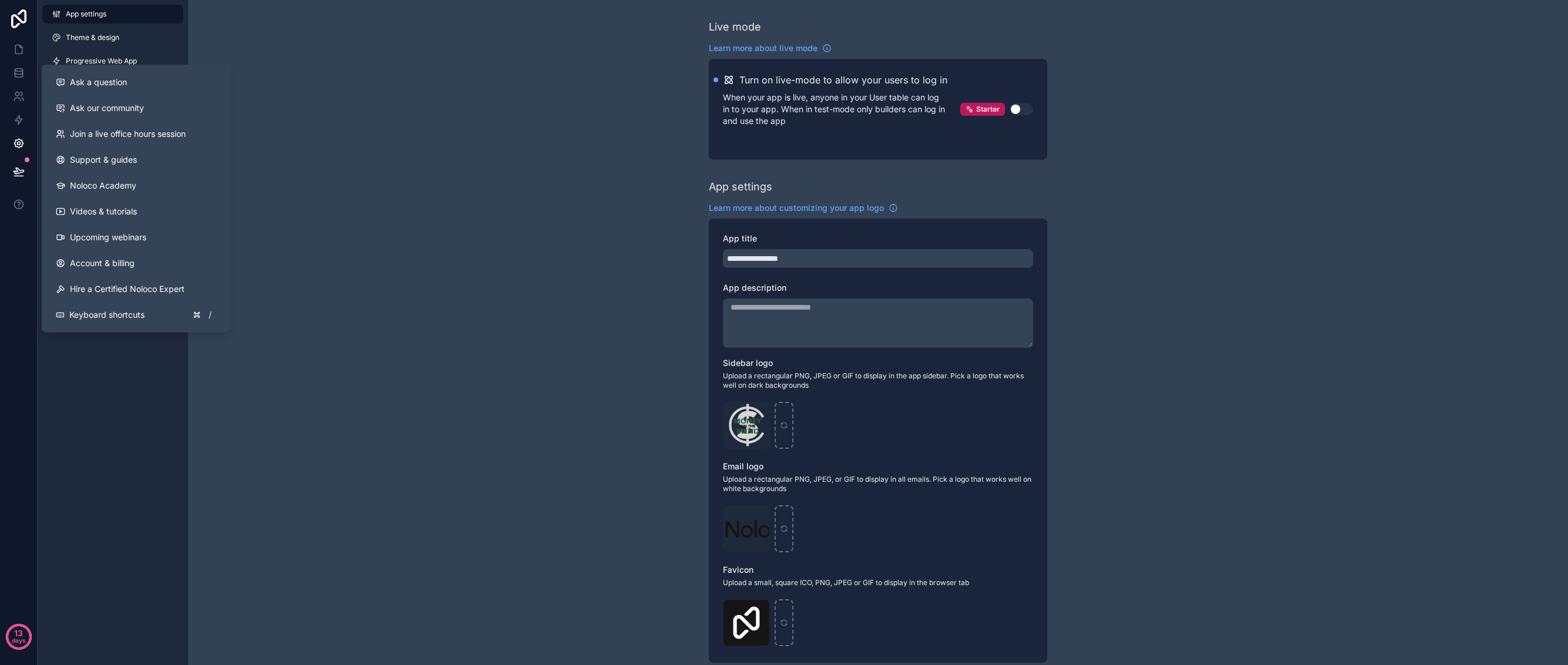
click at [126, 347] on div "App settings Theme & design Progressive Web App Navigation Email settings Space…" at bounding box center [113, 332] width 151 height 665
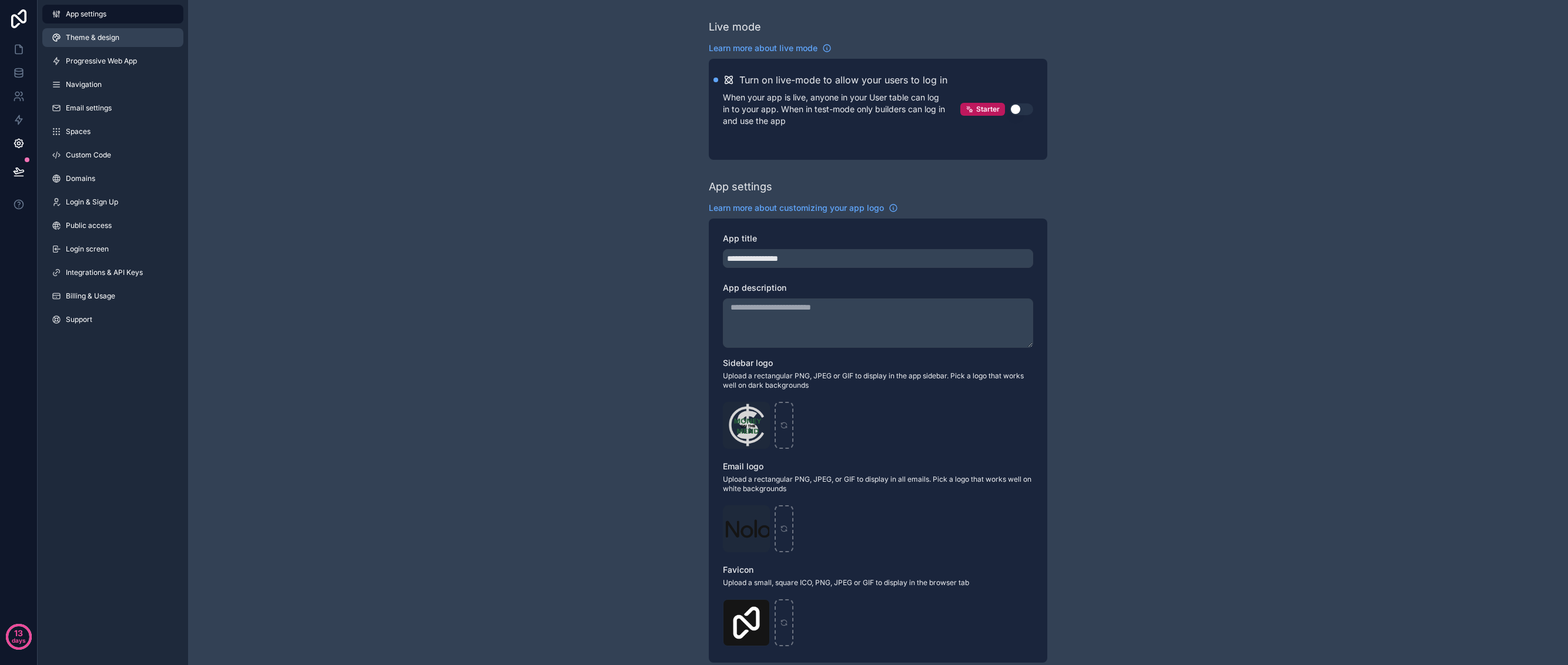
click at [93, 37] on span "Theme & design" at bounding box center [92, 38] width 53 height 10
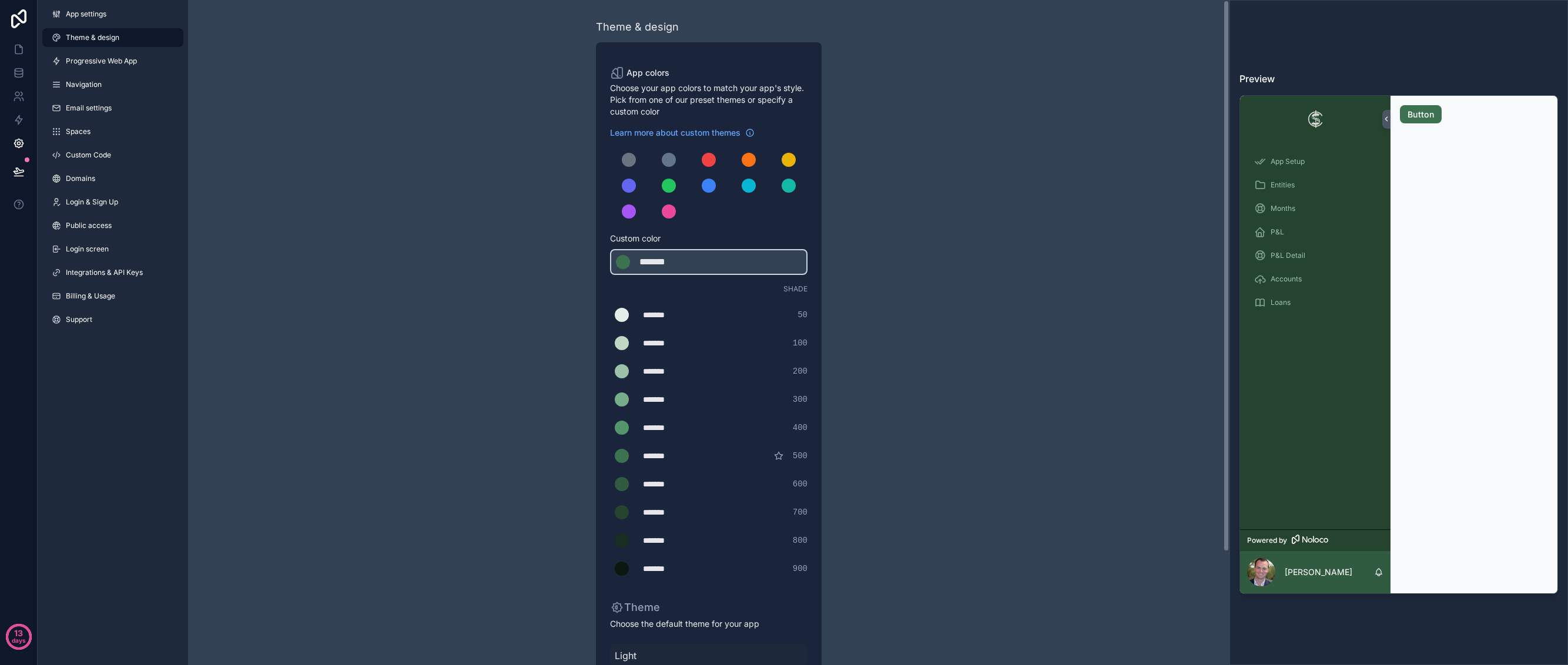
click at [1351, 341] on div "App Setup Entities Months P&L P&L Detail Accounts Loans" at bounding box center [1315, 336] width 151 height 386
click at [1312, 118] on img at bounding box center [1314, 119] width 18 height 18
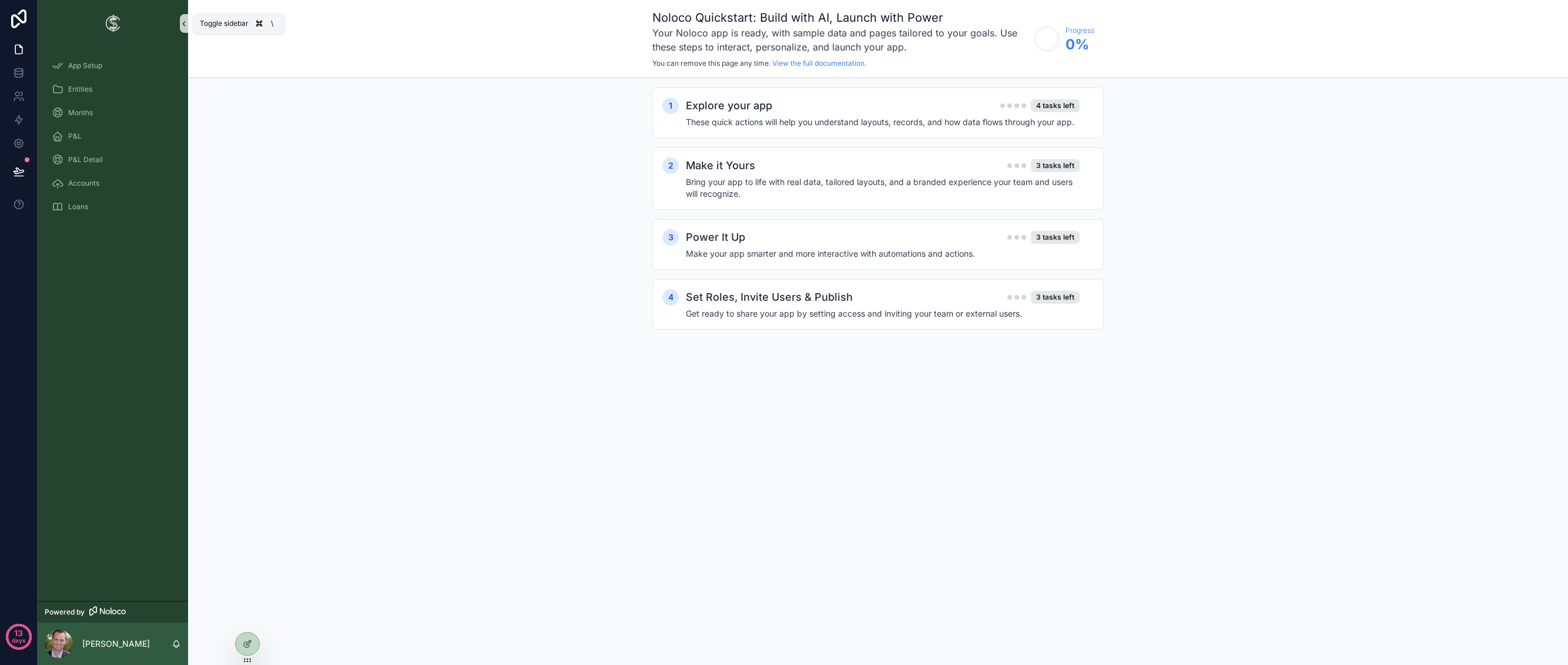
click at [182, 23] on icon "scrollable content" at bounding box center [183, 23] width 9 height 9
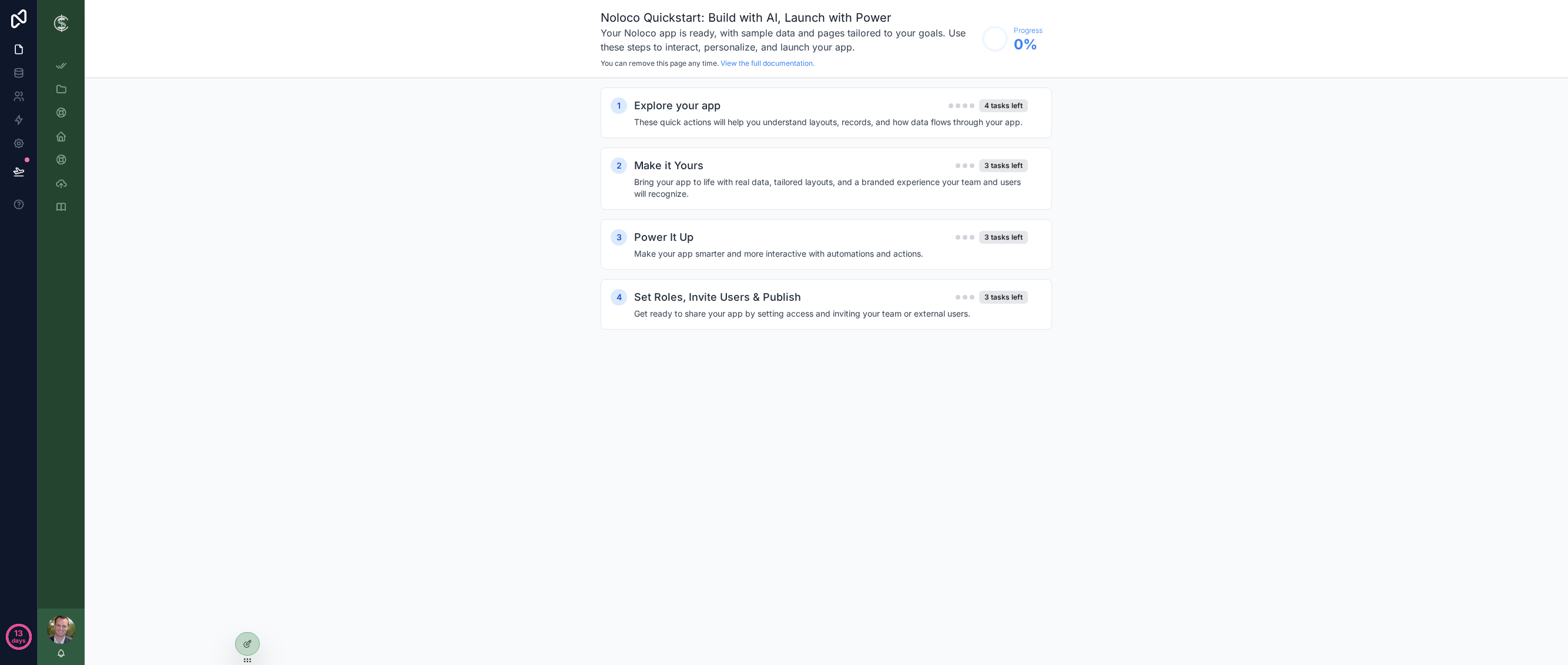
click at [61, 26] on img "scrollable content" at bounding box center [61, 23] width 18 height 18
click at [70, 22] on img "scrollable content" at bounding box center [61, 23] width 18 height 18
click at [63, 625] on div "scrollable content" at bounding box center [61, 629] width 28 height 28
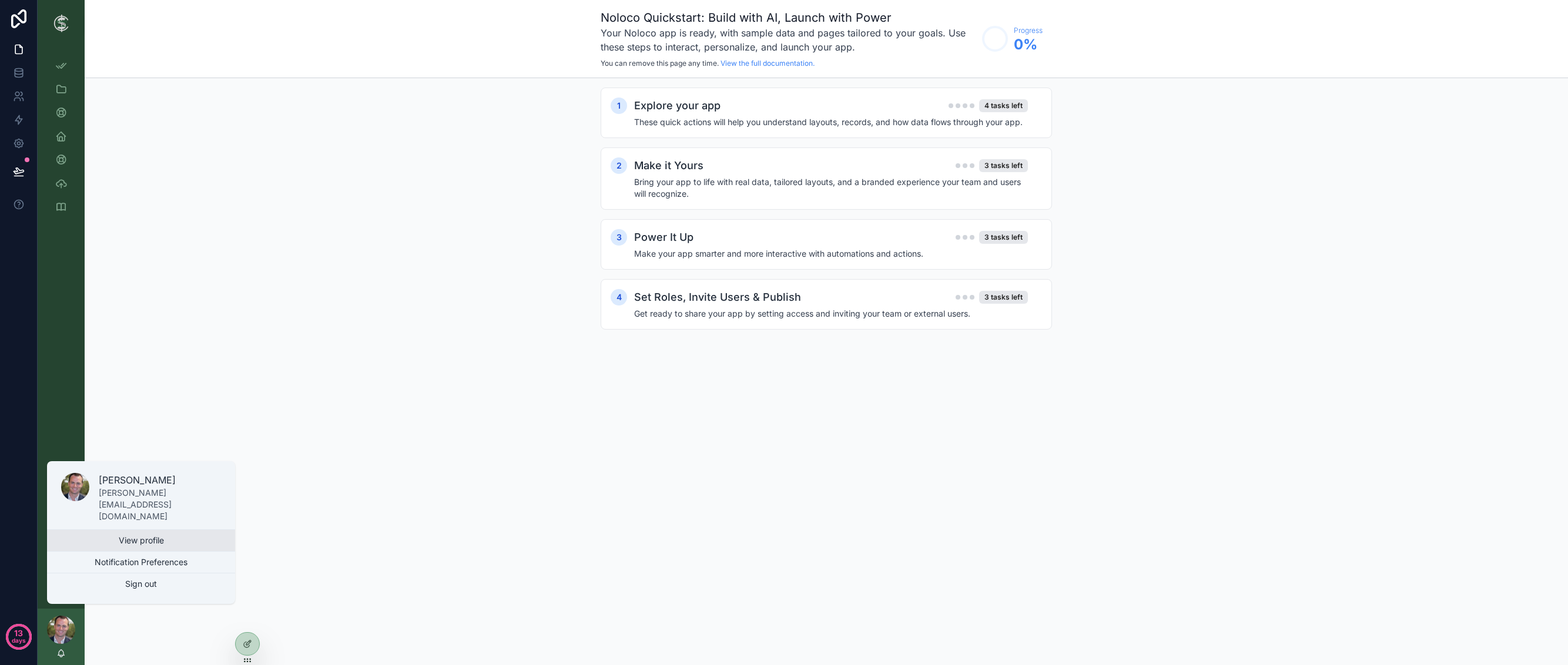
click at [154, 543] on link "View profile" at bounding box center [141, 540] width 188 height 21
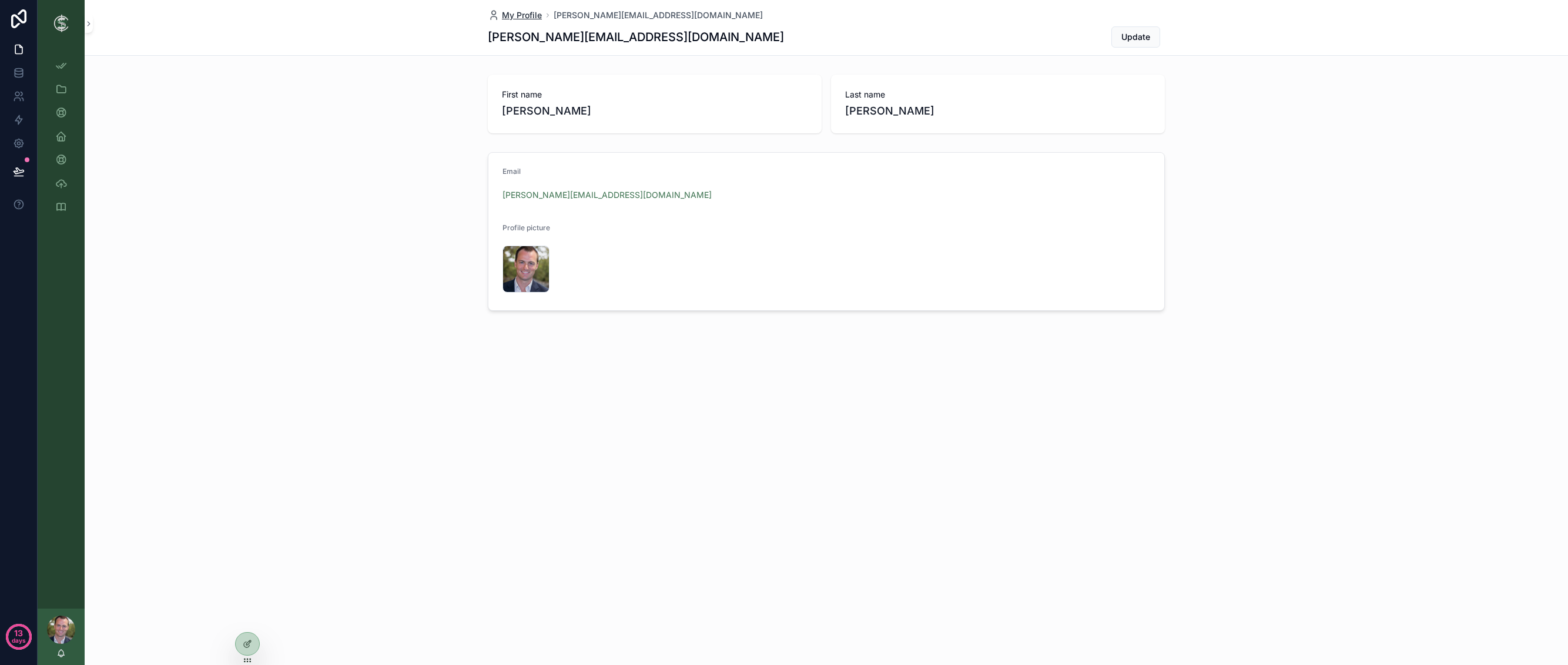
click at [524, 17] on span "My Profile" at bounding box center [521, 15] width 40 height 12
click at [21, 141] on icon at bounding box center [18, 143] width 9 height 9
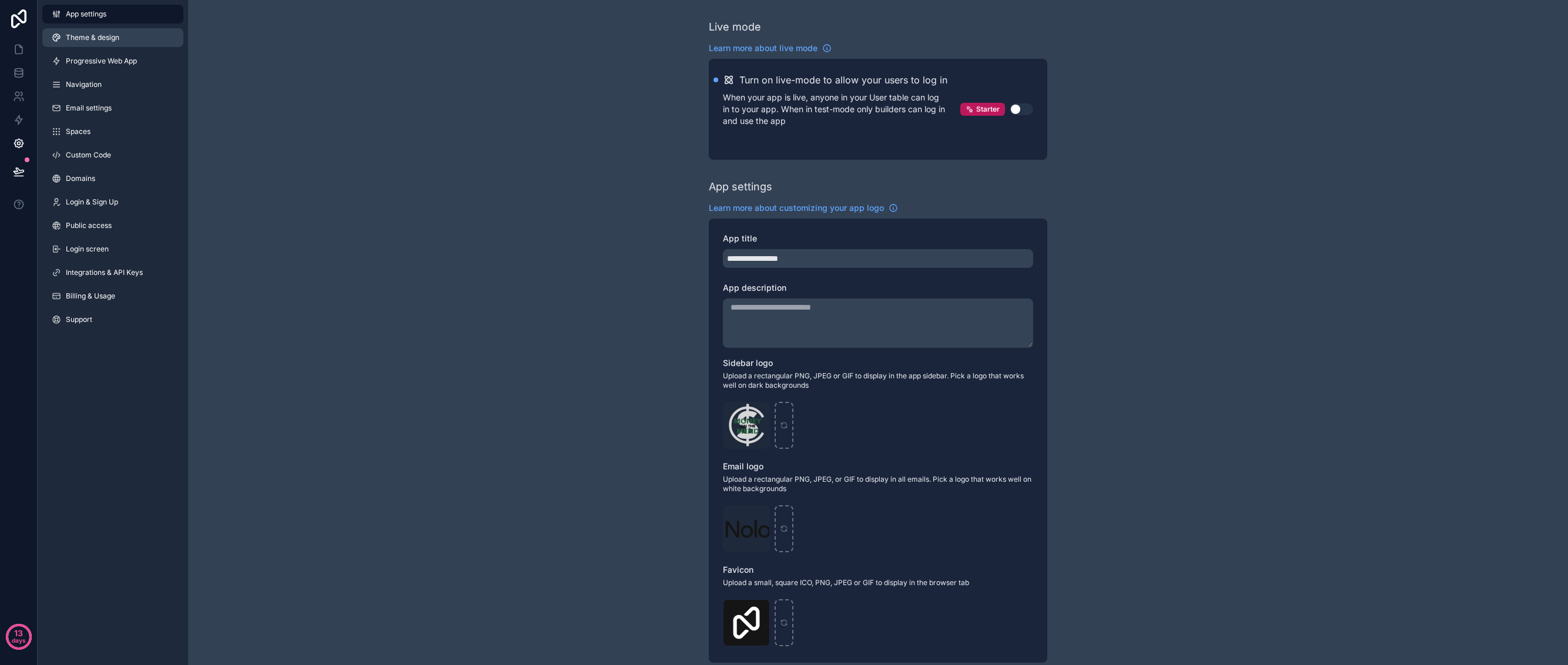
click at [114, 40] on span "Theme & design" at bounding box center [92, 38] width 53 height 10
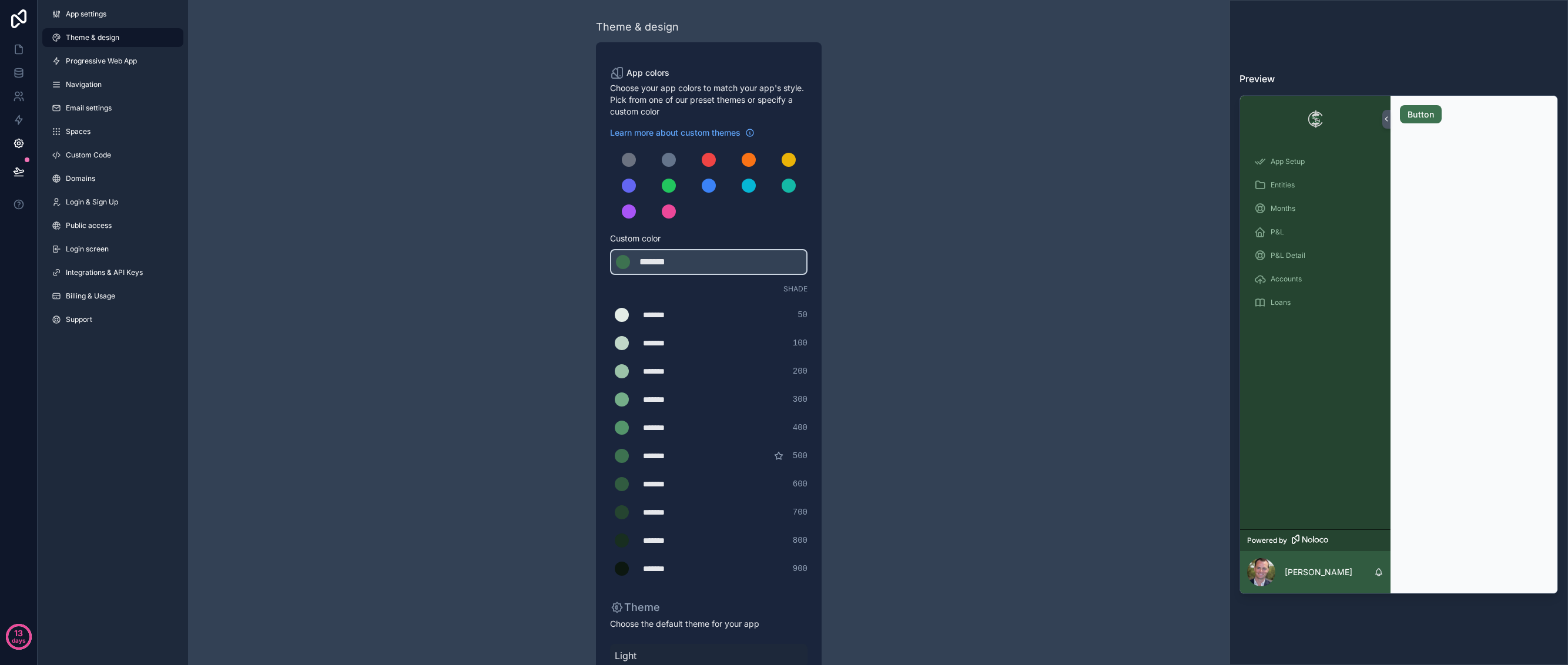
scroll to position [42, 0]
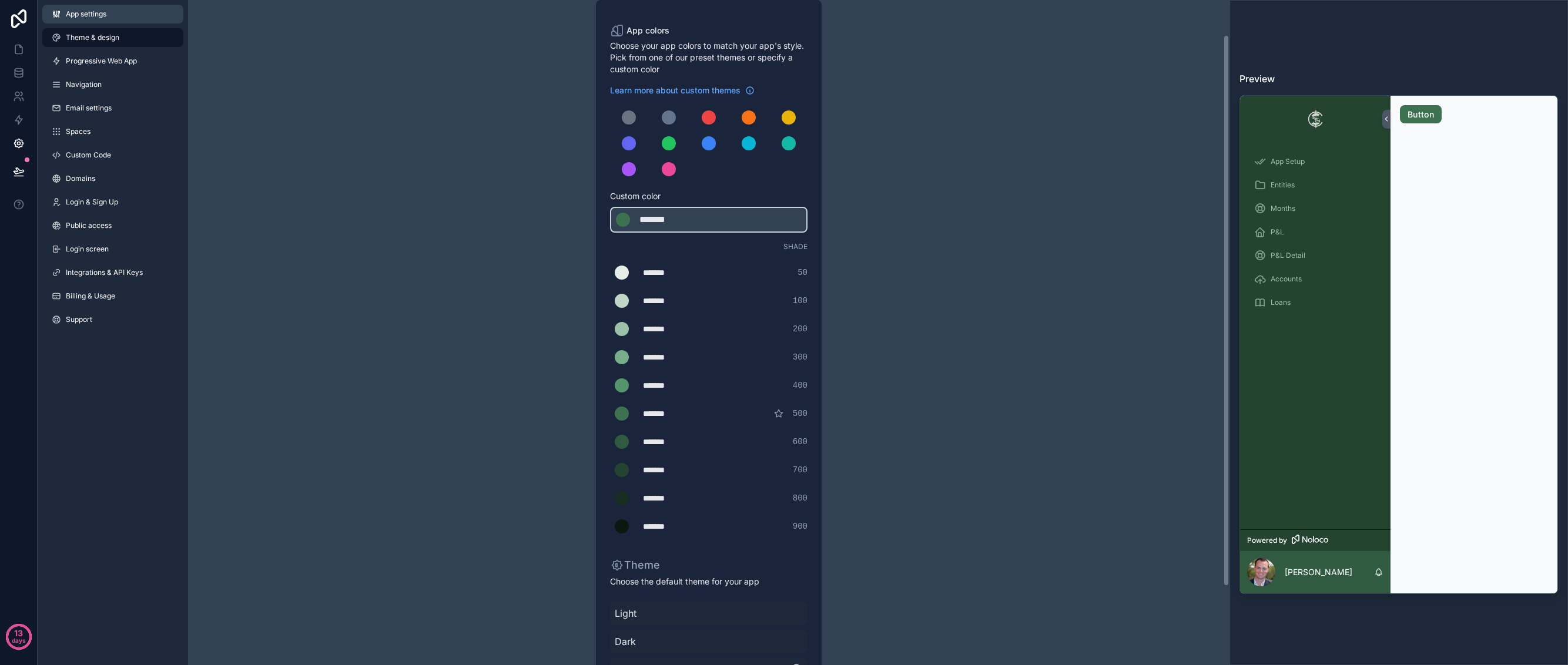
click at [104, 12] on span "App settings" at bounding box center [86, 14] width 41 height 10
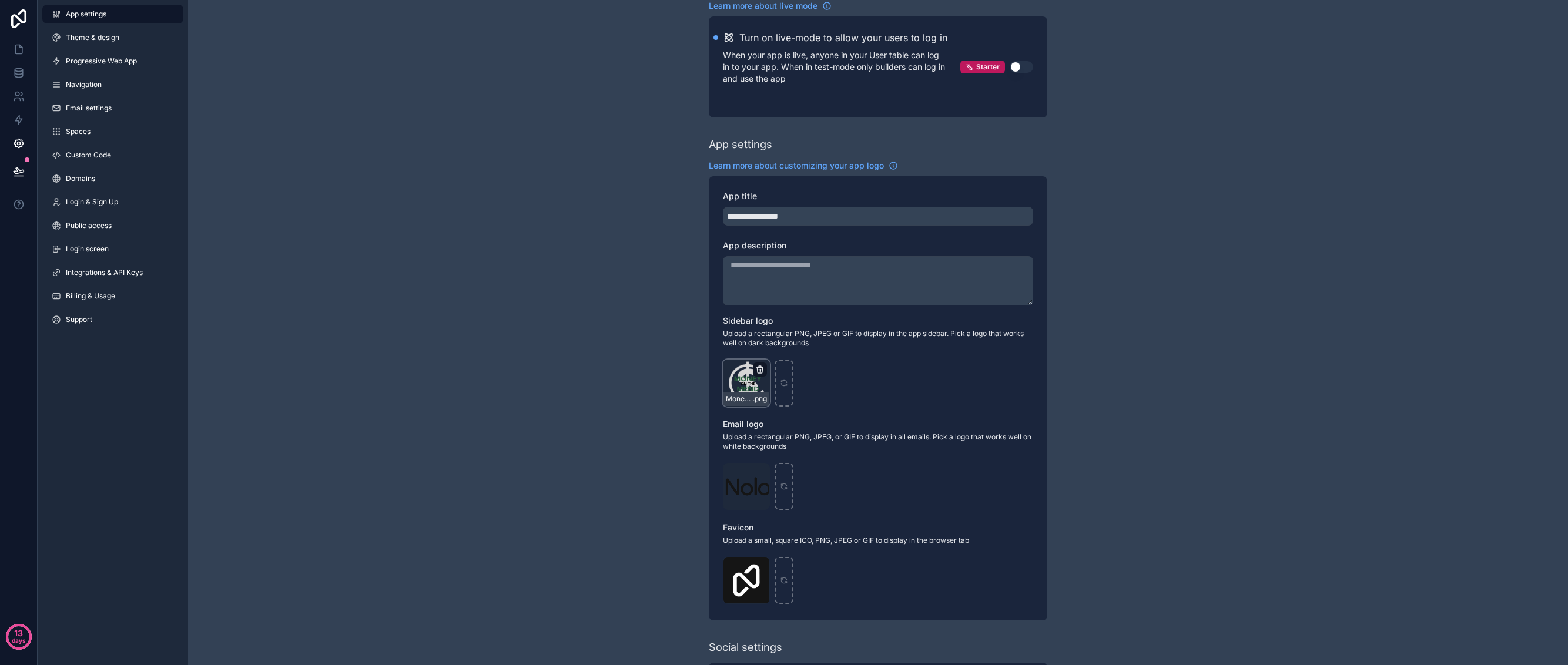
click at [757, 367] on icon "scrollable content" at bounding box center [760, 370] width 10 height 10
click at [785, 350] on icon "button" at bounding box center [785, 348] width 10 height 10
click at [762, 382] on div "scrollable content" at bounding box center [745, 382] width 47 height 47
type input "**********"
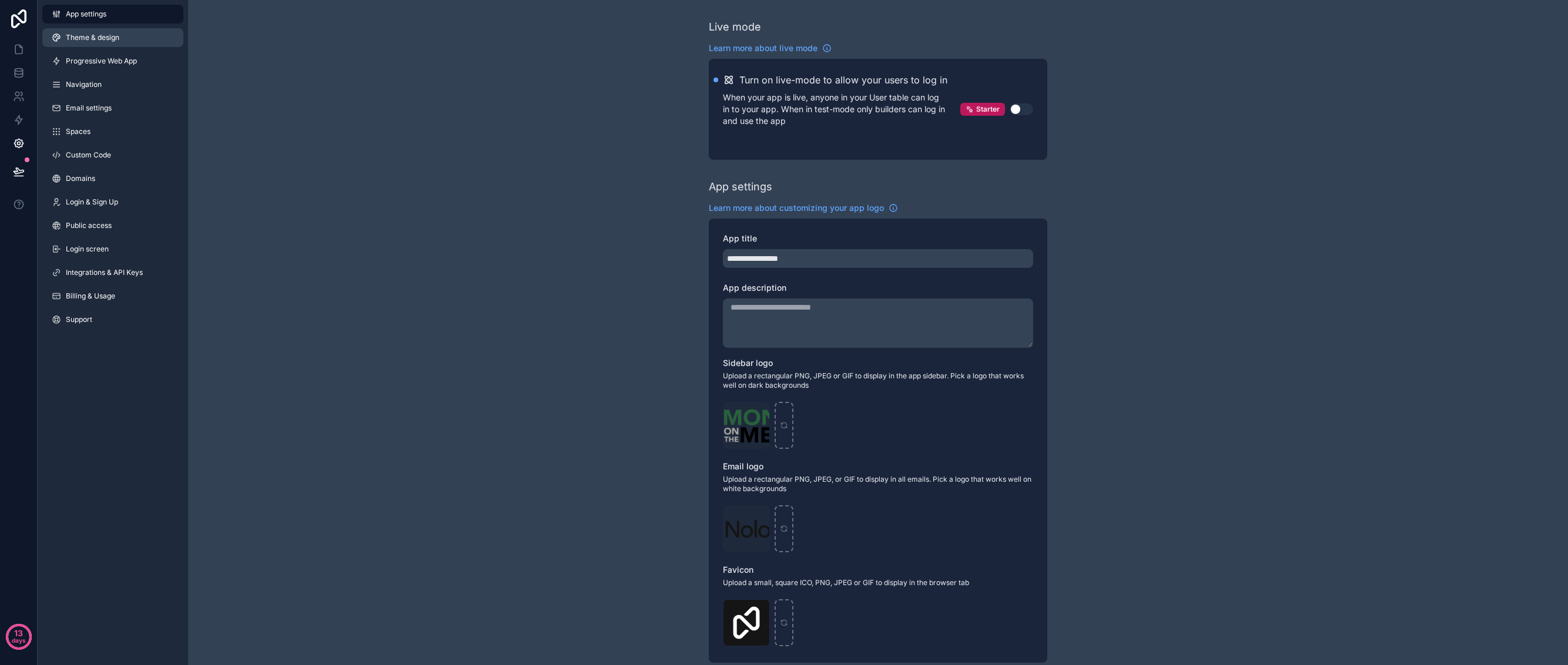
click at [119, 42] on span "Theme & design" at bounding box center [92, 38] width 53 height 10
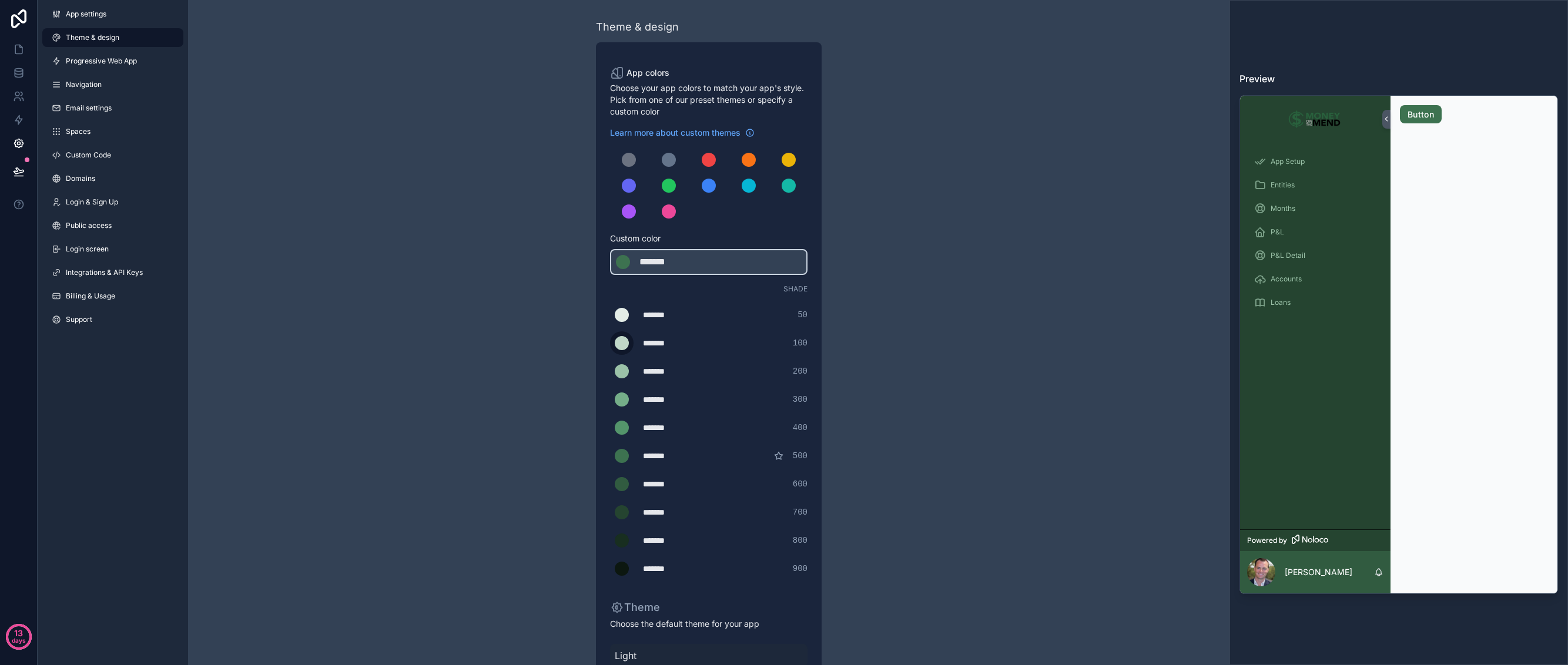
click at [629, 344] on label "scrollable content" at bounding box center [622, 343] width 23 height 23
click at [610, 343] on input "*******" at bounding box center [610, 343] width 0 height 0
drag, startPoint x: 565, startPoint y: 406, endPoint x: 581, endPoint y: 390, distance: 22.6
click at [565, 406] on div "Theme & design App colors Choose your app colors to match your app's style. Pic…" at bounding box center [709, 401] width 339 height 801
click at [662, 346] on div "*******" at bounding box center [672, 343] width 59 height 12
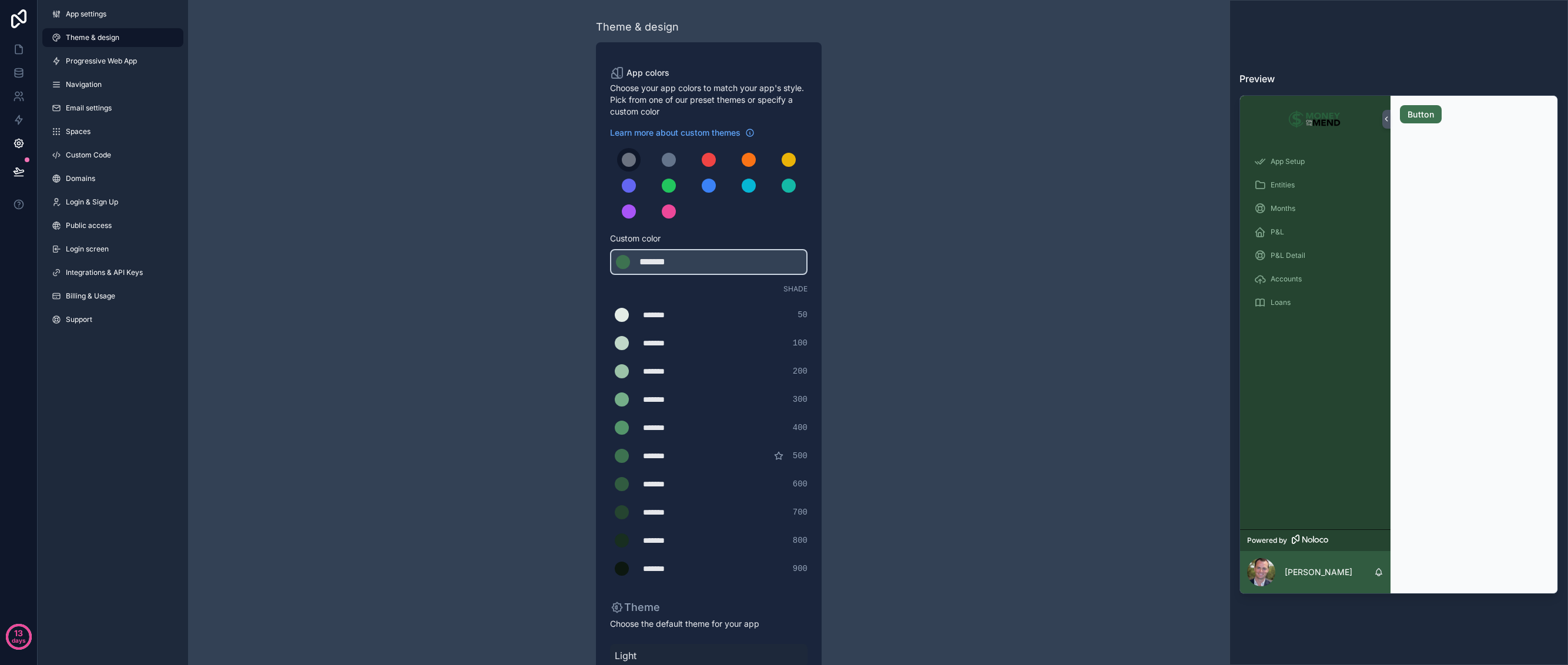
click at [629, 152] on div "scrollable content" at bounding box center [629, 159] width 14 height 14
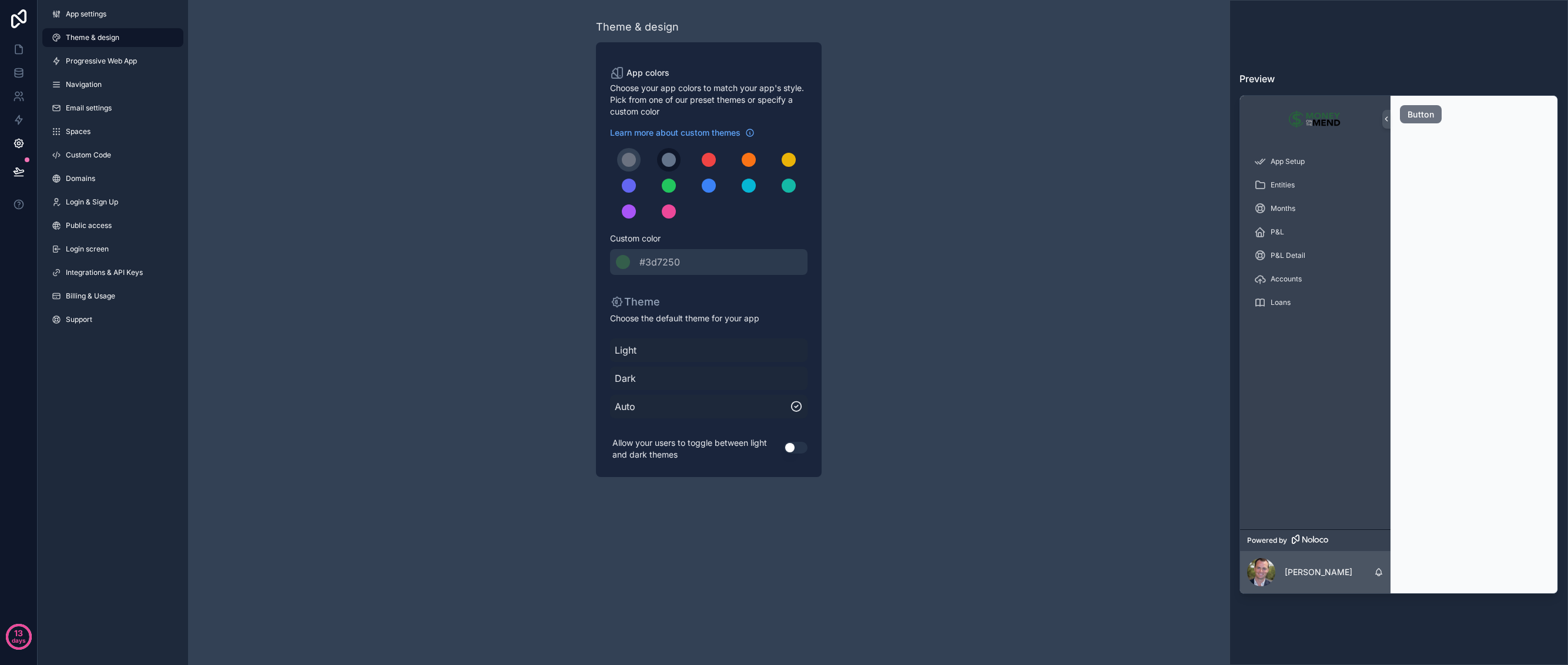
click at [668, 160] on div "scrollable content" at bounding box center [668, 159] width 14 height 14
click at [630, 161] on div "scrollable content" at bounding box center [629, 159] width 14 height 14
click at [648, 263] on span "#3d7250" at bounding box center [659, 262] width 41 height 14
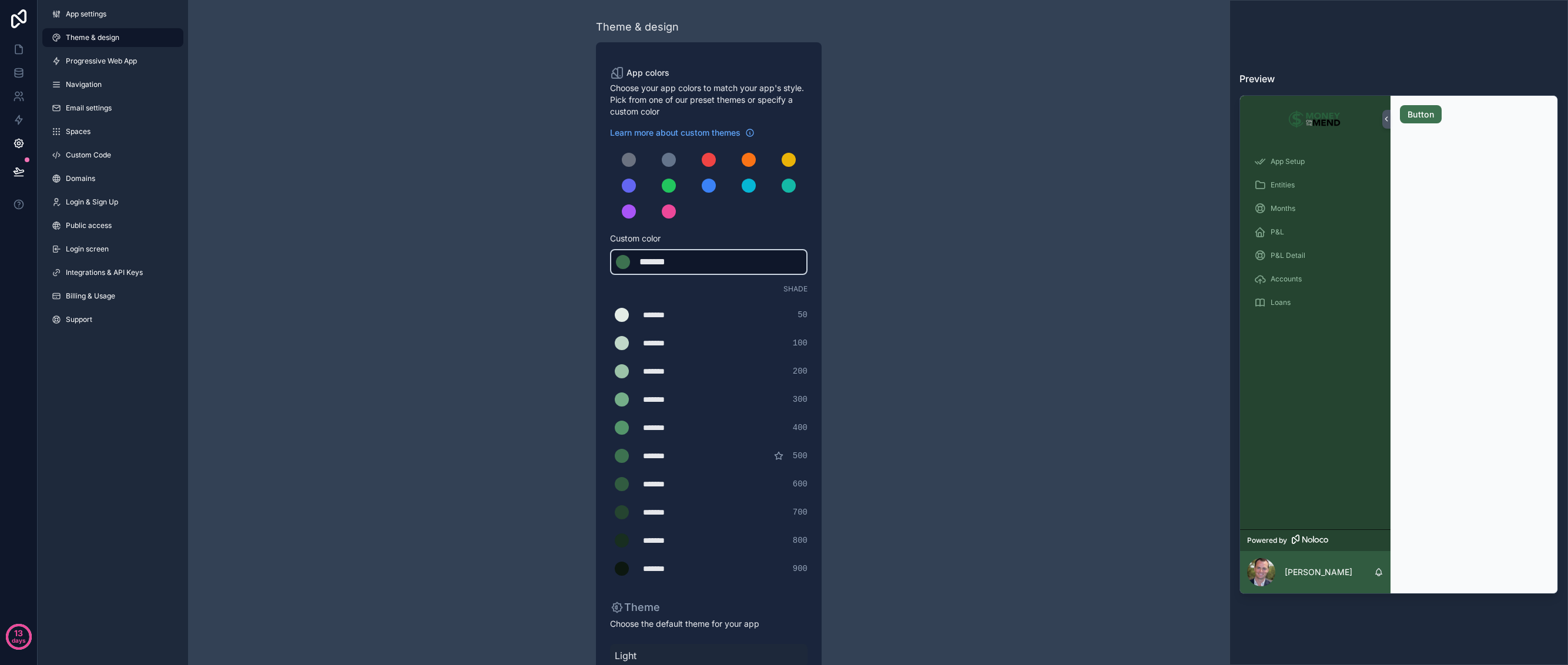
click at [911, 337] on div "Theme & design App colors Choose your app colors to match your app's style. Pic…" at bounding box center [709, 401] width 1041 height 801
click at [106, 15] on span "App settings" at bounding box center [86, 14] width 41 height 10
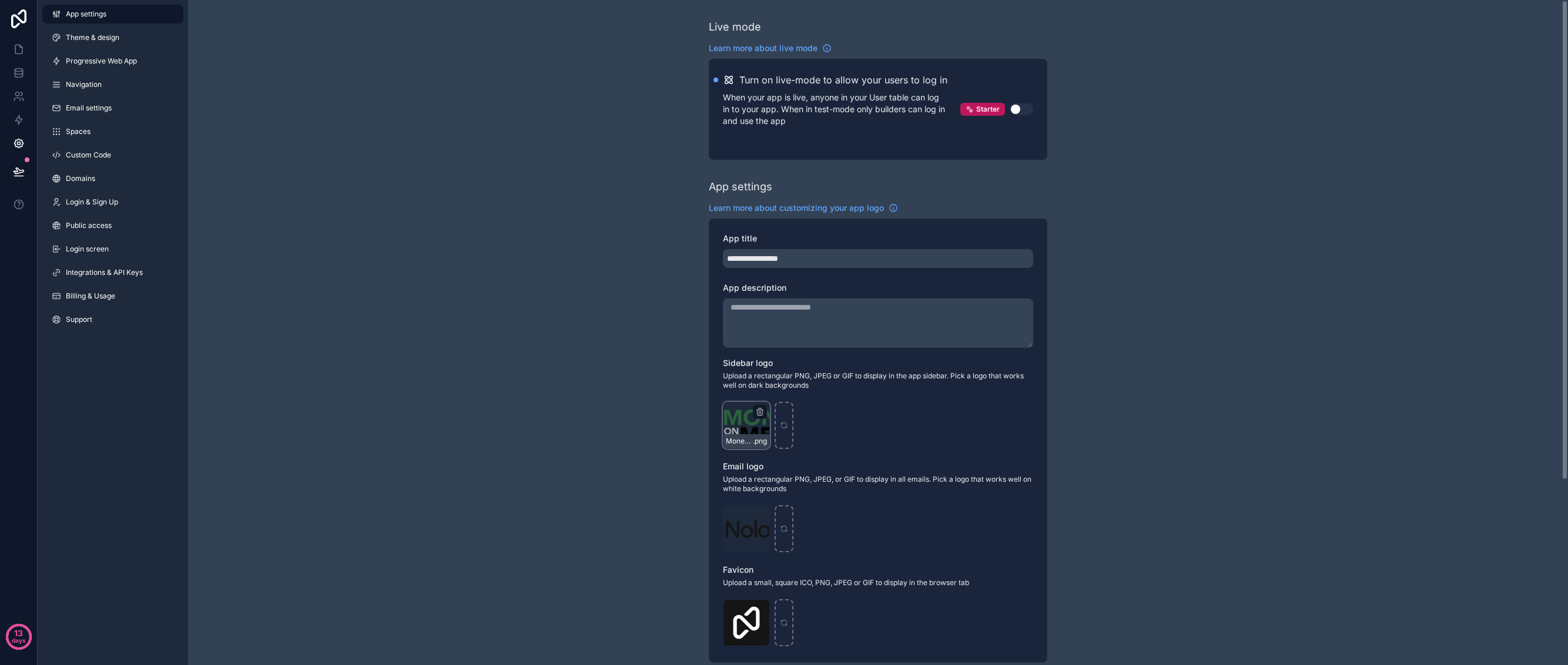
click at [735, 418] on div "MoneyOnTheMend_Horizontal_Large .png" at bounding box center [745, 425] width 47 height 47
click at [757, 411] on icon "scrollable content" at bounding box center [760, 412] width 10 height 10
click at [781, 390] on icon "button" at bounding box center [783, 391] width 5 height 5
click at [749, 422] on icon "scrollable content" at bounding box center [746, 425] width 9 height 9
type input "**********"
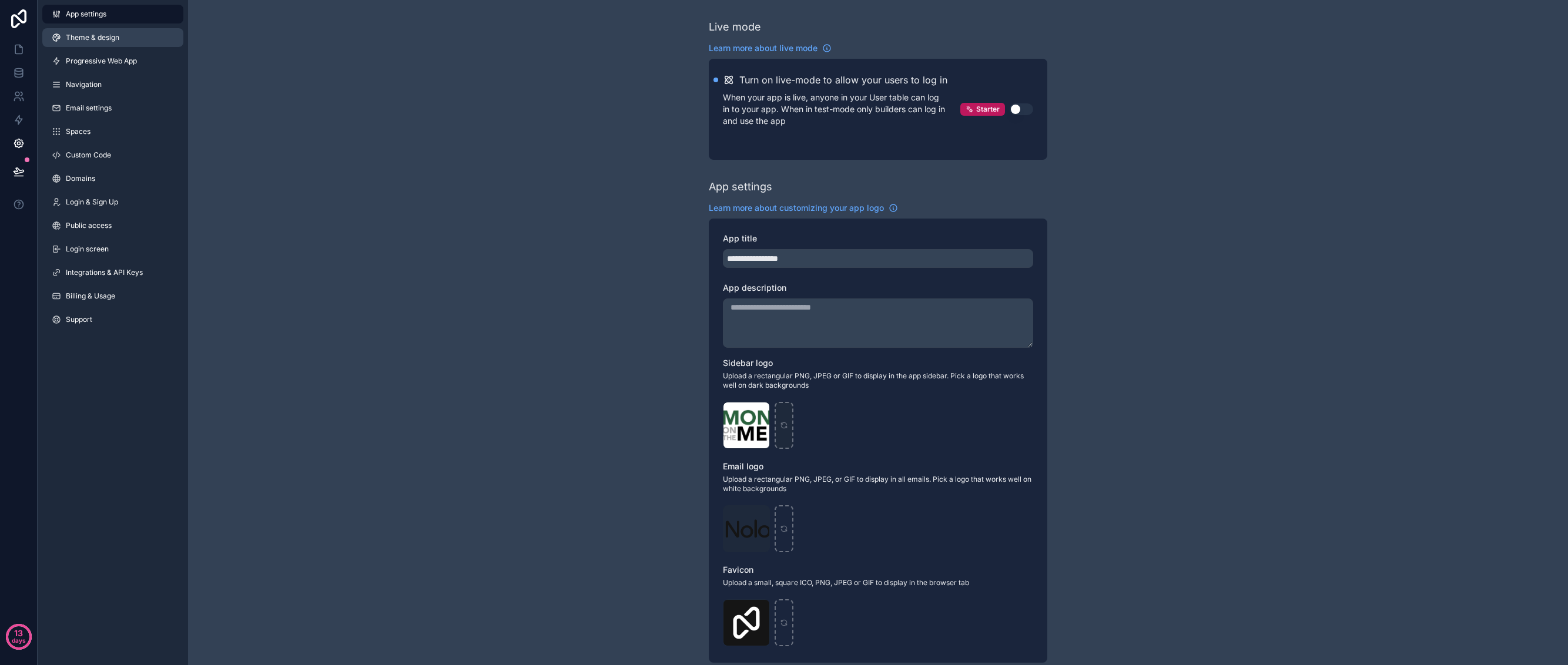
click at [94, 40] on span "Theme & design" at bounding box center [92, 38] width 53 height 10
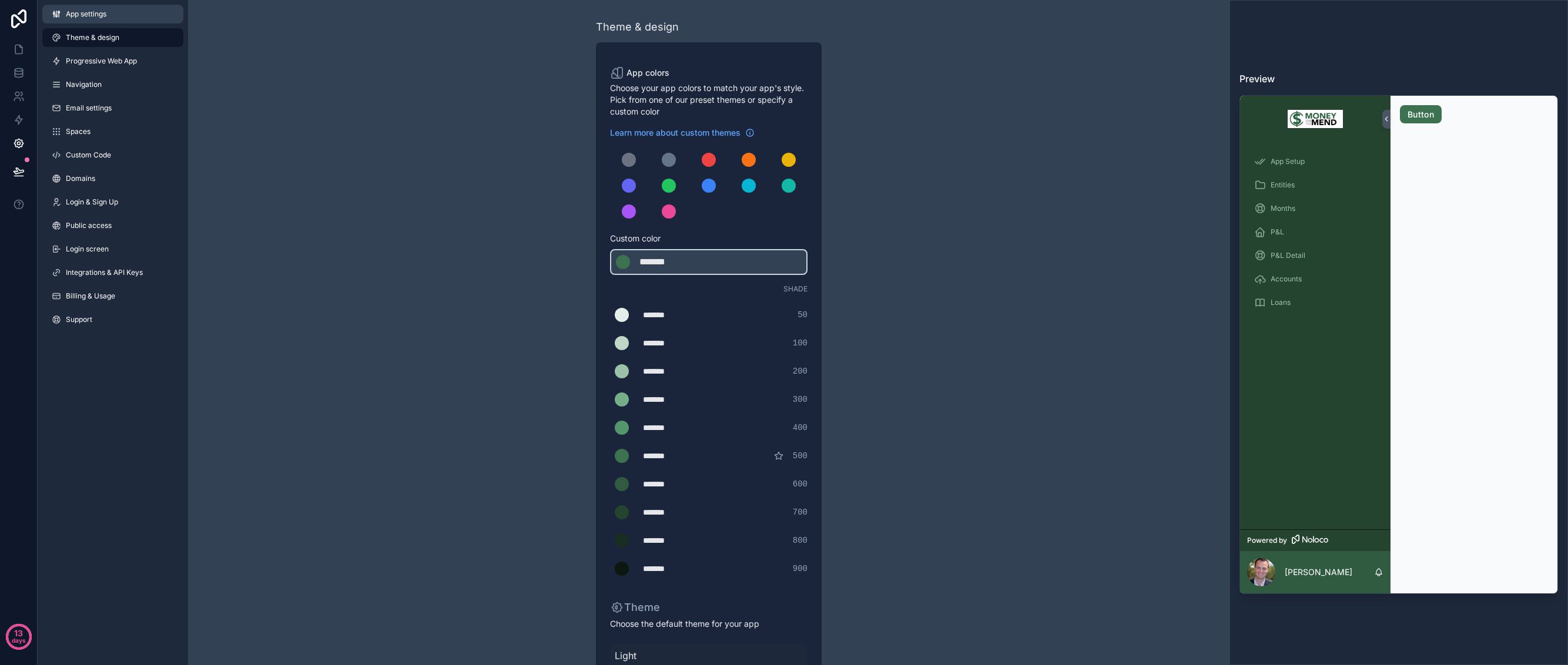
click at [128, 18] on link "App settings" at bounding box center [113, 14] width 141 height 18
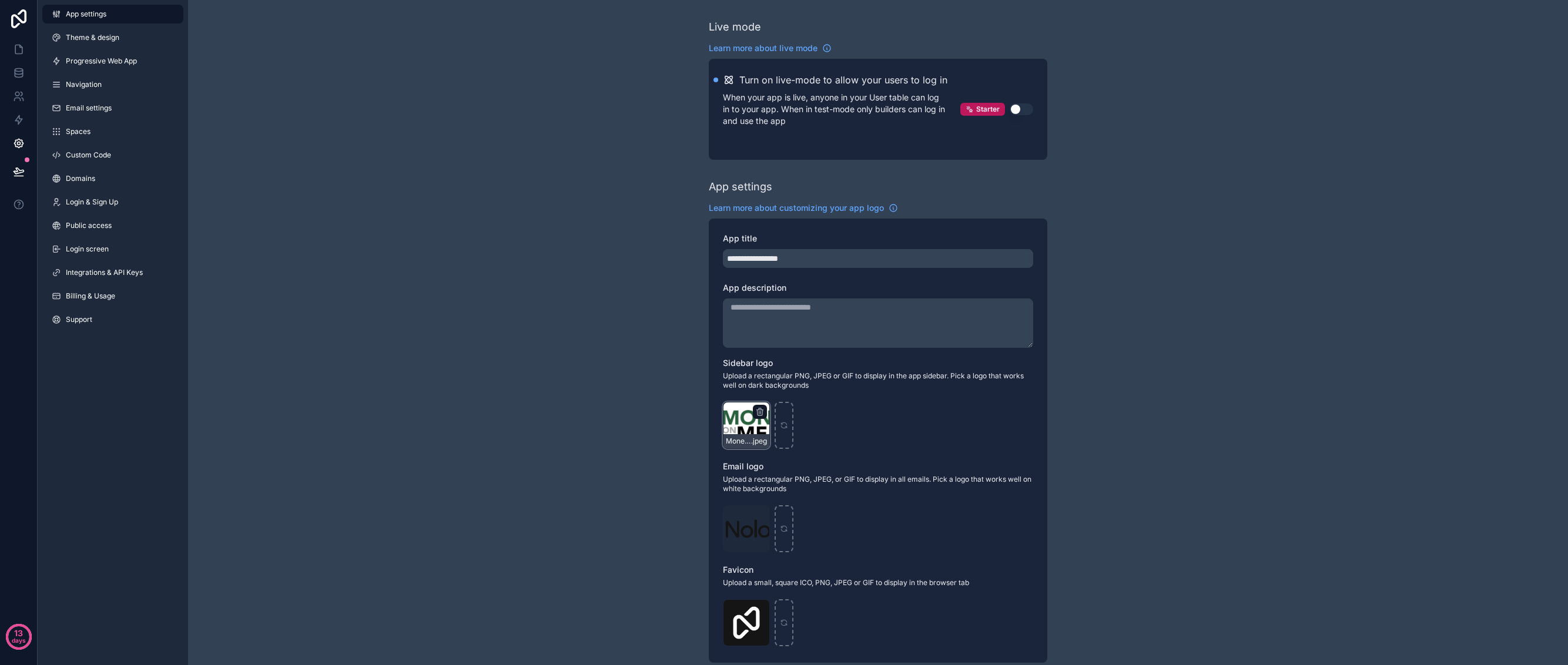
click at [742, 429] on div "MoneyOnTheMend_Horizontal_White_BG_Large .jpeg" at bounding box center [745, 425] width 47 height 47
click at [783, 428] on icon "scrollable content" at bounding box center [783, 427] width 5 height 2
click at [104, 37] on span "Theme & design" at bounding box center [92, 38] width 53 height 10
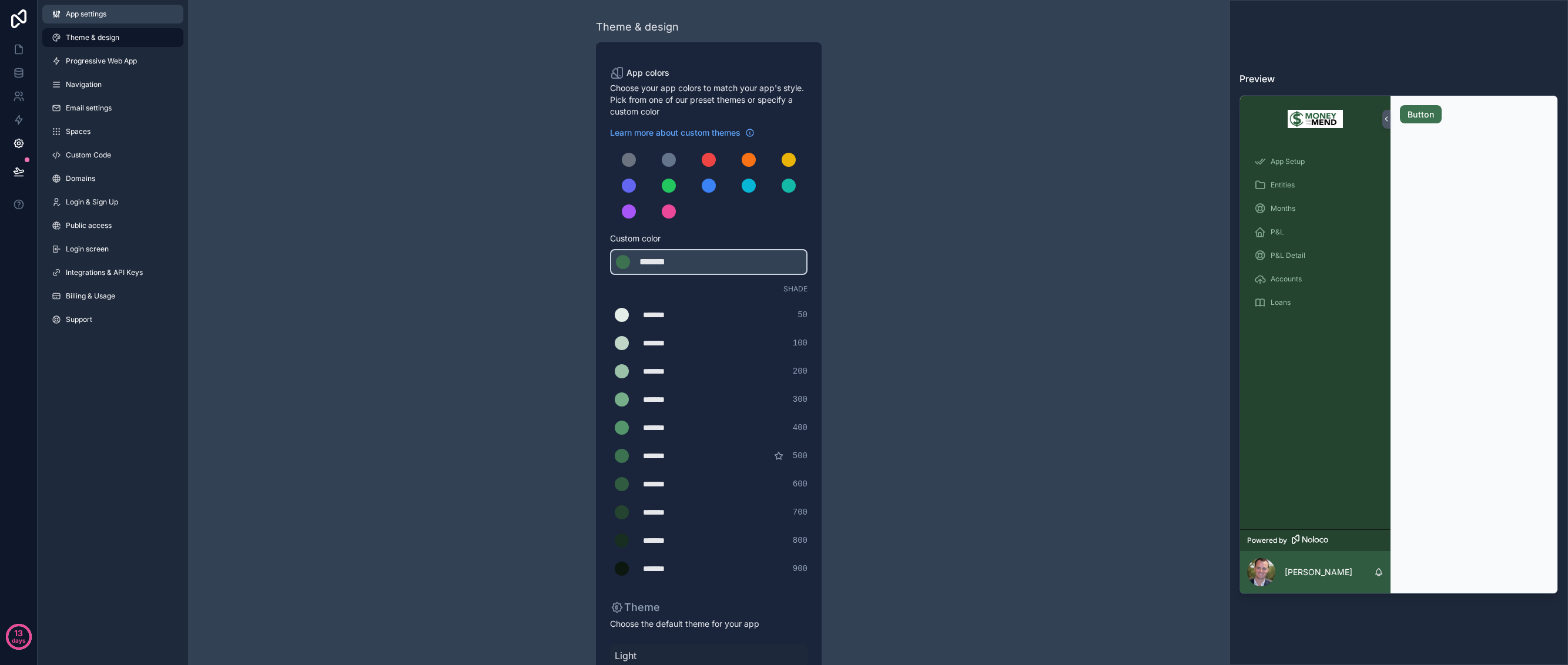
click at [89, 15] on span "App settings" at bounding box center [86, 14] width 41 height 10
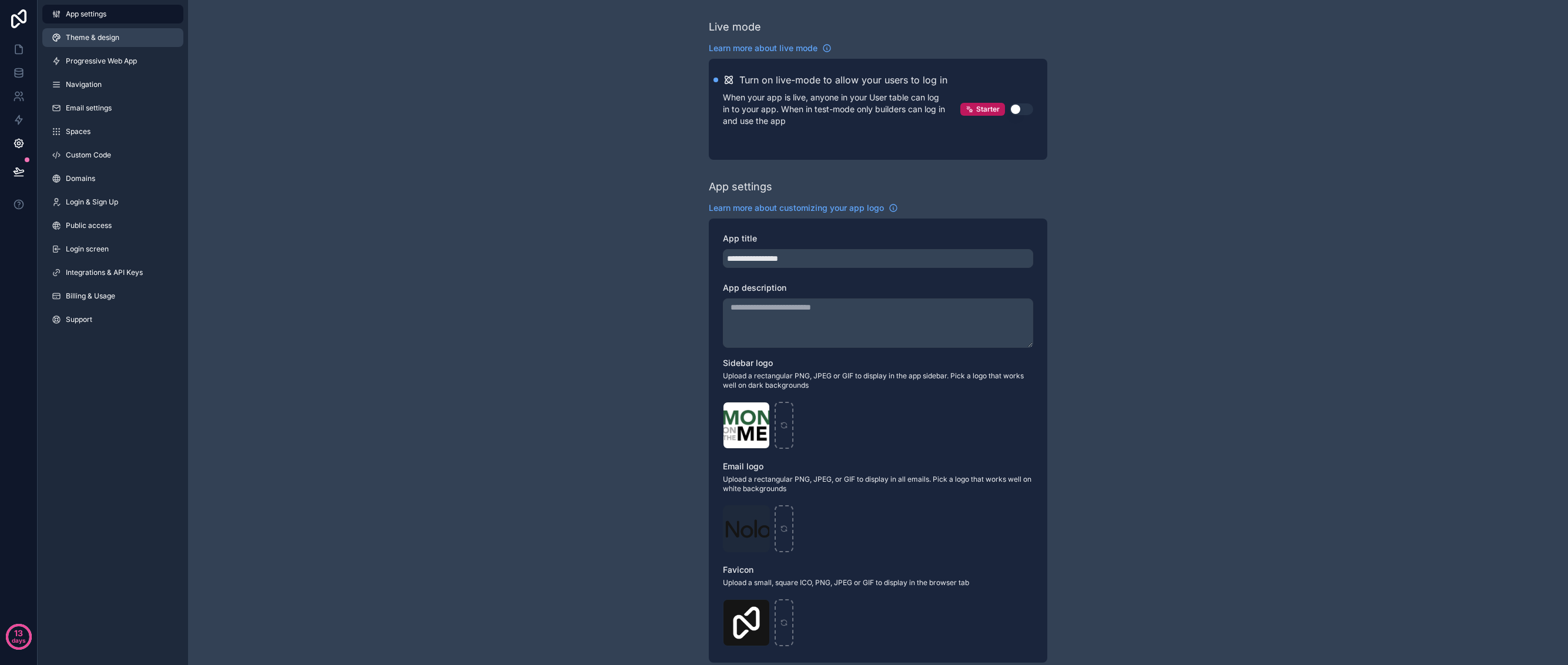
click at [89, 29] on link "Theme & design" at bounding box center [113, 37] width 141 height 18
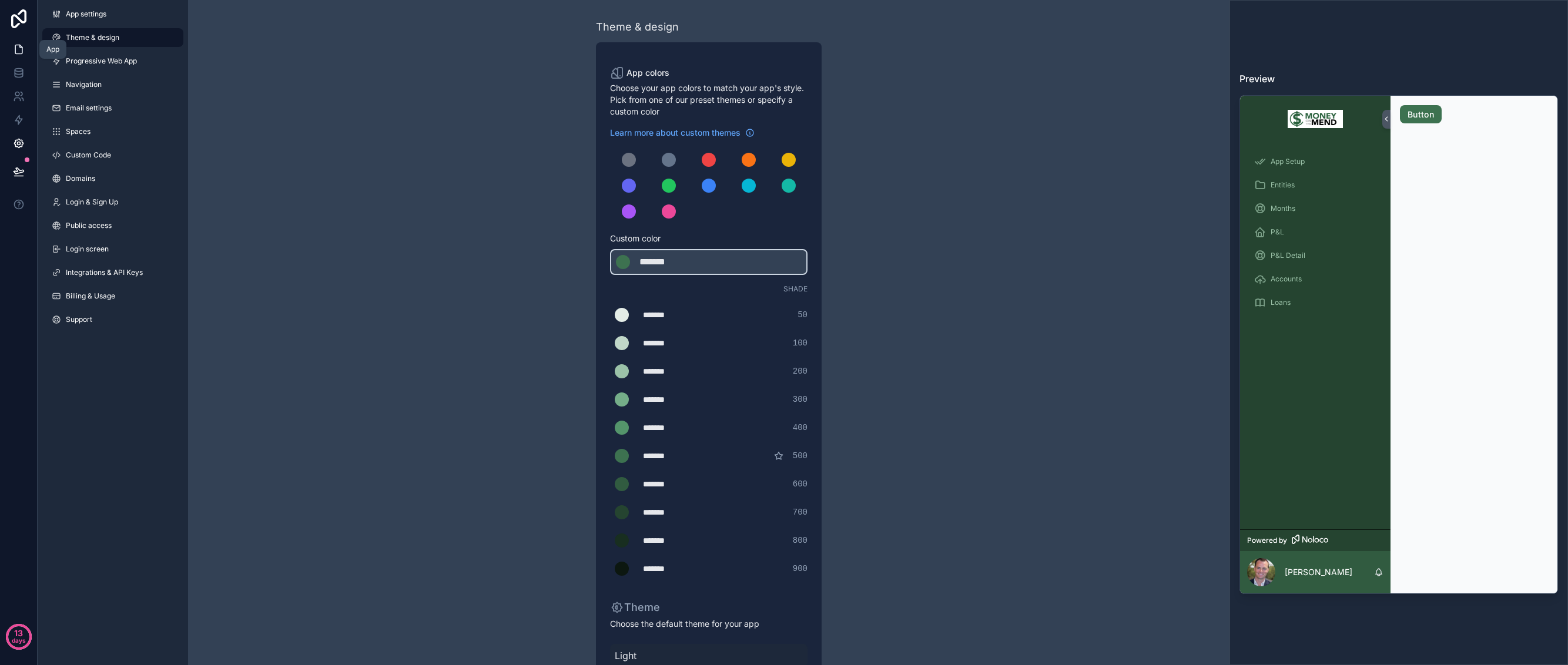
click at [15, 52] on icon at bounding box center [18, 49] width 7 height 9
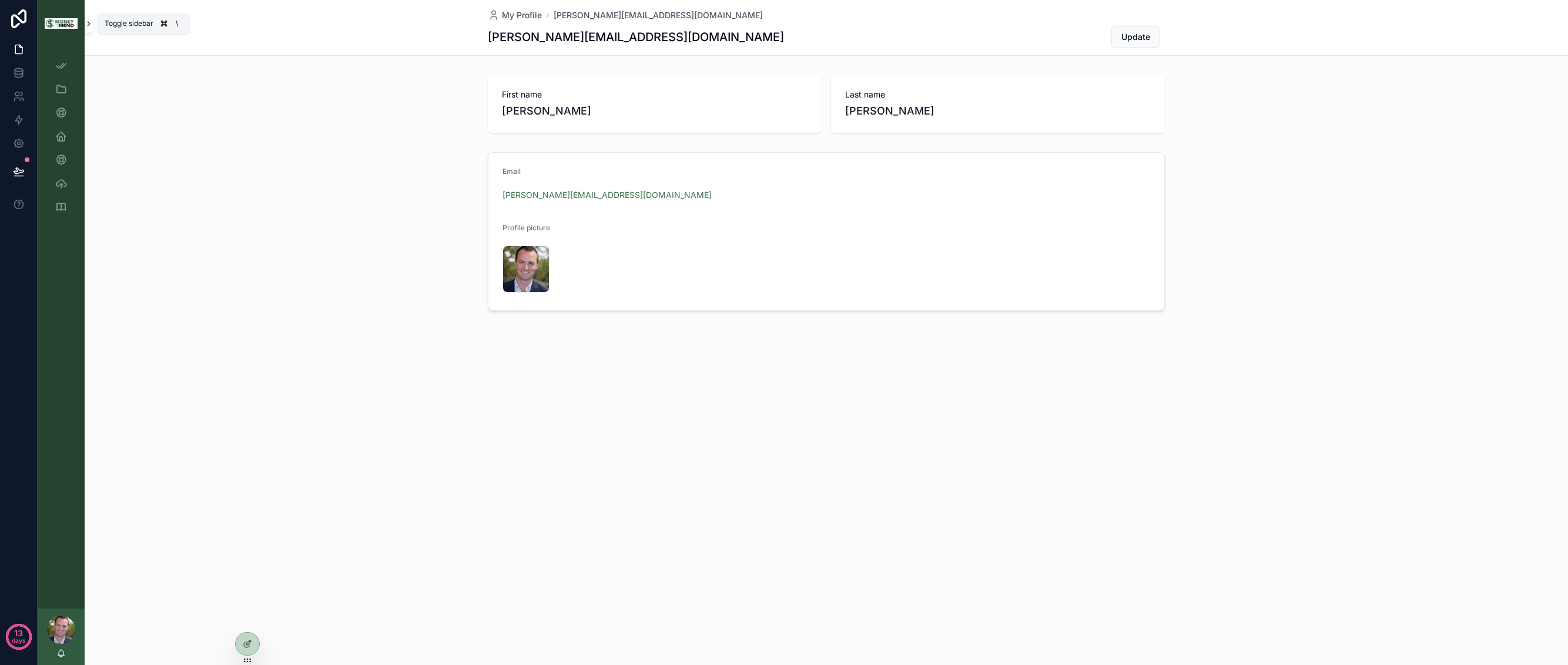
click at [88, 23] on icon "scrollable content" at bounding box center [89, 23] width 9 height 9
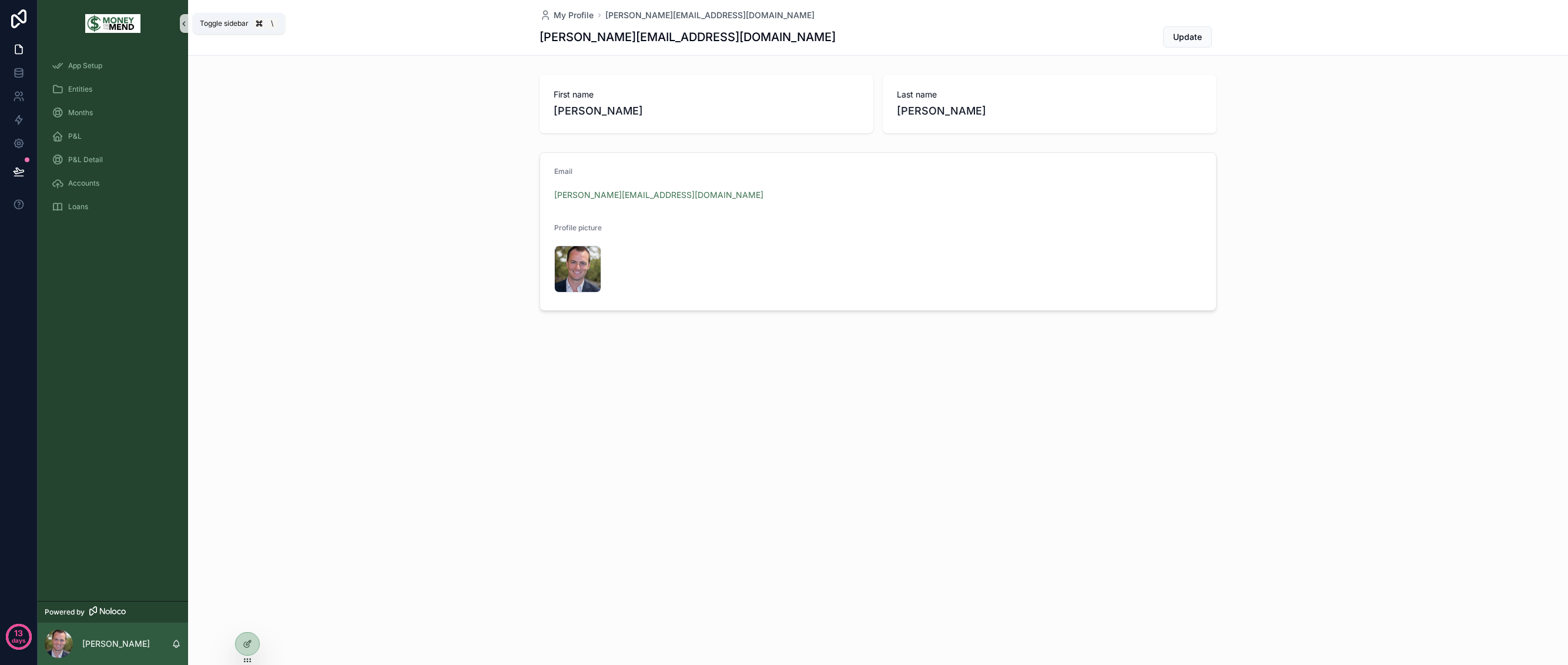
click at [181, 22] on icon "scrollable content" at bounding box center [183, 23] width 9 height 9
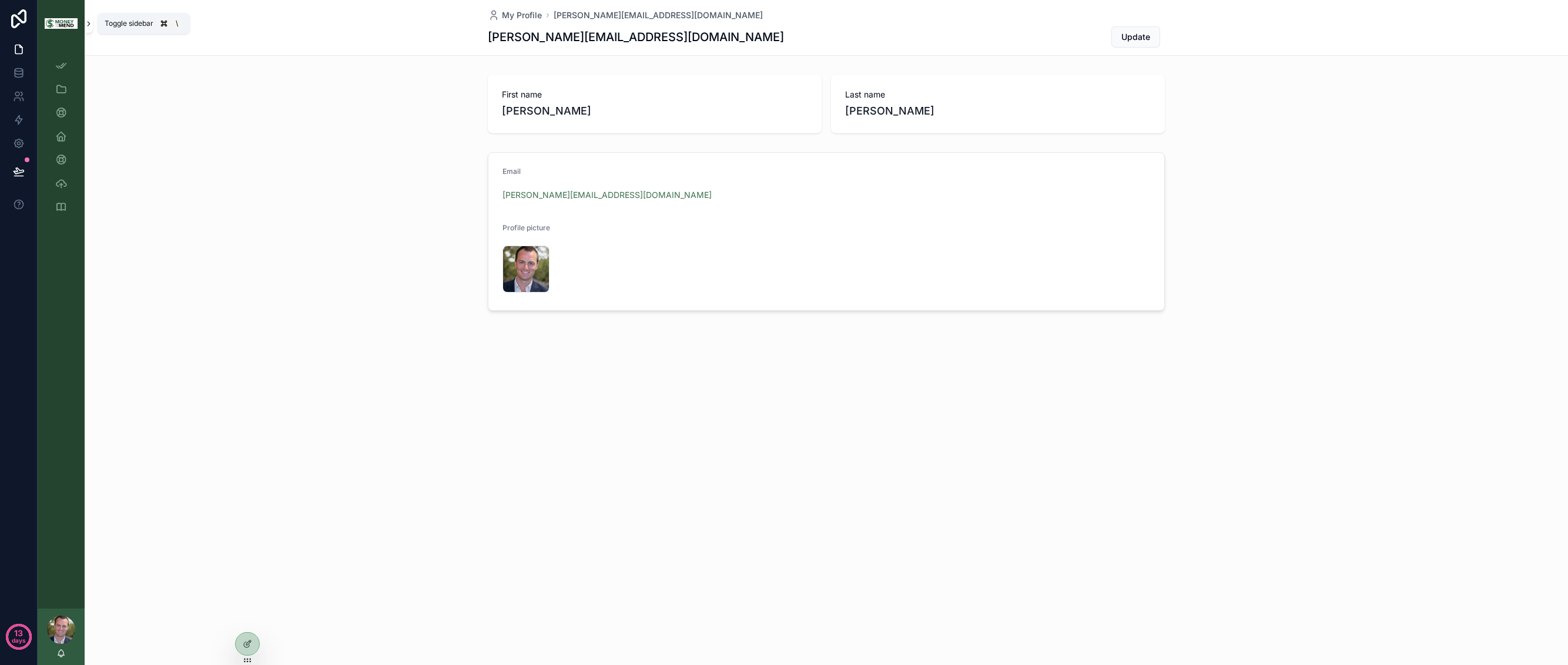
click at [85, 25] on icon "scrollable content" at bounding box center [89, 23] width 9 height 9
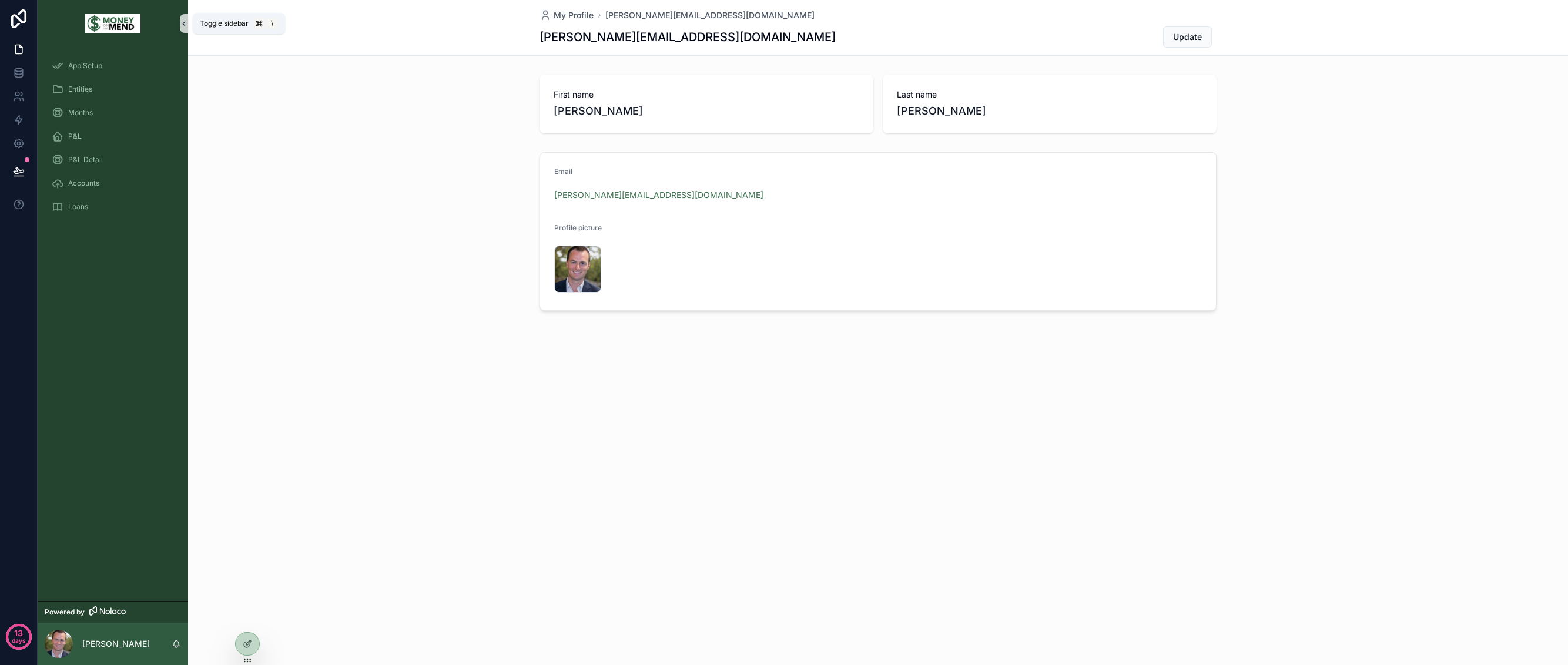
click at [183, 20] on icon "scrollable content" at bounding box center [183, 23] width 9 height 9
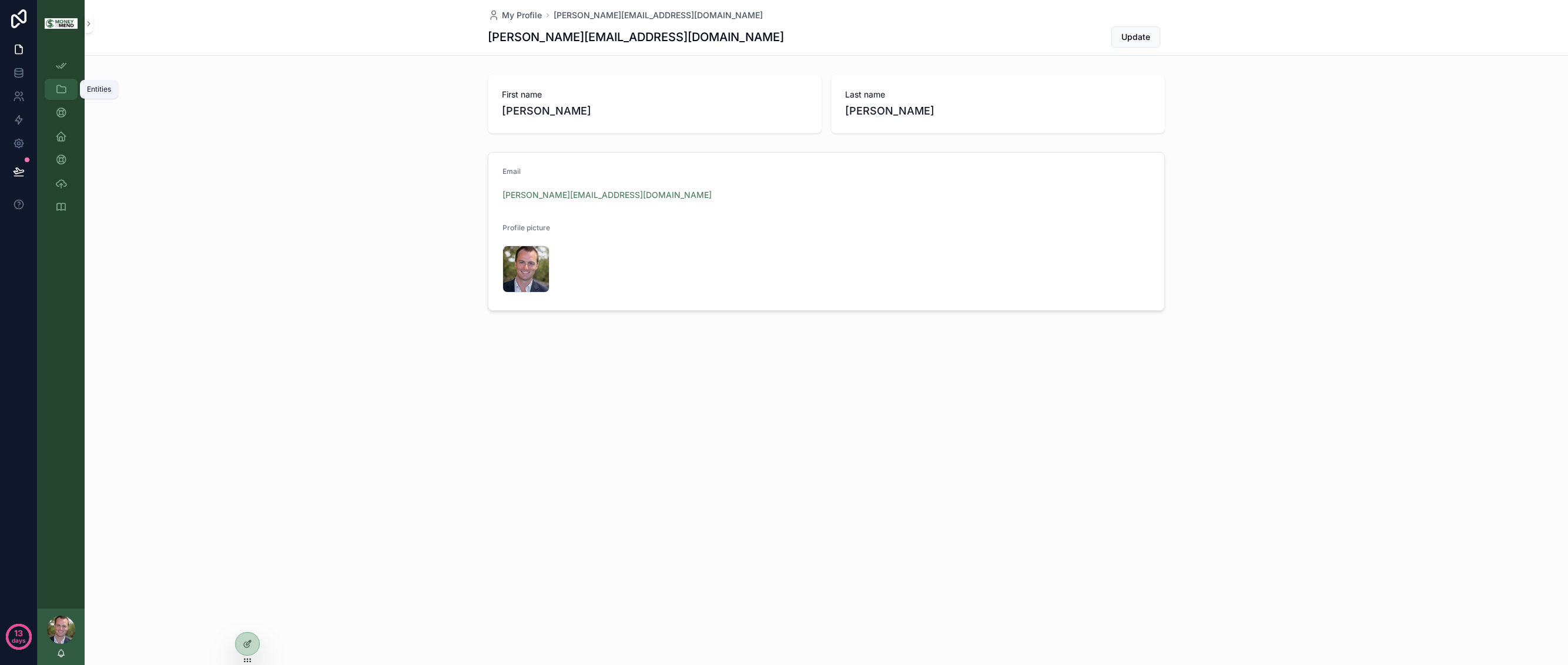
click at [60, 85] on icon "scrollable content" at bounding box center [61, 89] width 12 height 12
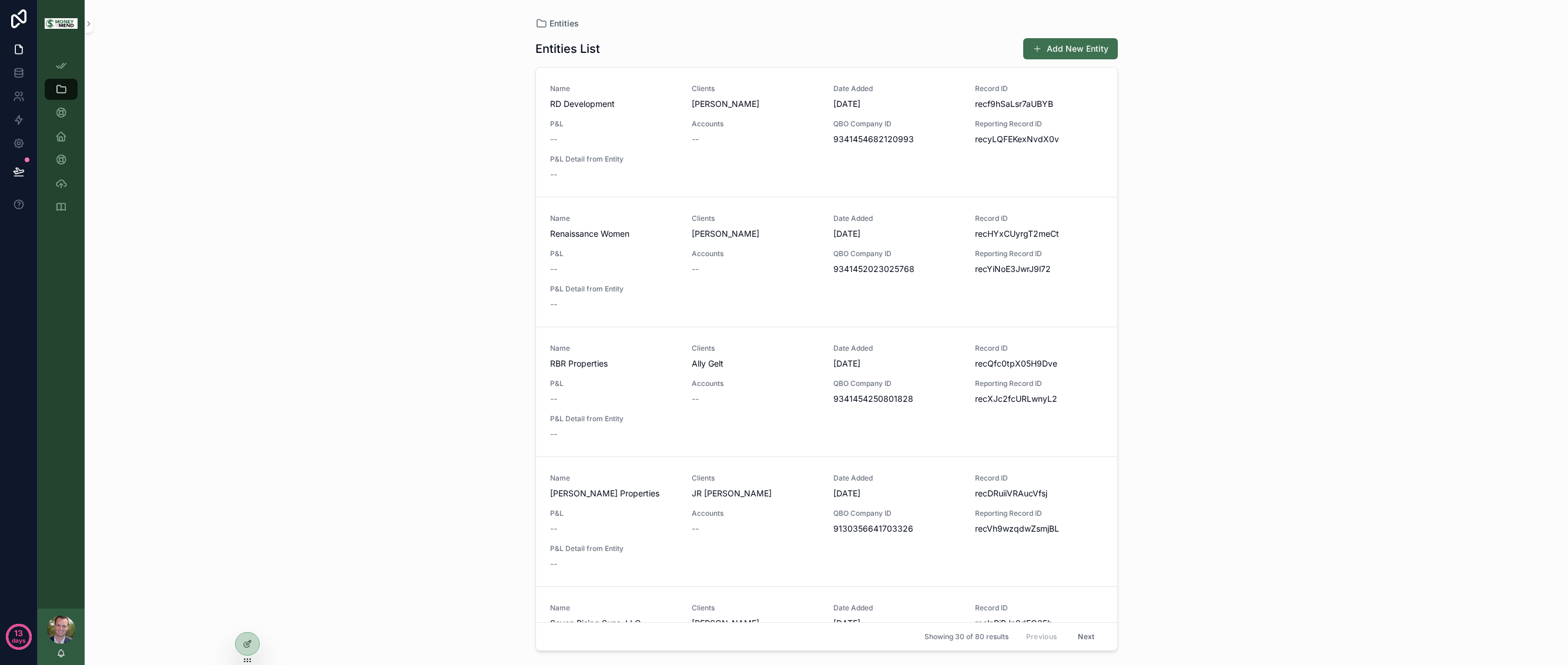
click at [59, 125] on div "P&L" at bounding box center [61, 136] width 47 height 23
click at [60, 117] on icon "scrollable content" at bounding box center [61, 113] width 12 height 12
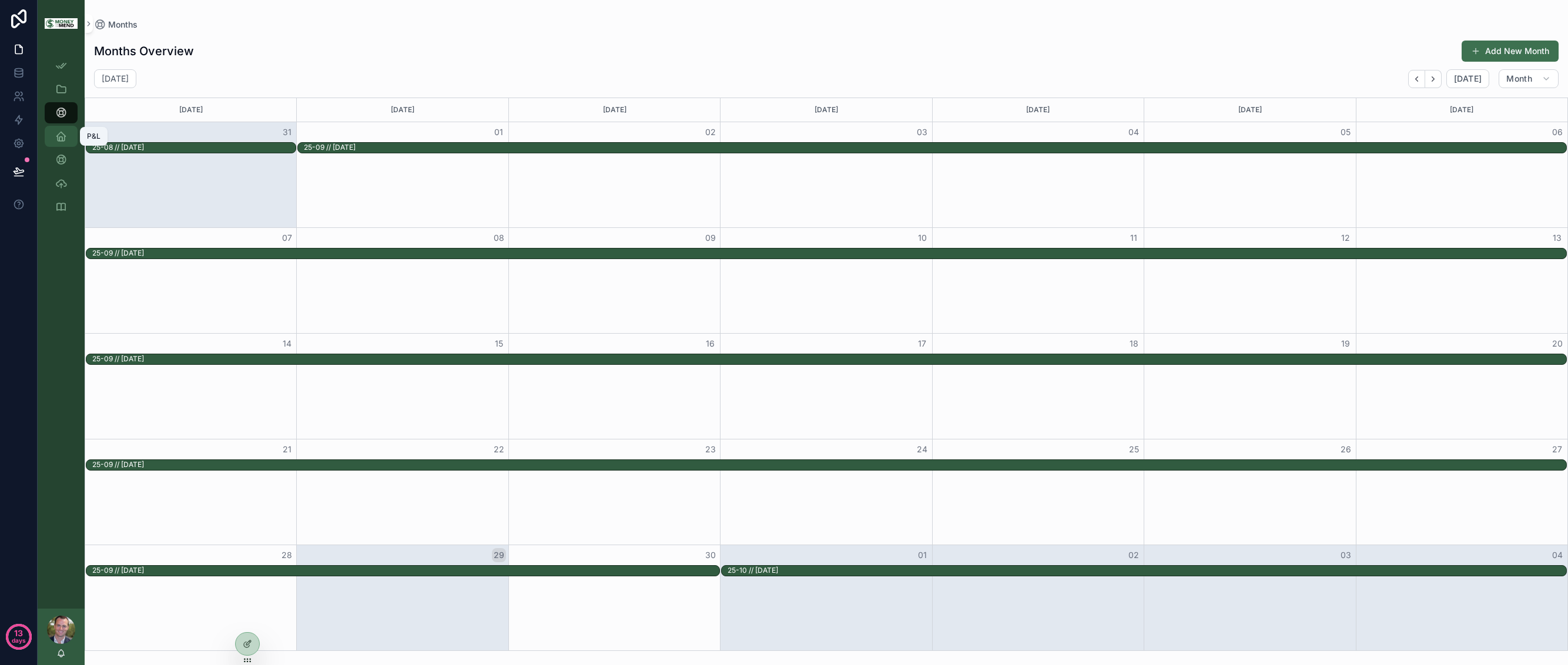
click at [61, 142] on icon "scrollable content" at bounding box center [61, 136] width 12 height 12
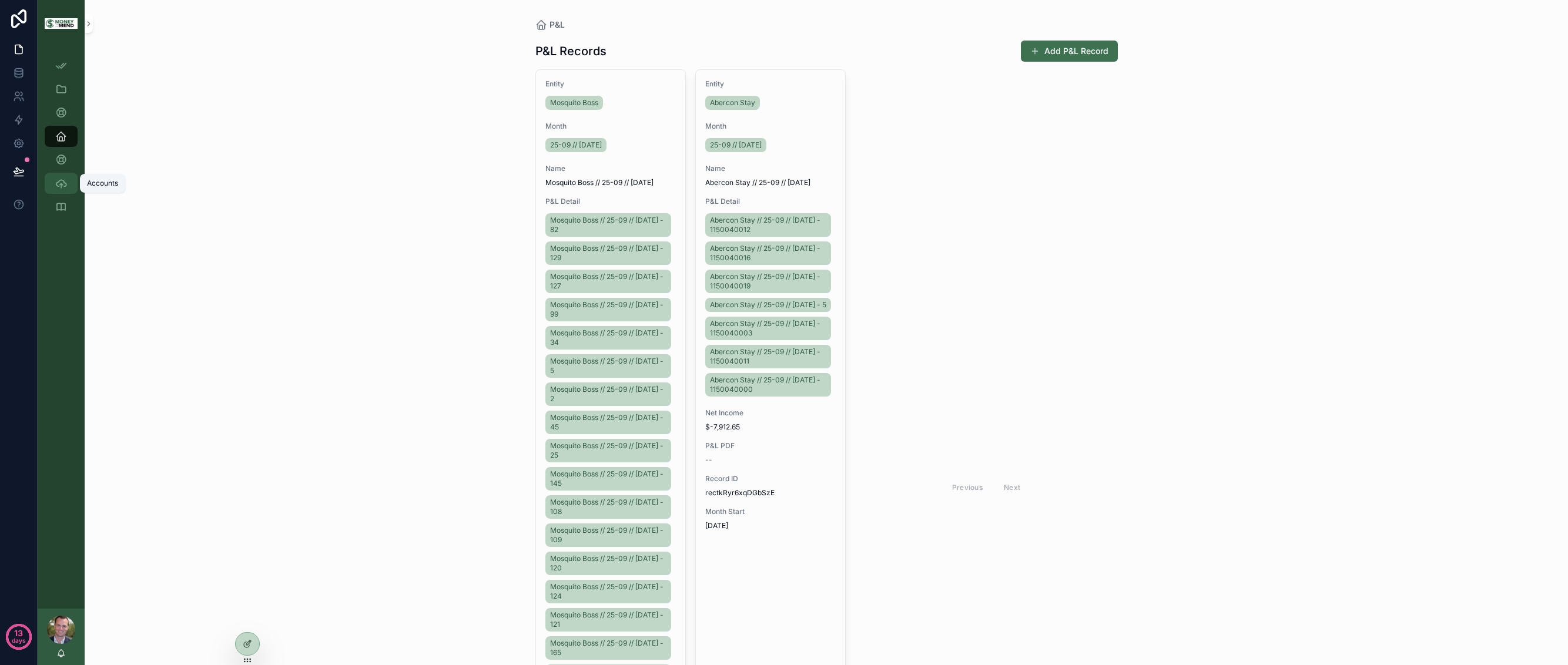
click at [57, 176] on div "Accounts" at bounding box center [61, 182] width 18 height 18
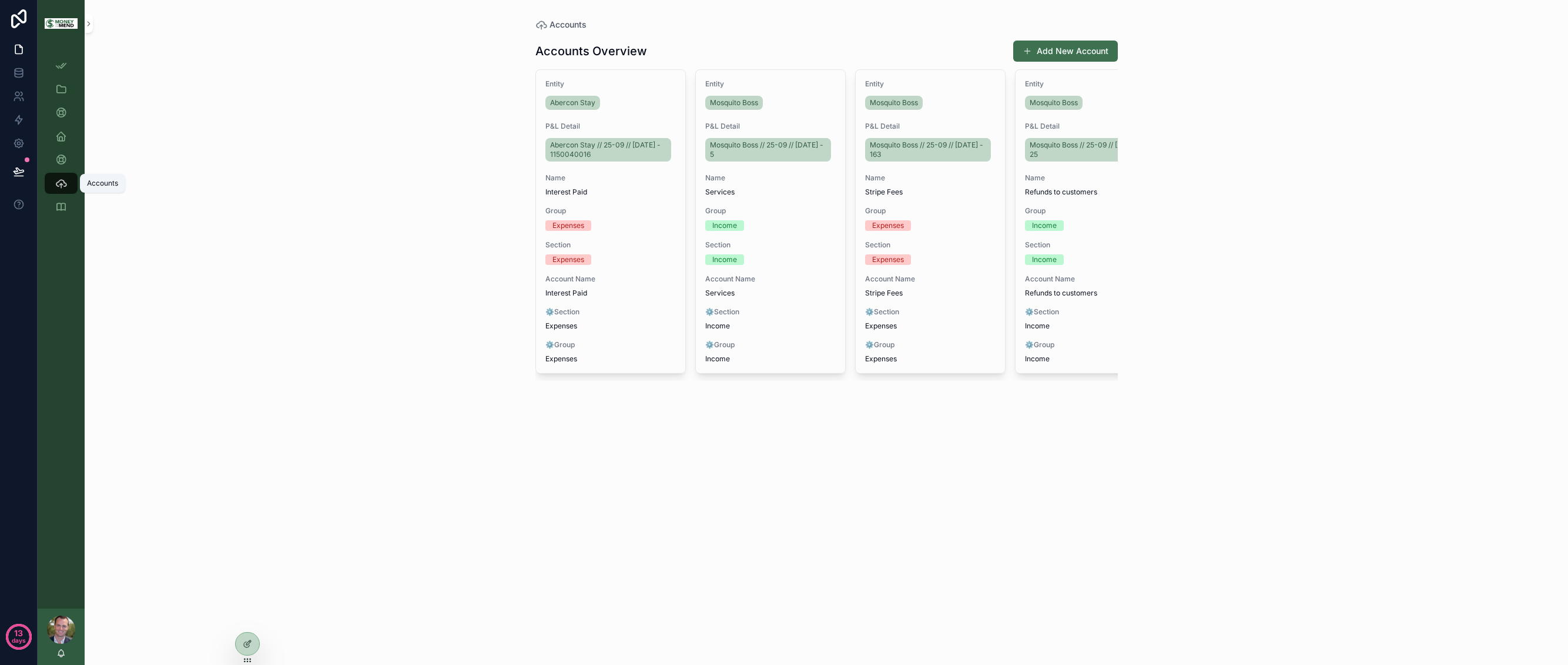
click at [55, 193] on link "Accounts" at bounding box center [61, 183] width 33 height 21
click at [59, 207] on icon "scrollable content" at bounding box center [61, 207] width 12 height 12
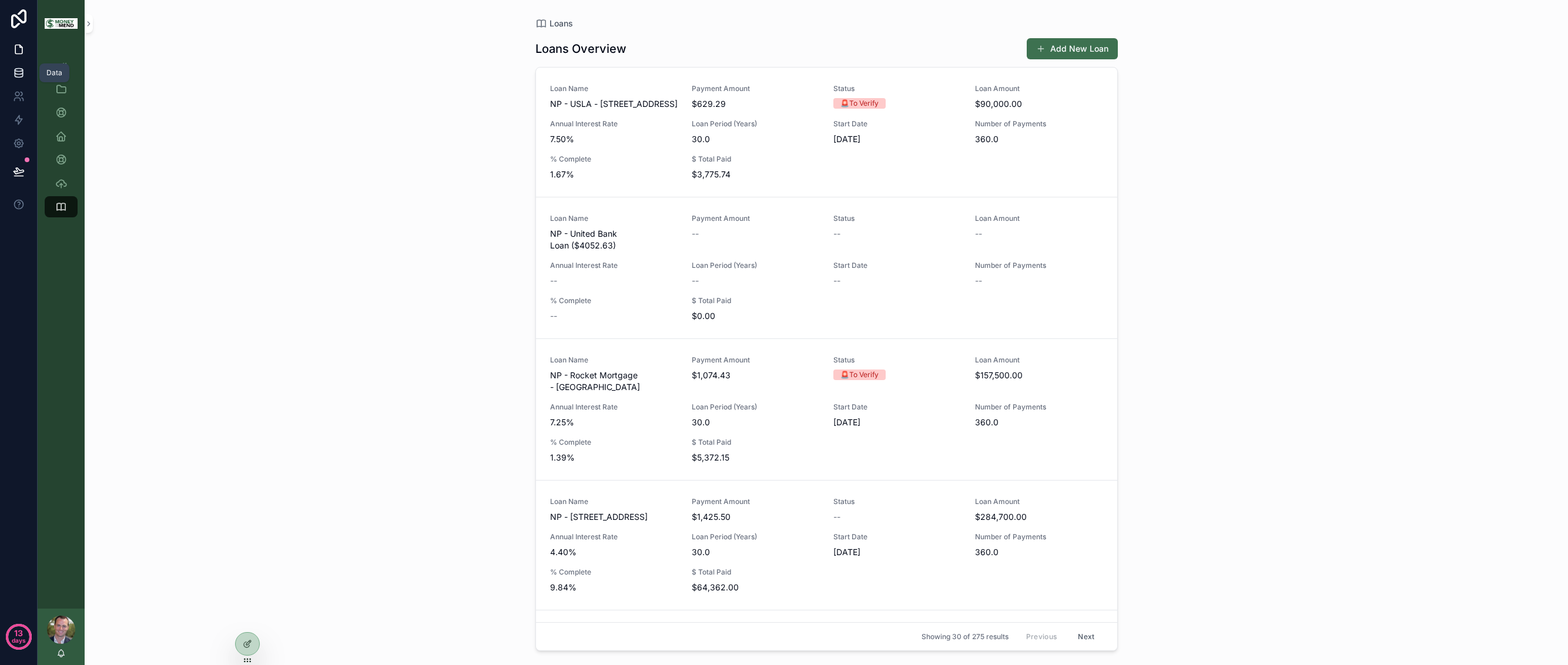
click at [20, 71] on icon at bounding box center [18, 72] width 12 height 12
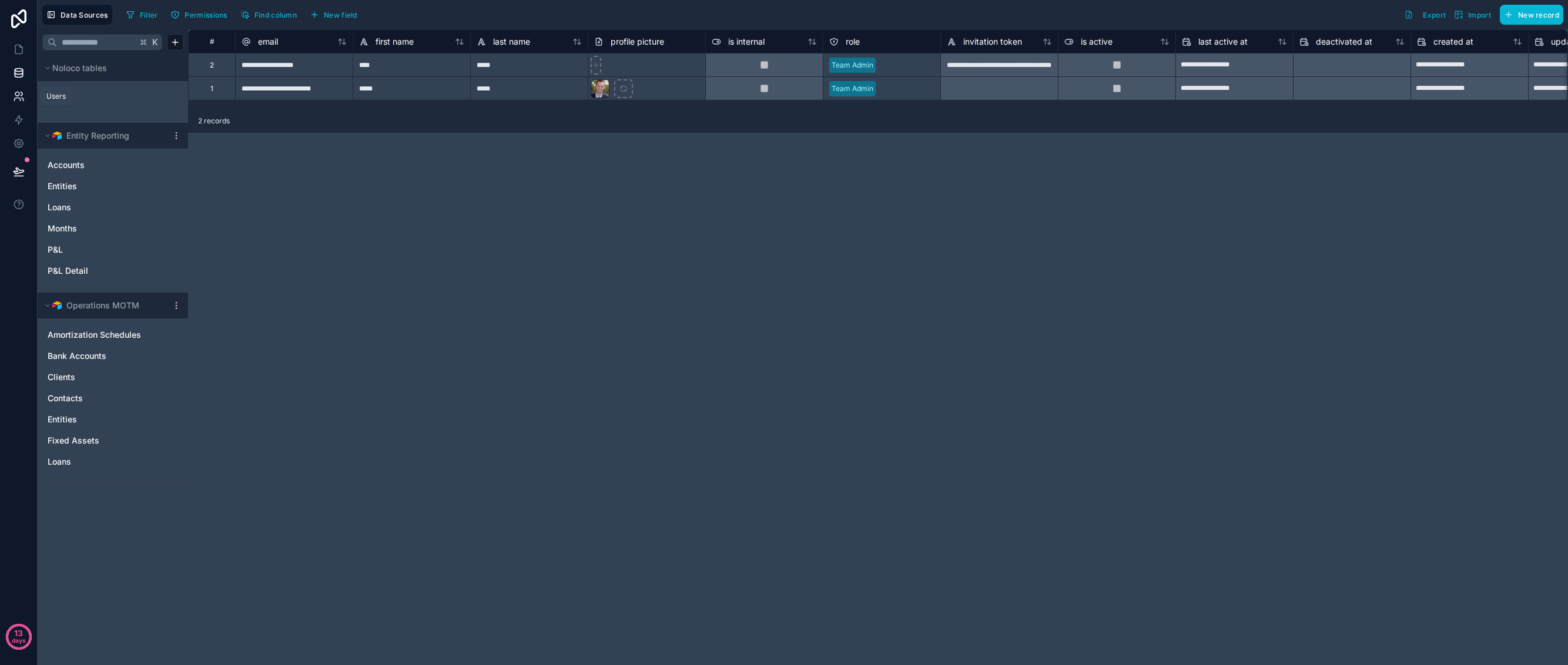
click at [15, 93] on icon at bounding box center [17, 95] width 4 height 4
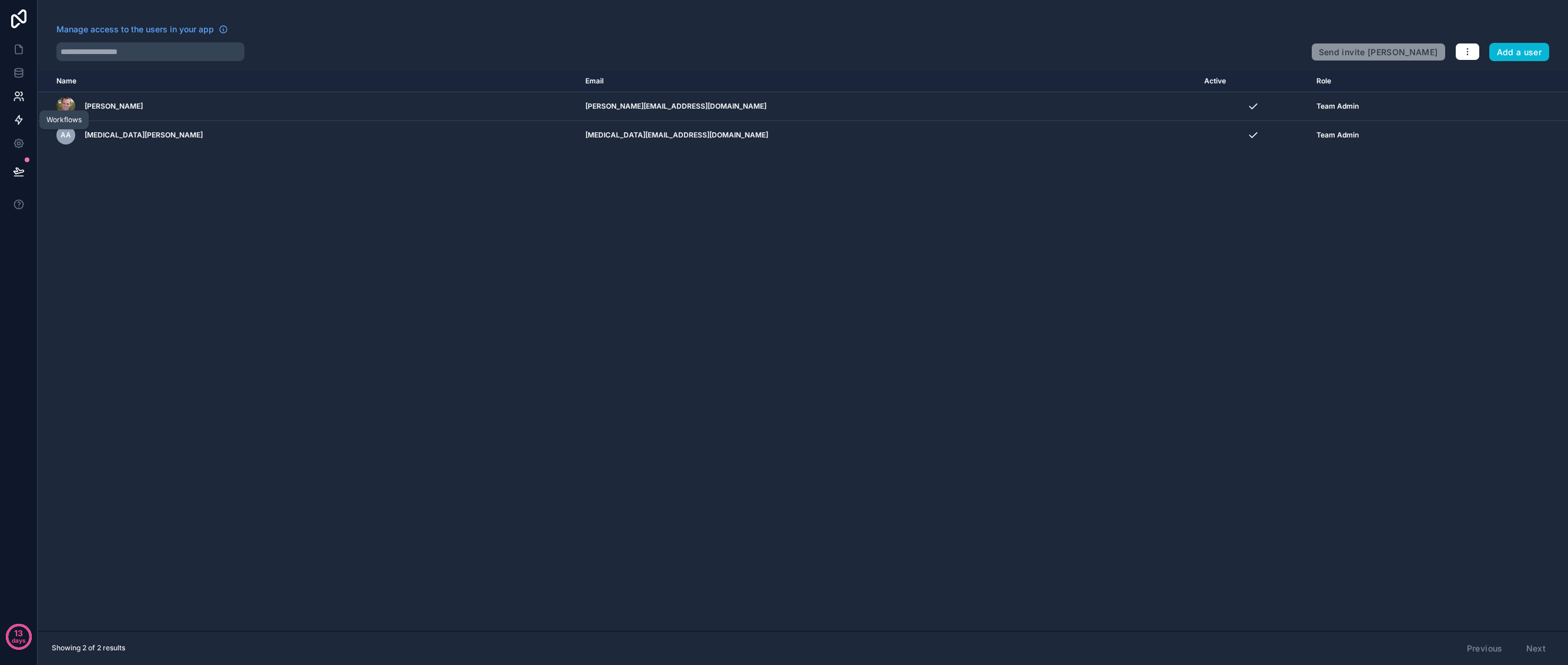
click at [23, 120] on icon at bounding box center [18, 120] width 12 height 12
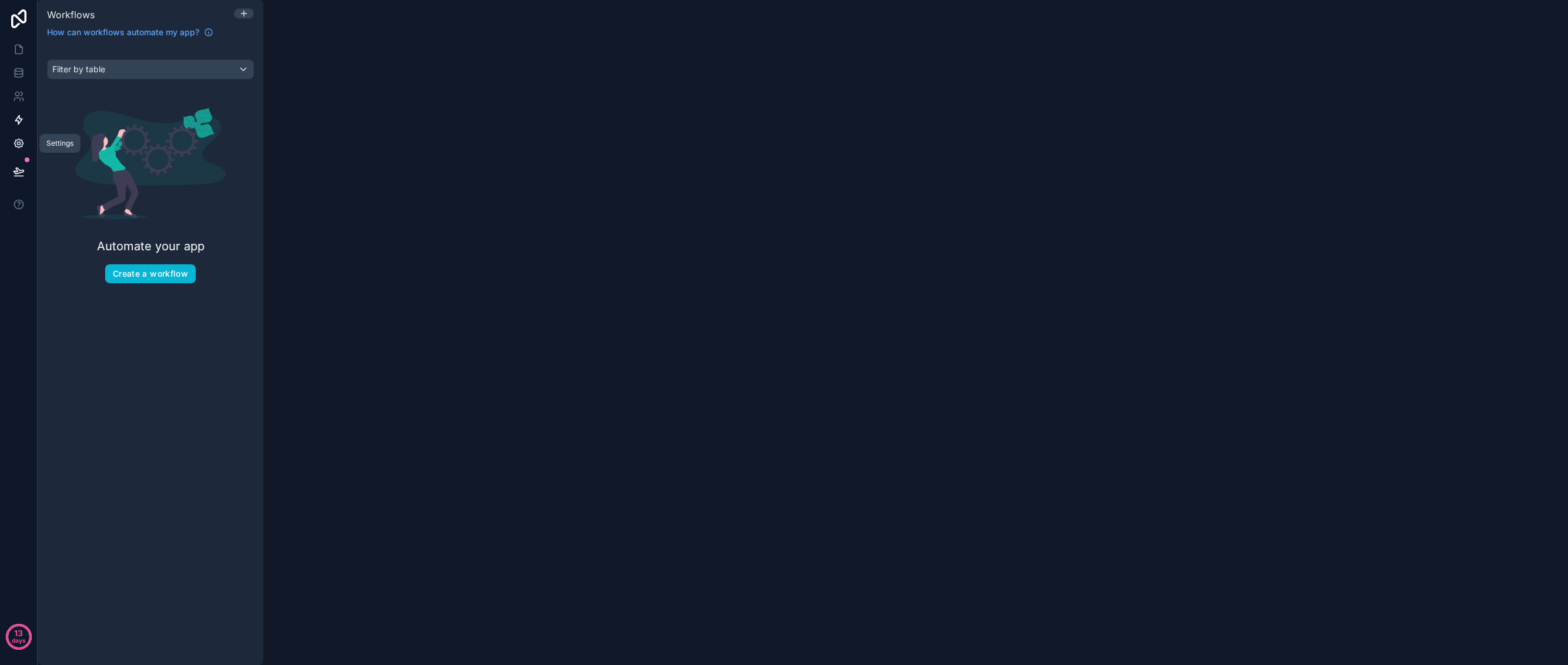
click at [20, 150] on link at bounding box center [18, 143] width 37 height 23
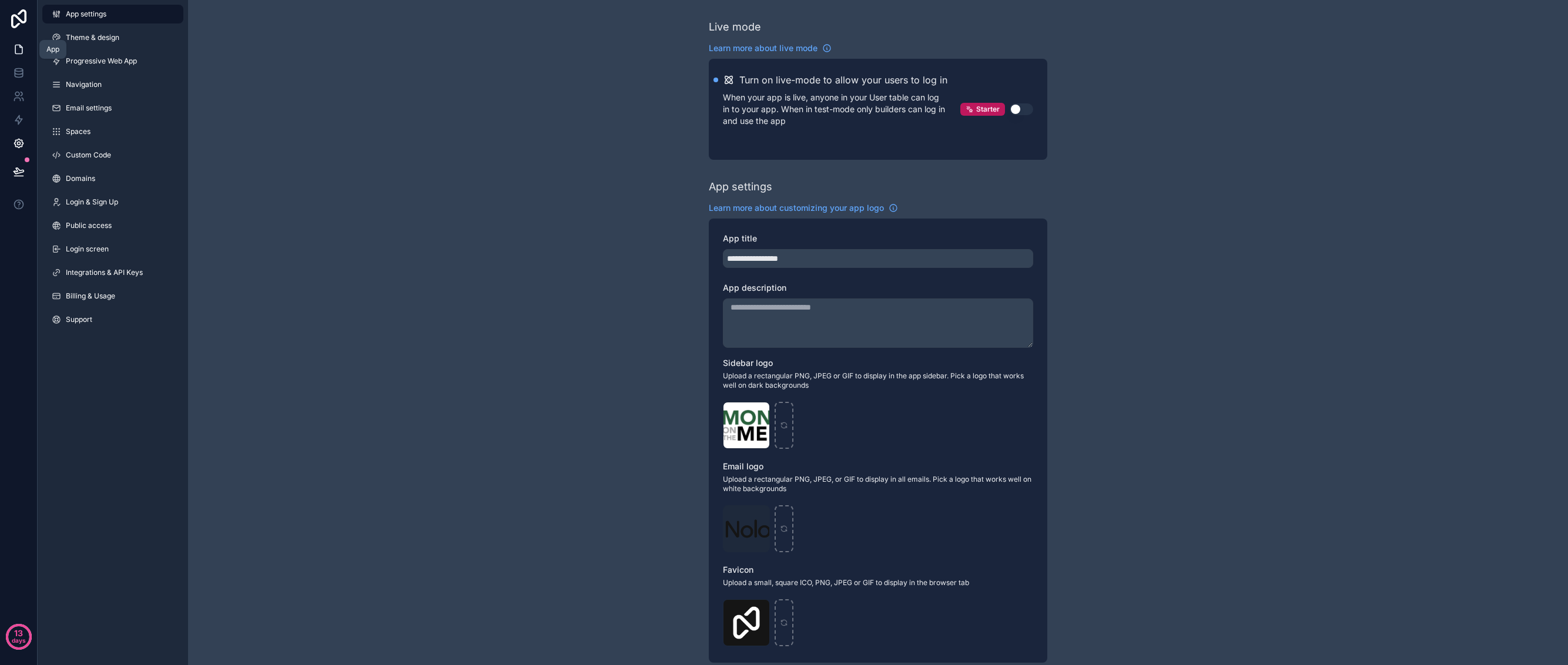
click at [28, 47] on link at bounding box center [18, 49] width 37 height 23
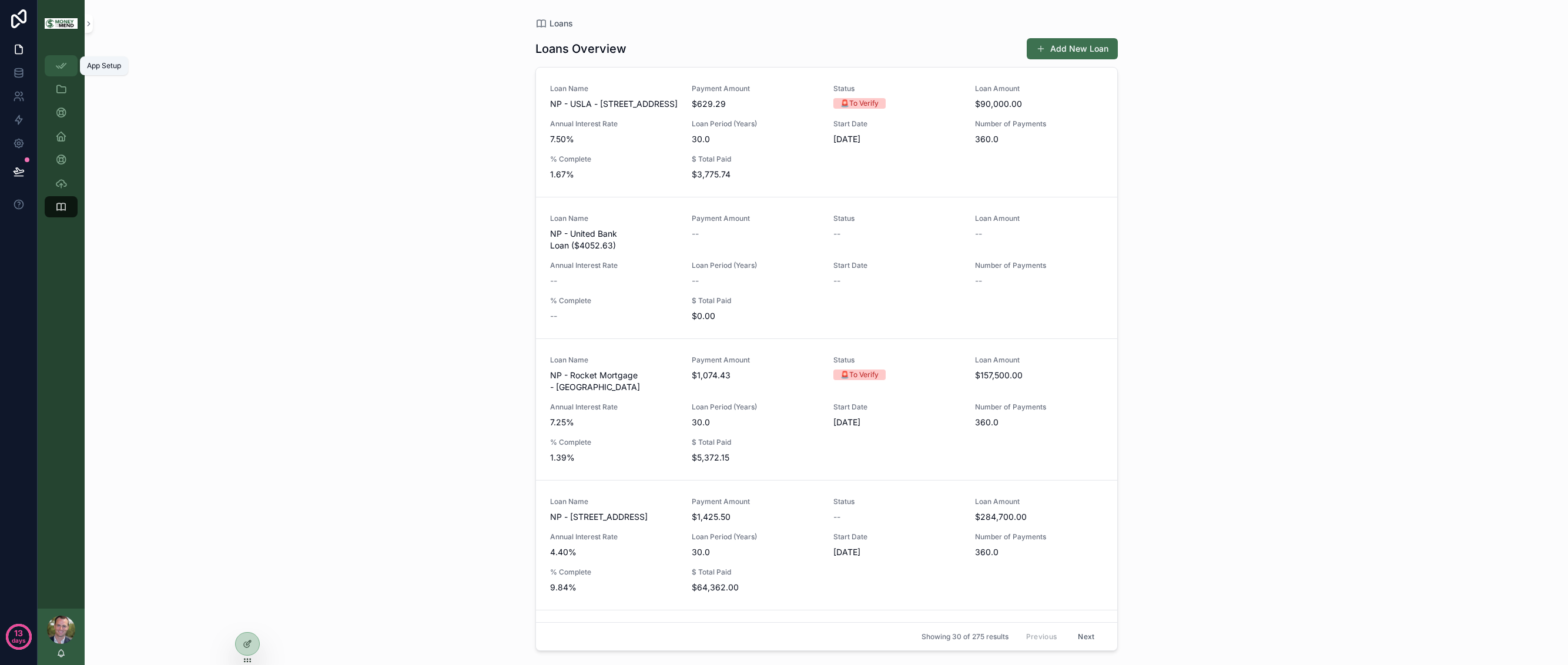
click at [69, 62] on div "App Setup" at bounding box center [61, 65] width 18 height 18
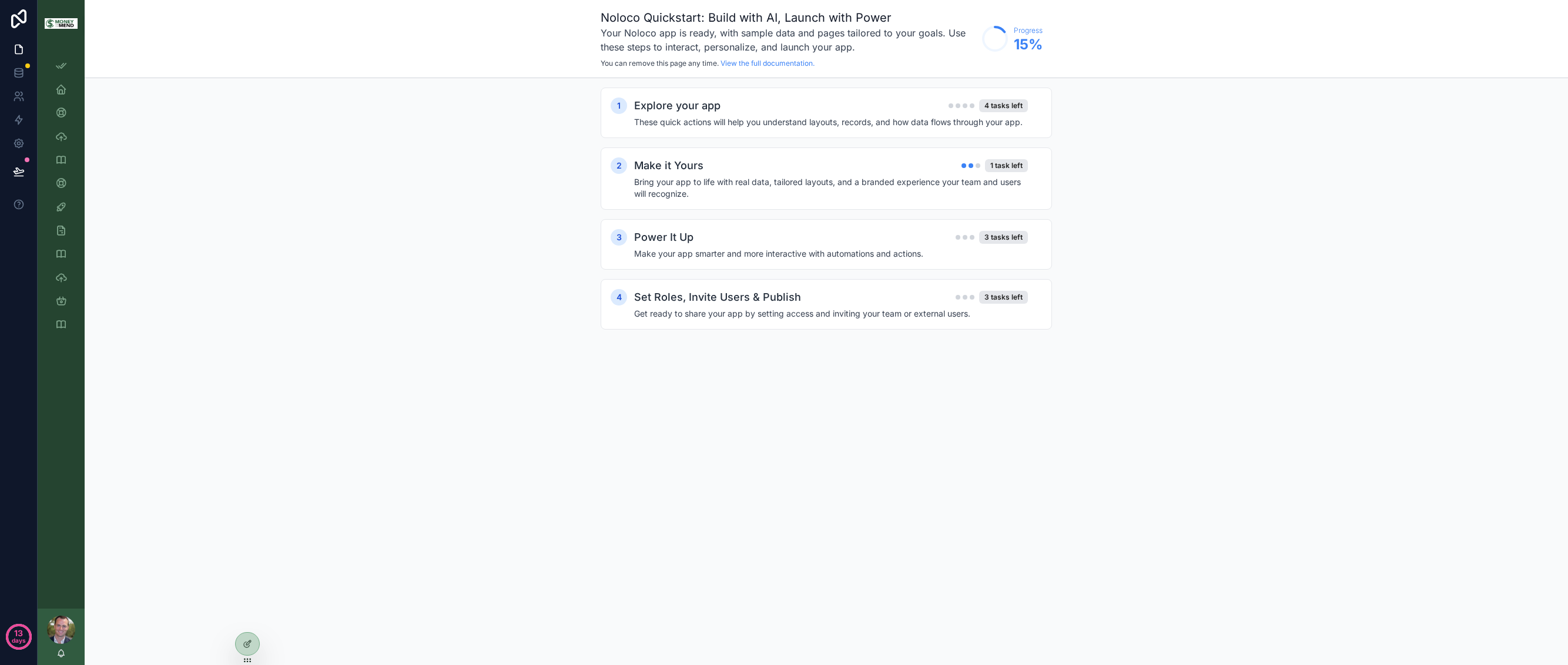
click at [59, 626] on div "scrollable content" at bounding box center [61, 629] width 28 height 28
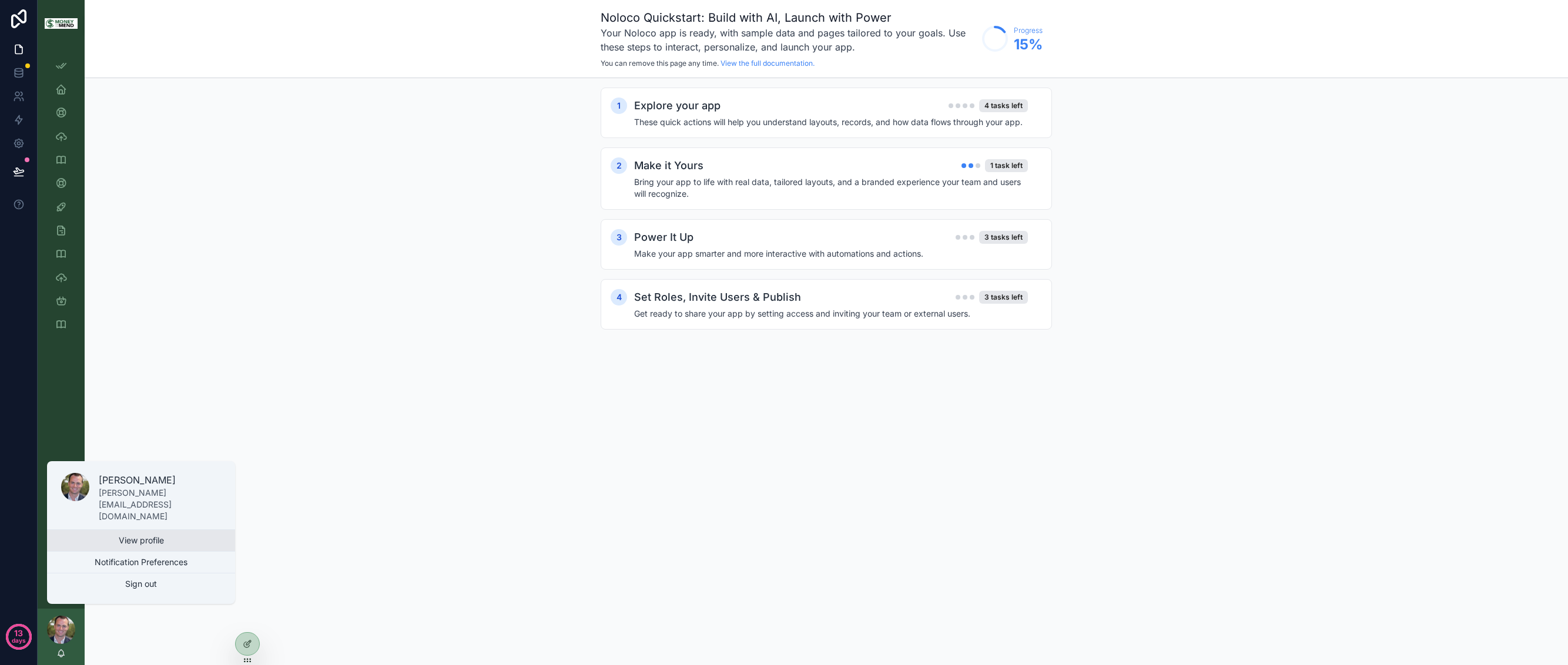
click at [150, 543] on link "View profile" at bounding box center [141, 540] width 188 height 21
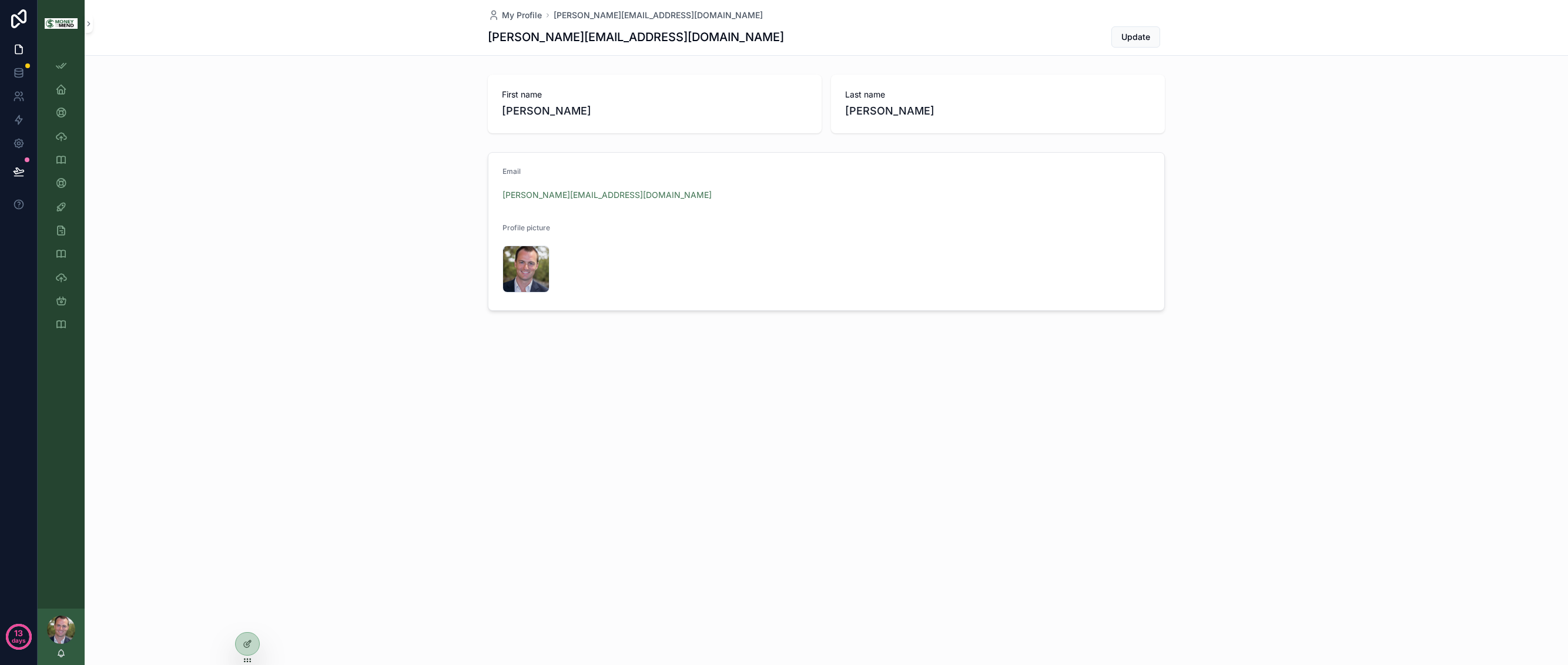
click at [70, 372] on div "App Setup P&L P&L Detail Accounts Loans Clients Entities Bank Accounts Fixed As…" at bounding box center [61, 328] width 47 height 562
click at [67, 299] on div "Amortization Schedules" at bounding box center [61, 300] width 18 height 18
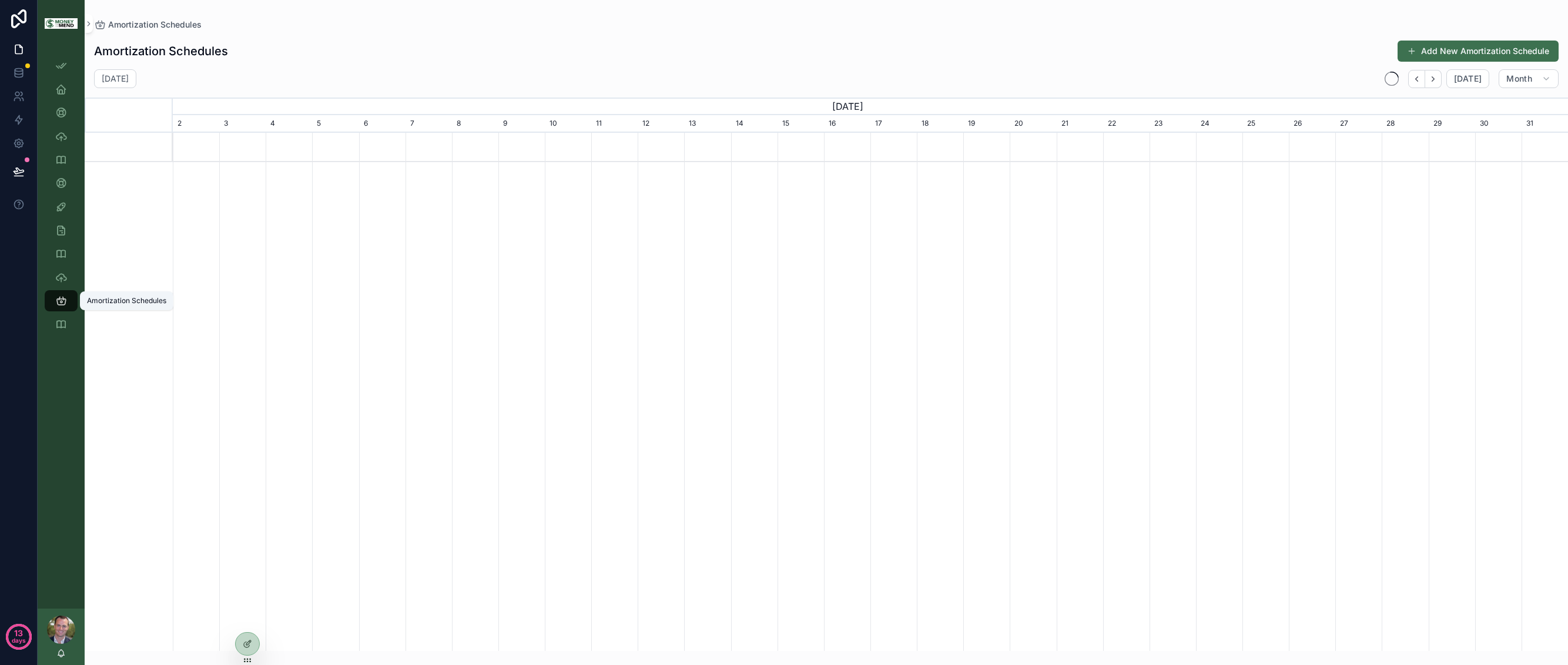
scroll to position [0, 1395]
click at [68, 22] on img "scrollable content" at bounding box center [61, 24] width 33 height 12
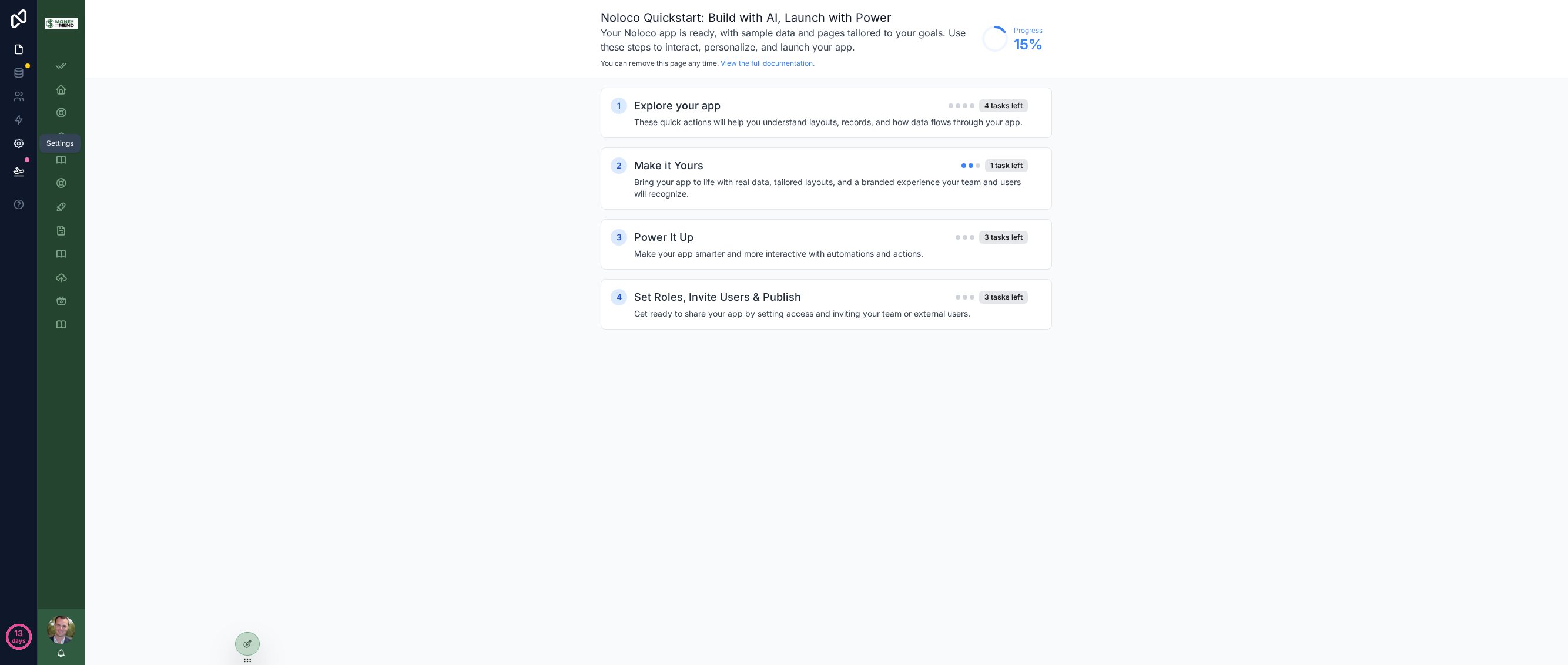
click at [18, 139] on icon at bounding box center [18, 143] width 9 height 9
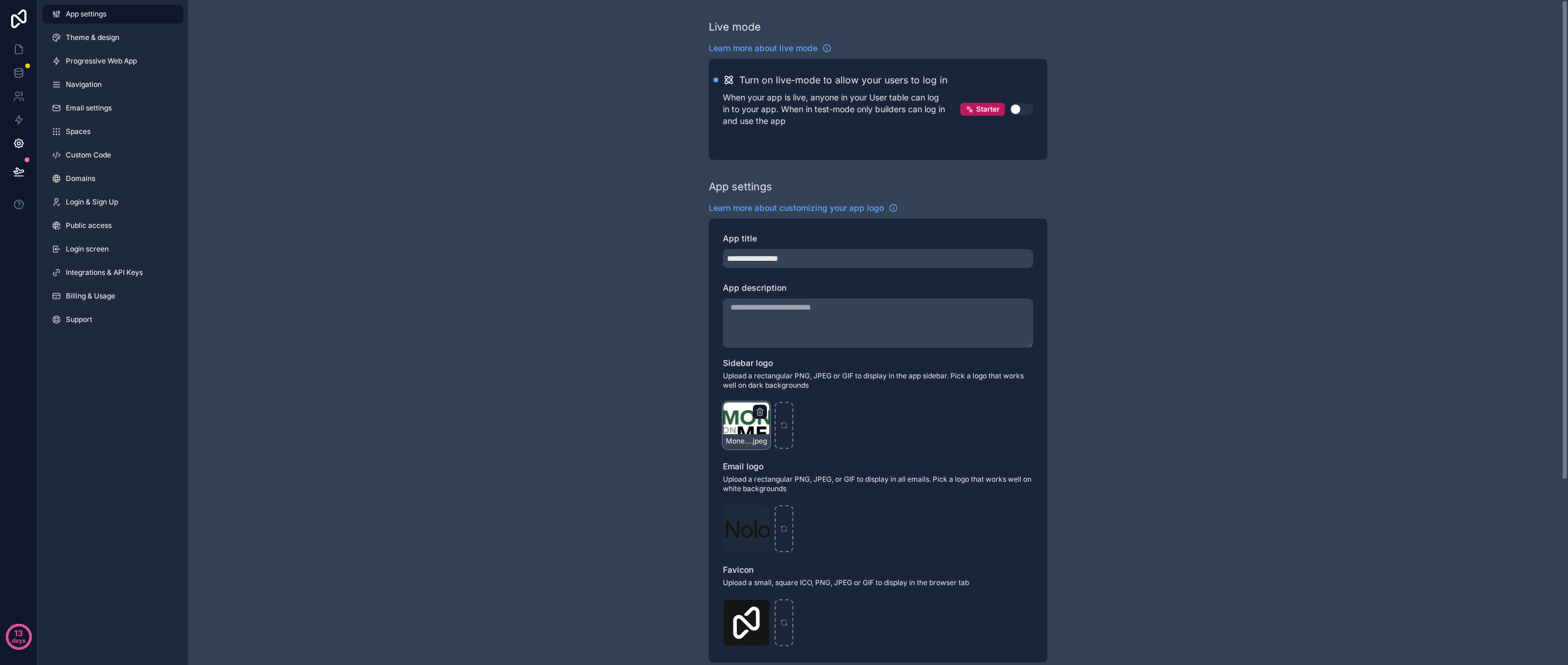
click at [742, 429] on div "MoneyOnTheMend_Horizontal_White_BG_Large .jpeg" at bounding box center [745, 425] width 47 height 47
click at [759, 412] on icon "scrollable content" at bounding box center [760, 412] width 10 height 10
click at [781, 392] on icon "button" at bounding box center [785, 391] width 10 height 10
click at [749, 424] on icon "scrollable content" at bounding box center [746, 425] width 9 height 9
type input "**********"
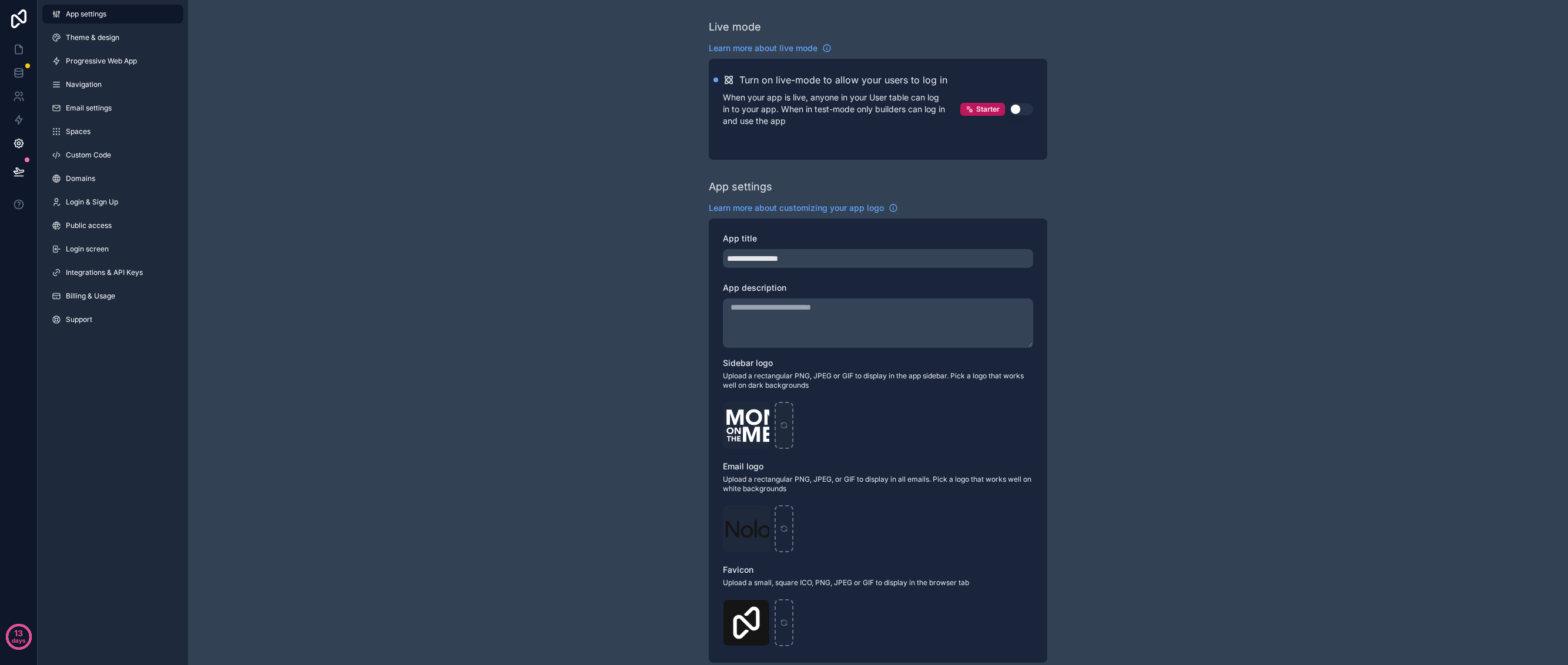
click at [381, 328] on div "**********" at bounding box center [878, 460] width 1380 height 921
click at [88, 537] on div "App settings Theme & design Progressive Web App Navigation Email settings Space…" at bounding box center [113, 332] width 151 height 665
click at [16, 55] on icon at bounding box center [18, 49] width 12 height 12
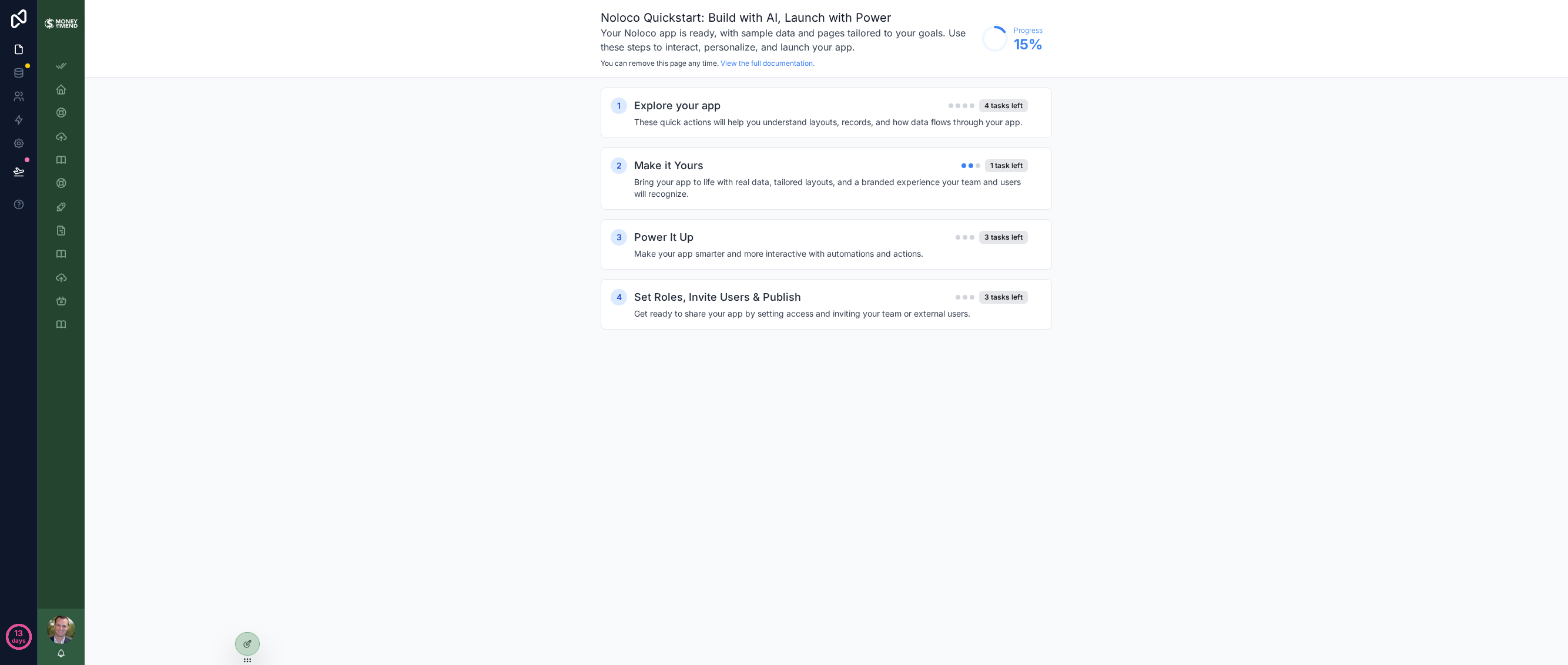
click at [64, 27] on img "scrollable content" at bounding box center [61, 23] width 33 height 13
click at [64, 67] on icon "scrollable content" at bounding box center [61, 66] width 12 height 12
click at [65, 80] on div "P&L" at bounding box center [61, 89] width 18 height 18
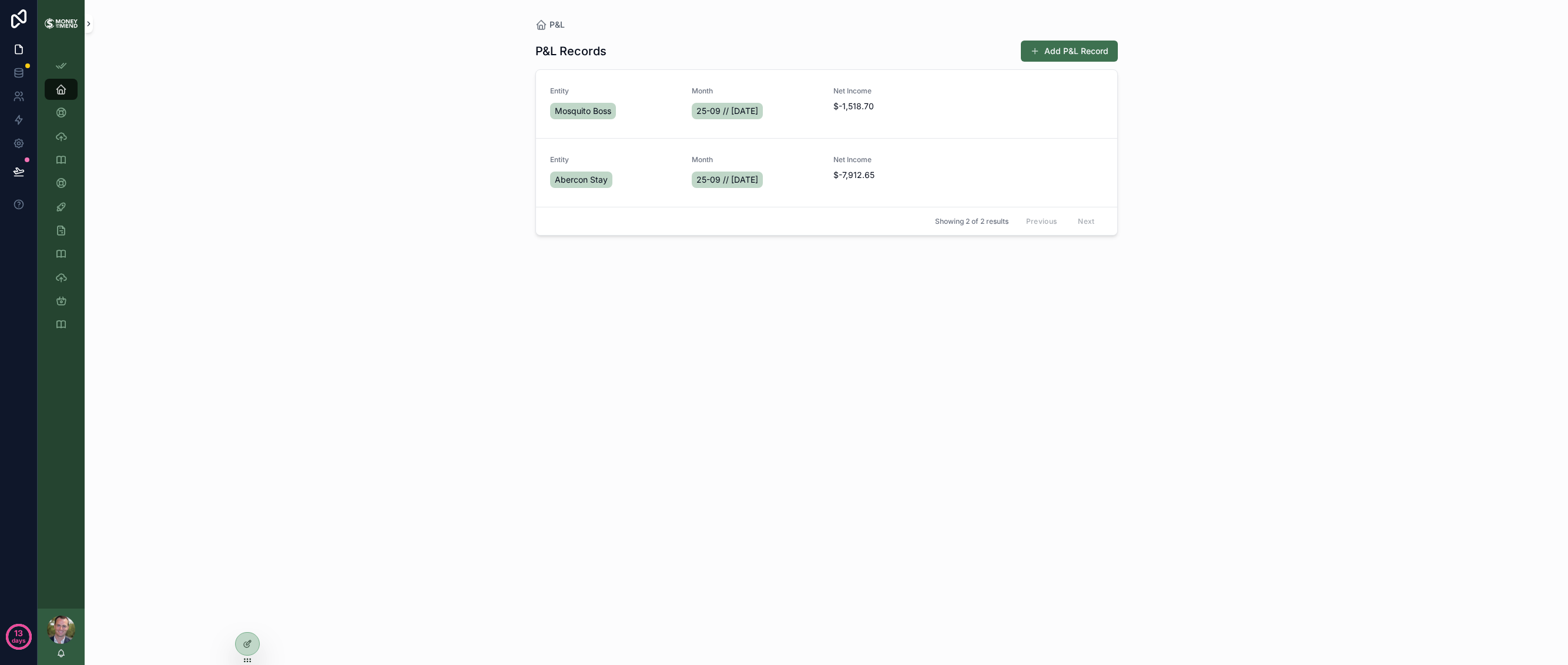
click at [85, 26] on icon "scrollable content" at bounding box center [89, 23] width 9 height 9
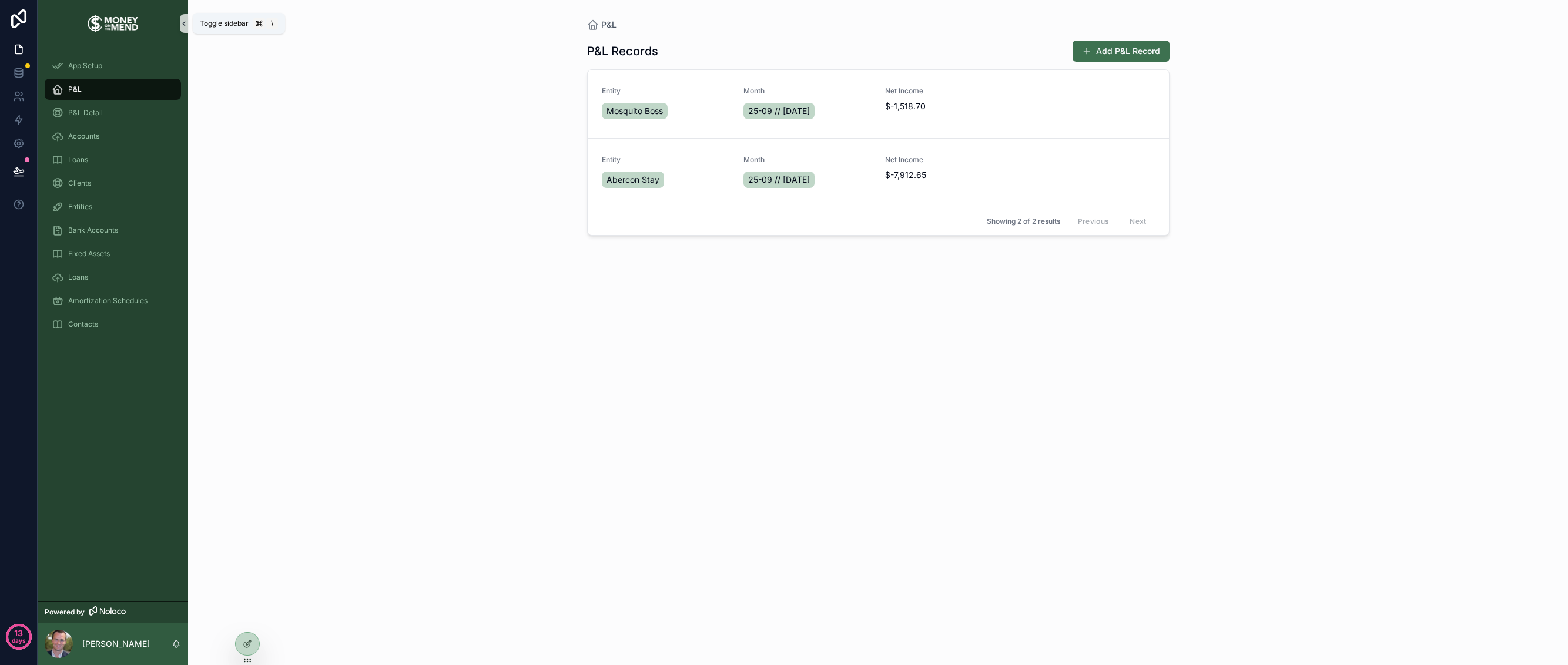
click at [184, 22] on icon "scrollable content" at bounding box center [183, 24] width 2 height 4
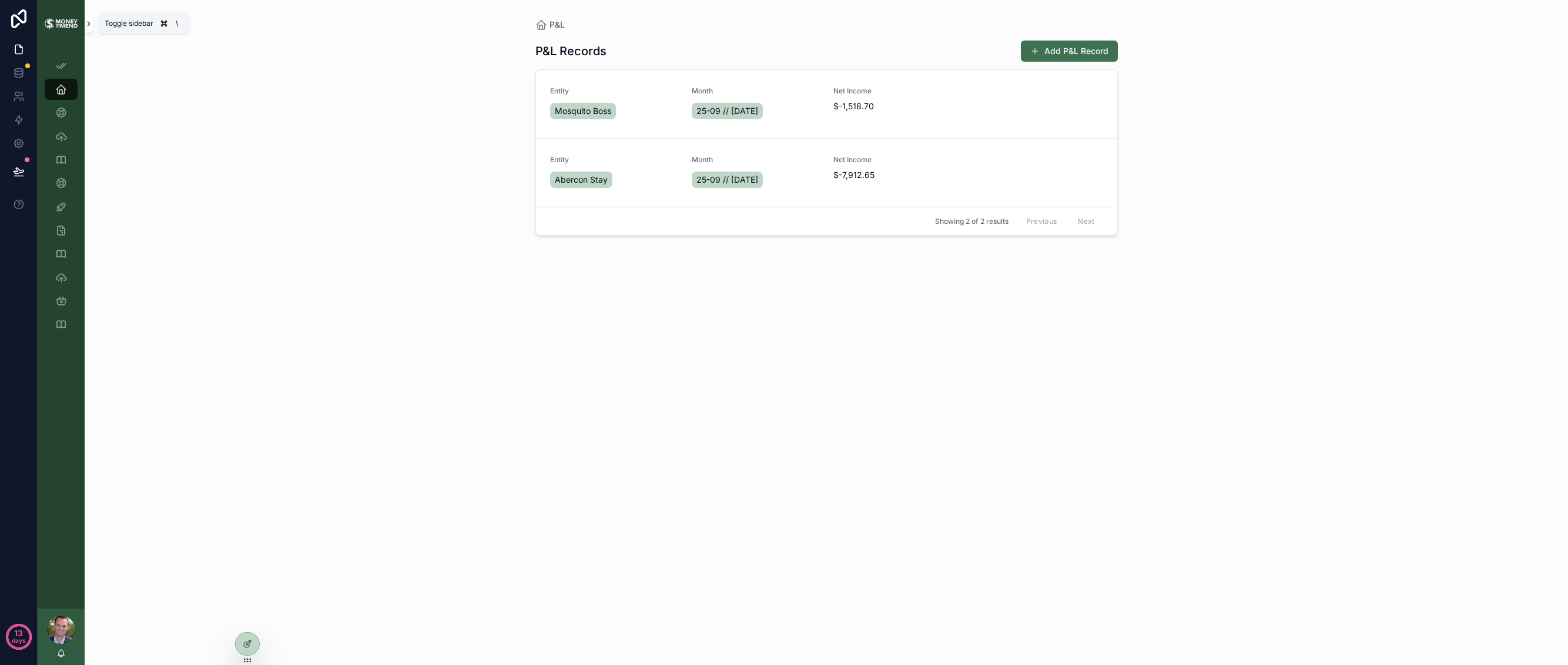
click at [91, 26] on icon "scrollable content" at bounding box center [89, 23] width 9 height 9
